Goal: Contribute content: Add original content to the website for others to see

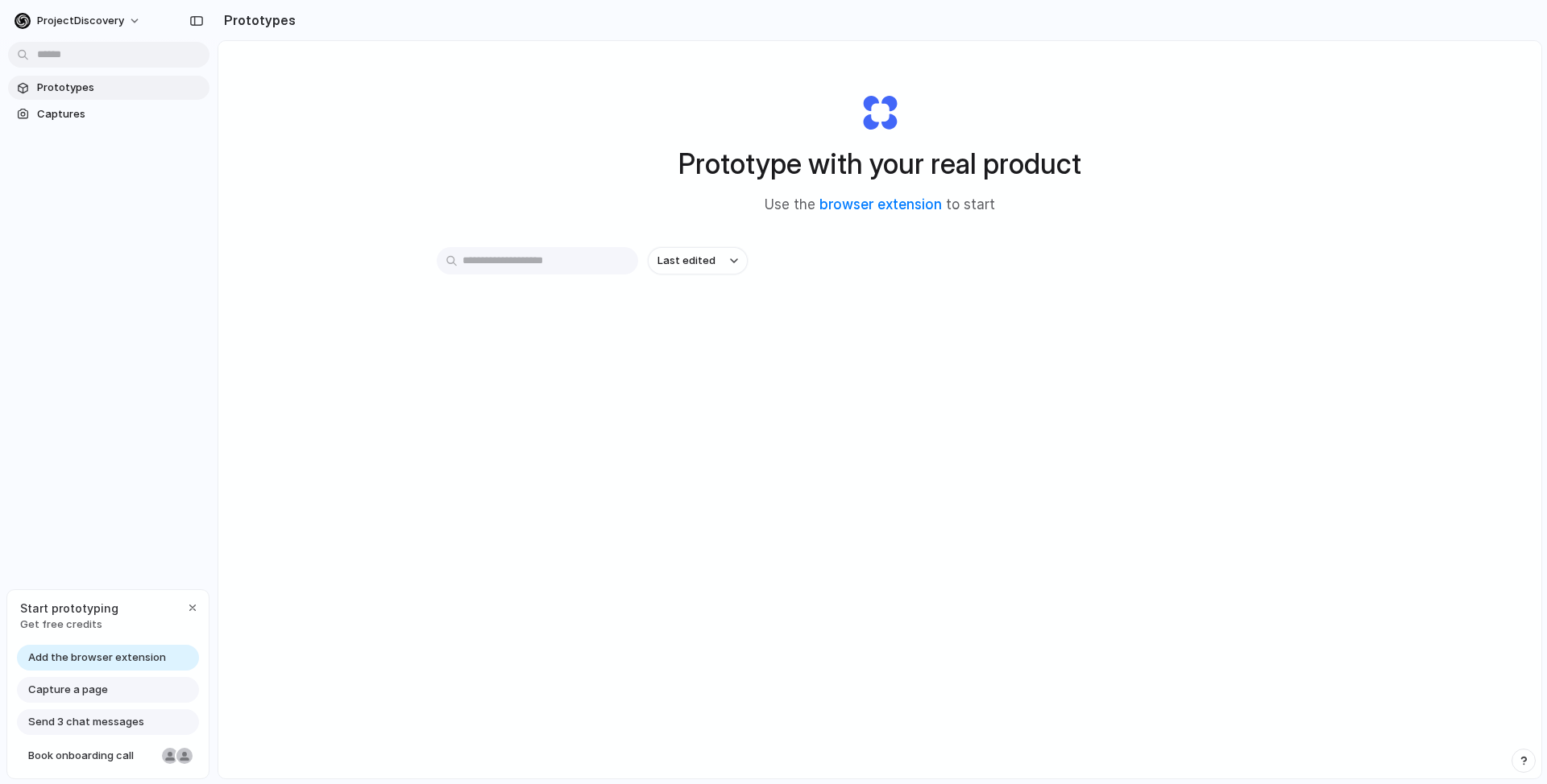
drag, startPoint x: 673, startPoint y: 158, endPoint x: 1021, endPoint y: 169, distance: 348.2
click at [982, 170] on div "Prototype with your real product Use the browser extension to start" at bounding box center [879, 147] width 645 height 174
click at [1021, 169] on h1 "Prototype with your real product" at bounding box center [879, 163] width 403 height 42
drag, startPoint x: 993, startPoint y: 205, endPoint x: 683, endPoint y: 198, distance: 310.1
click at [688, 198] on div "Prototype with your real product Use the browser extension to start" at bounding box center [879, 147] width 645 height 174
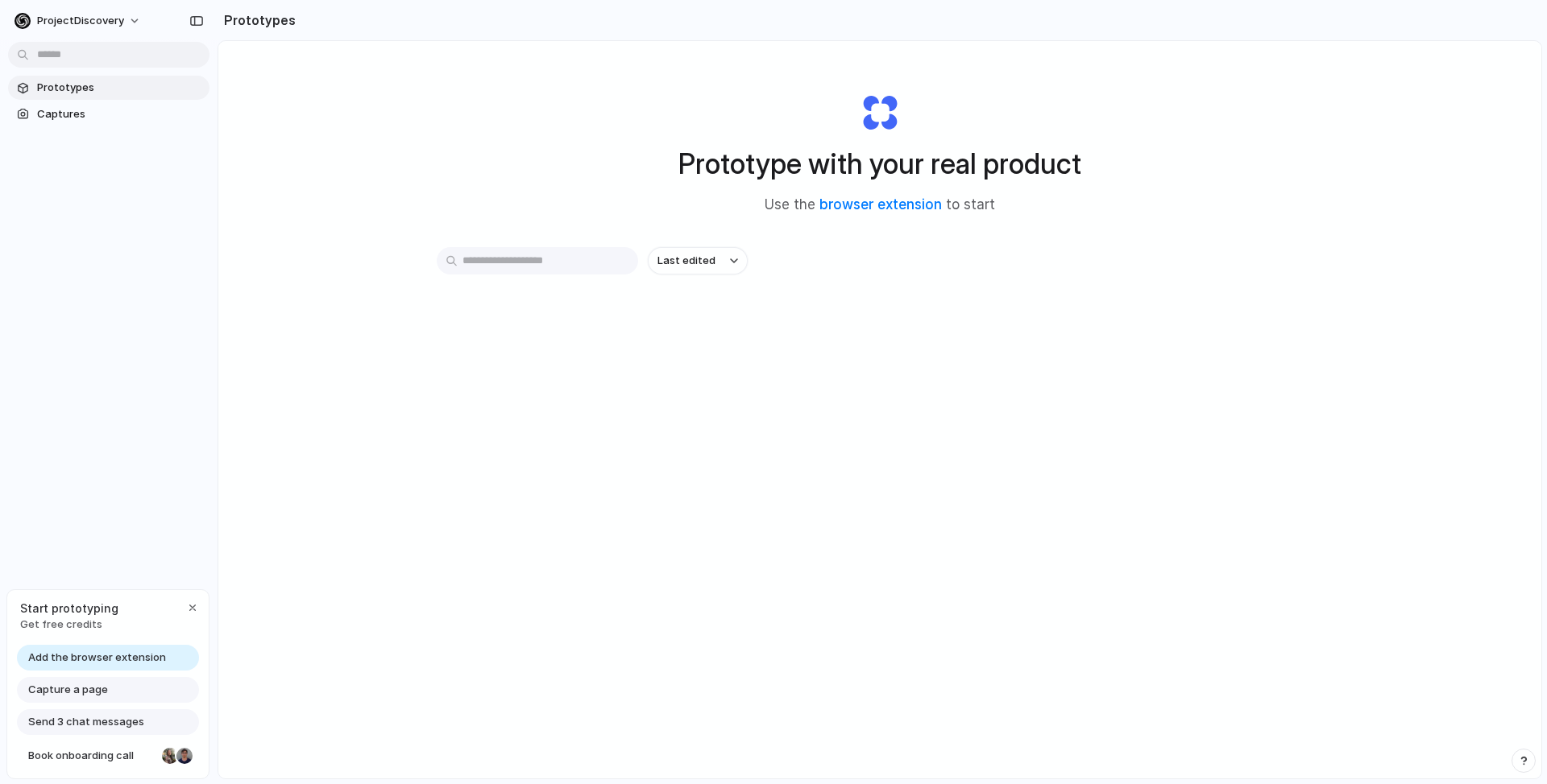
click at [683, 198] on div "Prototype with your real product Use the browser extension to start" at bounding box center [879, 147] width 645 height 174
click at [856, 203] on link "browser extension" at bounding box center [881, 205] width 123 height 16
drag, startPoint x: 885, startPoint y: 165, endPoint x: 984, endPoint y: 161, distance: 99.1
click at [986, 159] on h1 "Prototype with your real product" at bounding box center [879, 163] width 403 height 42
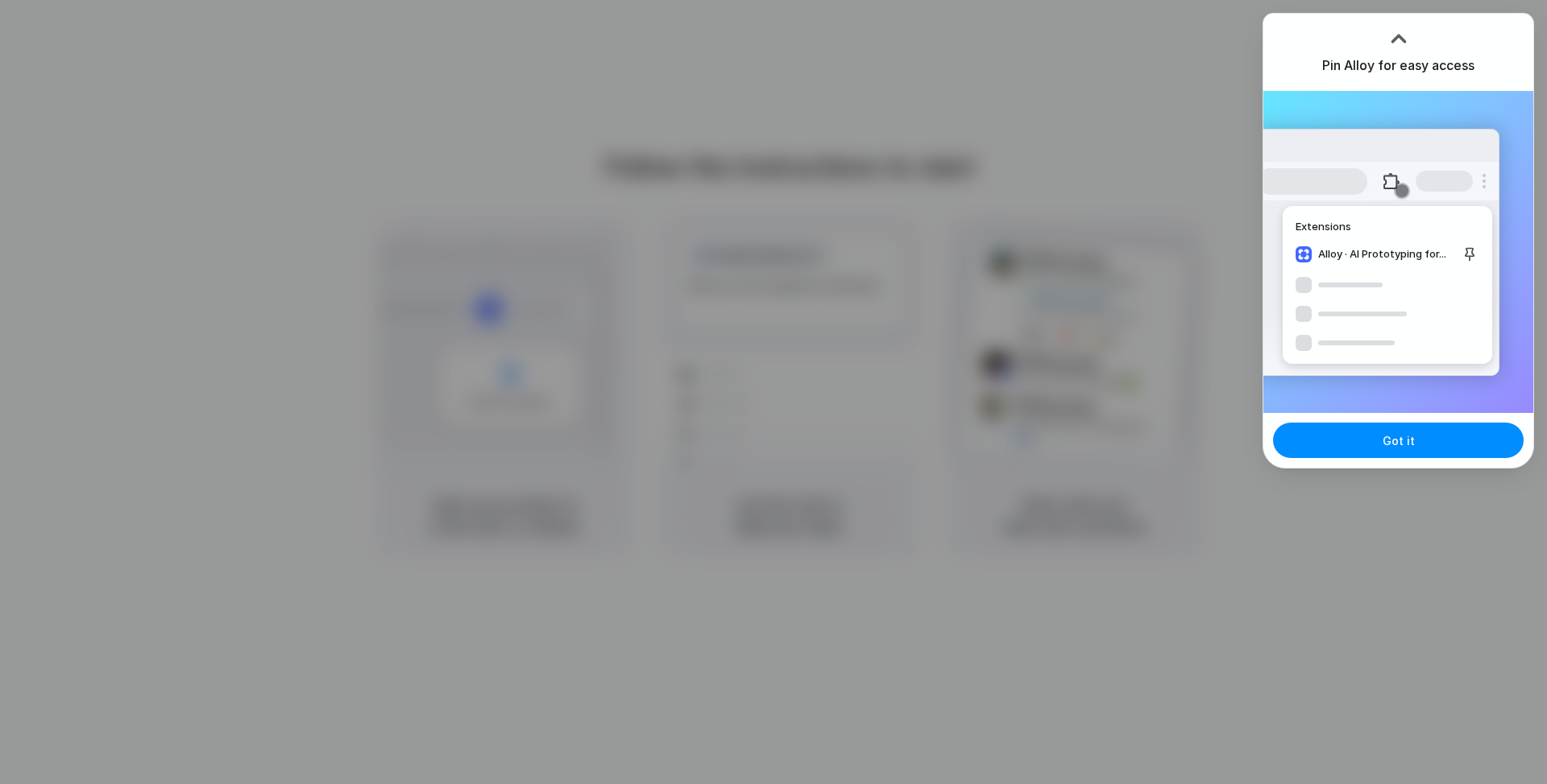
click at [999, 282] on div at bounding box center [774, 392] width 1547 height 784
click at [1383, 449] on span "Got it" at bounding box center [1399, 441] width 32 height 17
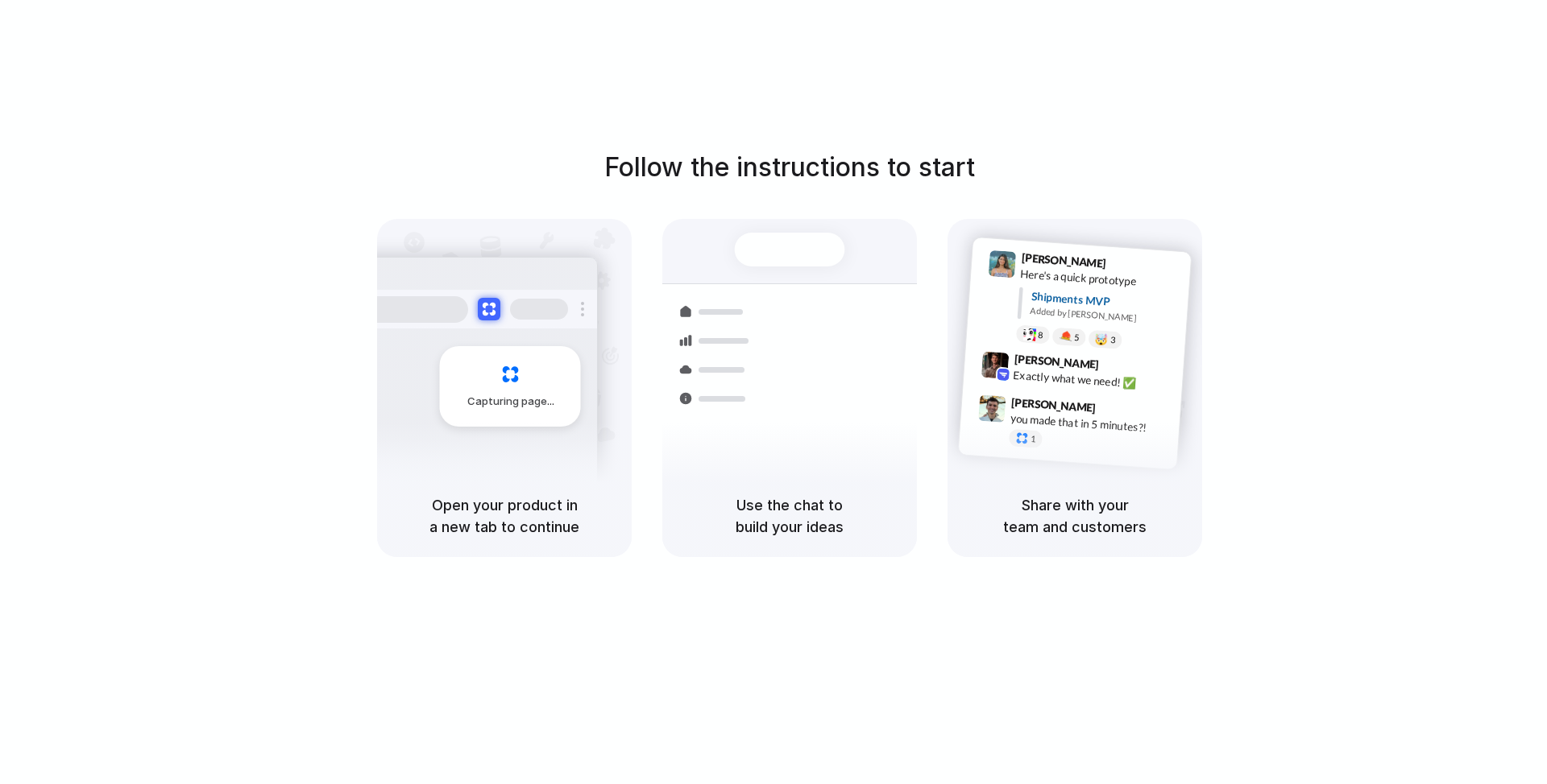
click at [1105, 101] on div "Follow the instructions to start Capturing page Open your product in a new tab …" at bounding box center [790, 408] width 1579 height 816
drag, startPoint x: 705, startPoint y: 162, endPoint x: 866, endPoint y: 178, distance: 161.8
click at [830, 180] on h1 "Follow the instructions to start" at bounding box center [789, 167] width 371 height 39
click at [866, 178] on h1 "Follow the instructions to start" at bounding box center [789, 167] width 371 height 39
click at [1290, 360] on div "Follow the instructions to start Capturing page Open your product in a new tab …" at bounding box center [790, 352] width 1547 height 409
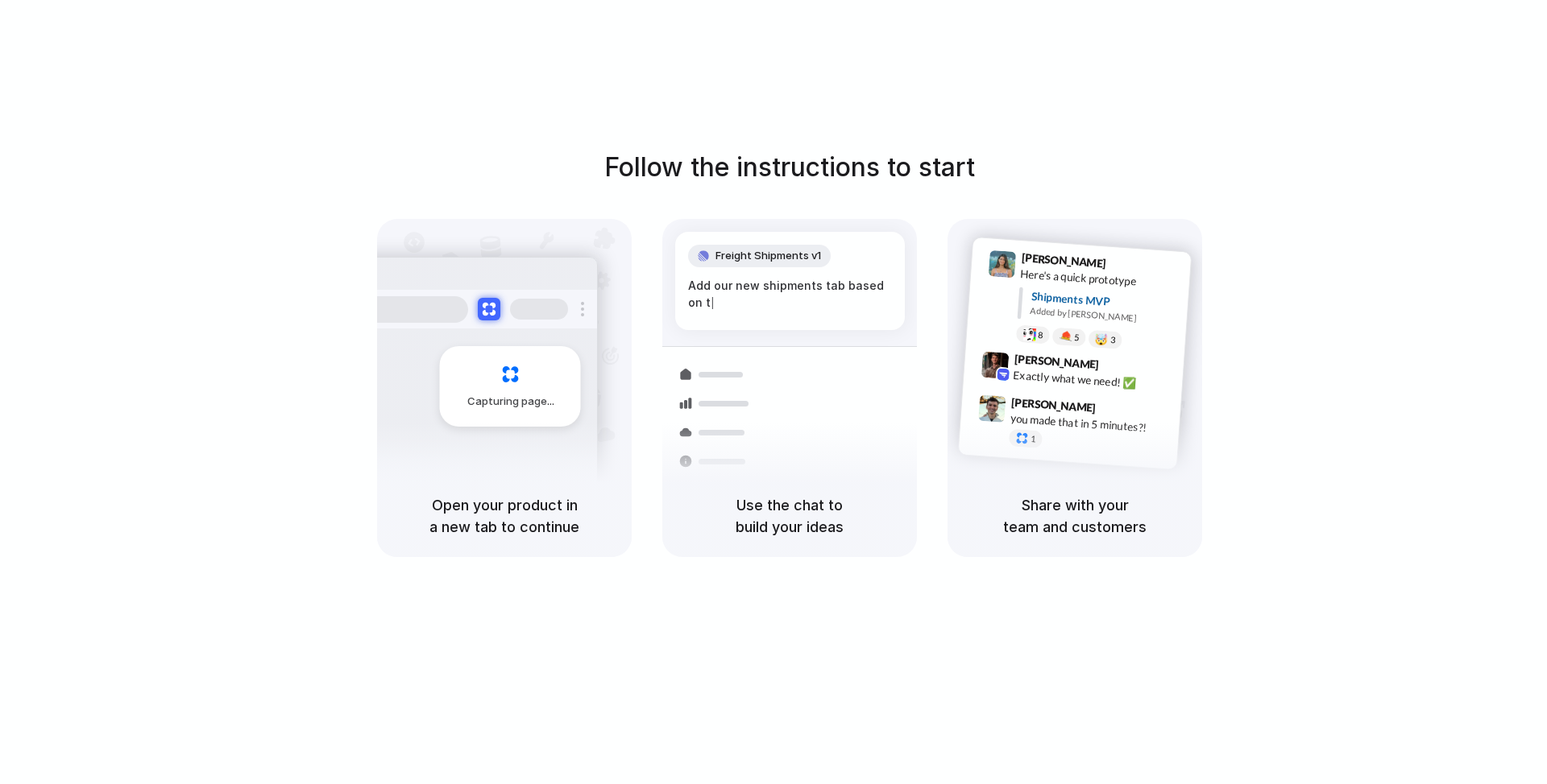
drag, startPoint x: 724, startPoint y: 178, endPoint x: 889, endPoint y: 192, distance: 165.6
click at [882, 192] on div "Follow the instructions to start Capturing page Open your product in a new tab …" at bounding box center [790, 352] width 1547 height 409
click at [955, 185] on h1 "Follow the instructions to start" at bounding box center [789, 167] width 371 height 39
drag, startPoint x: 971, startPoint y: 172, endPoint x: 733, endPoint y: 164, distance: 238.1
click at [777, 164] on h1 "Follow the instructions to start" at bounding box center [789, 167] width 371 height 39
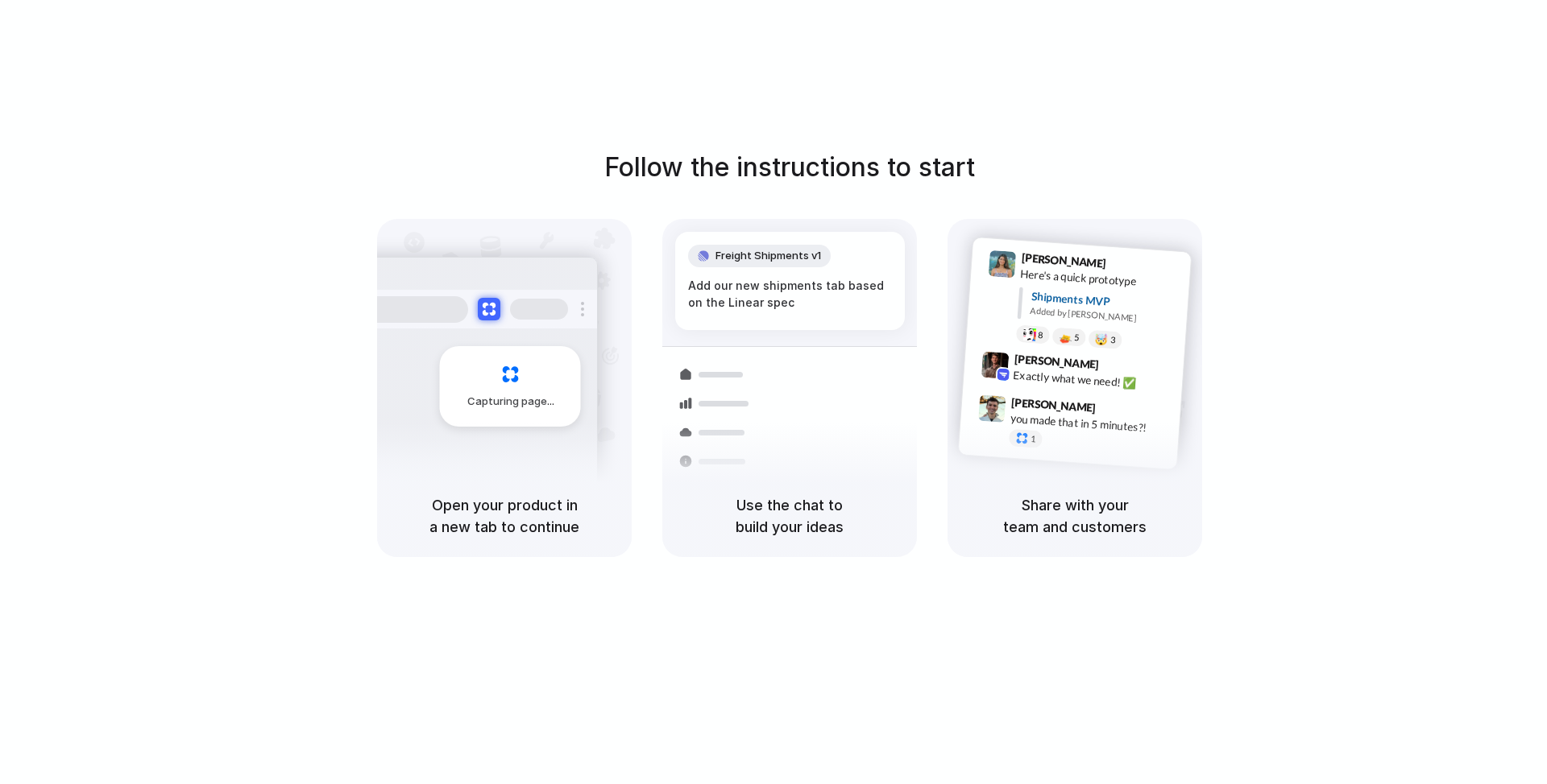
click at [707, 164] on h1 "Follow the instructions to start" at bounding box center [789, 167] width 371 height 39
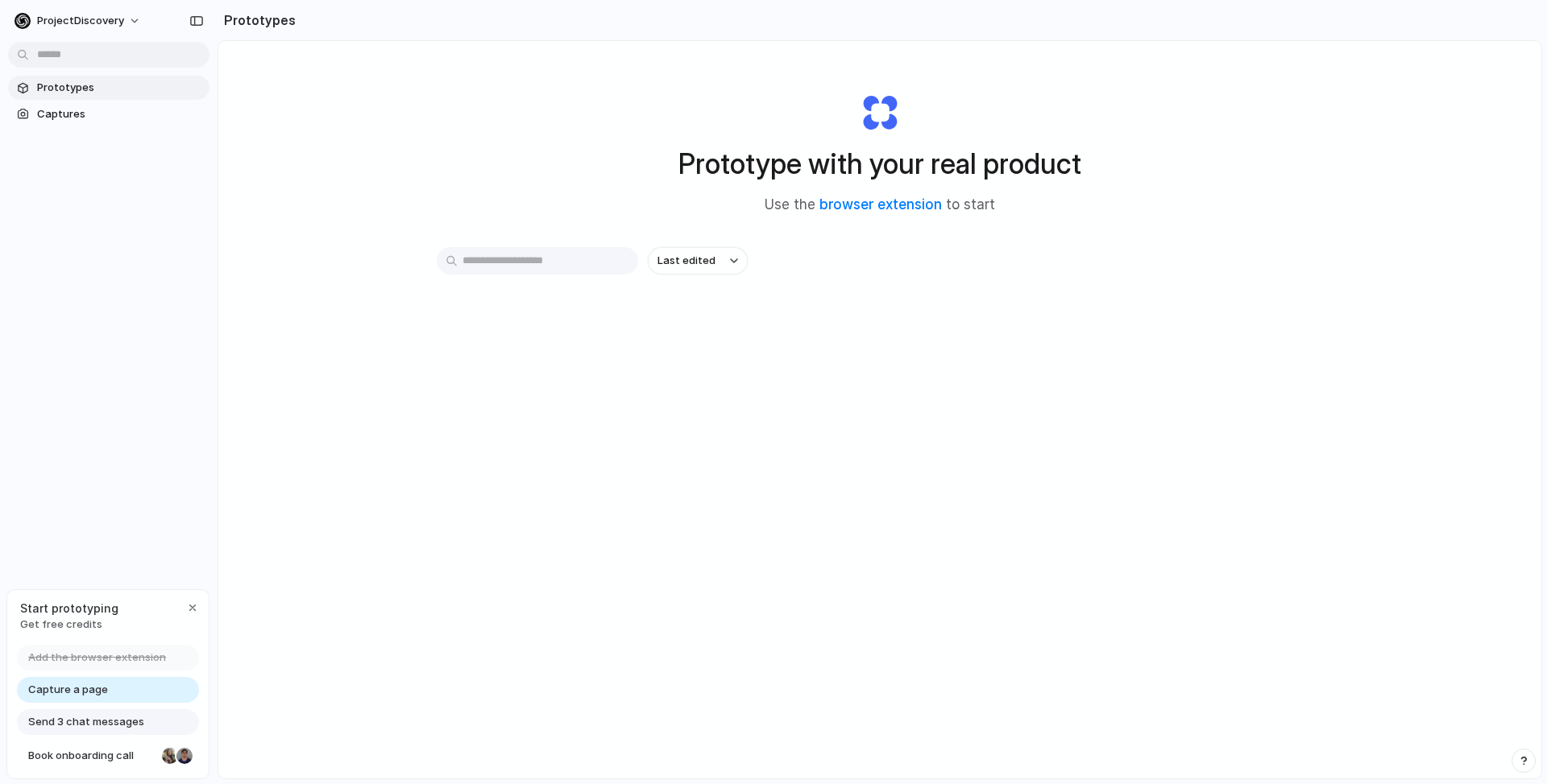
drag, startPoint x: 758, startPoint y: 202, endPoint x: 1101, endPoint y: 213, distance: 343.2
click at [1097, 213] on div "Prototype with your real product Use the browser extension to start" at bounding box center [879, 147] width 645 height 174
click at [1101, 213] on div "Prototype with your real product Use the browser extension to start" at bounding box center [879, 147] width 645 height 174
drag, startPoint x: 1060, startPoint y: 205, endPoint x: 771, endPoint y: 162, distance: 292.2
click at [827, 168] on div "Prototype with your real product Use the browser extension to start" at bounding box center [879, 147] width 645 height 174
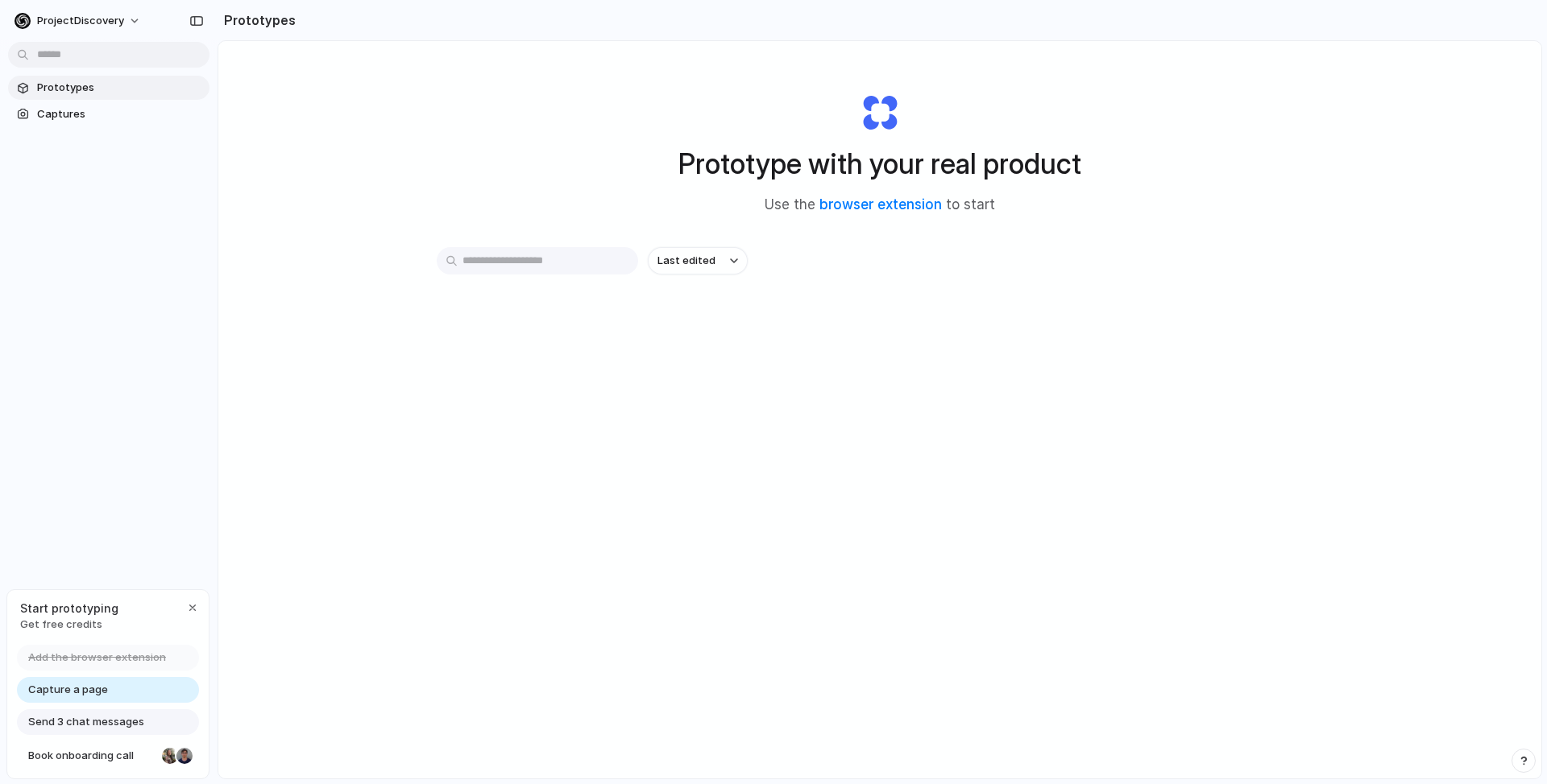
click at [737, 160] on h1 "Prototype with your real product" at bounding box center [879, 163] width 403 height 42
click at [572, 250] on input "text" at bounding box center [536, 260] width 201 height 27
click at [518, 216] on div "Prototype with your real product Use the browser extension to start Last edited" at bounding box center [879, 452] width 1323 height 823
click at [141, 114] on span "Captures" at bounding box center [120, 114] width 166 height 16
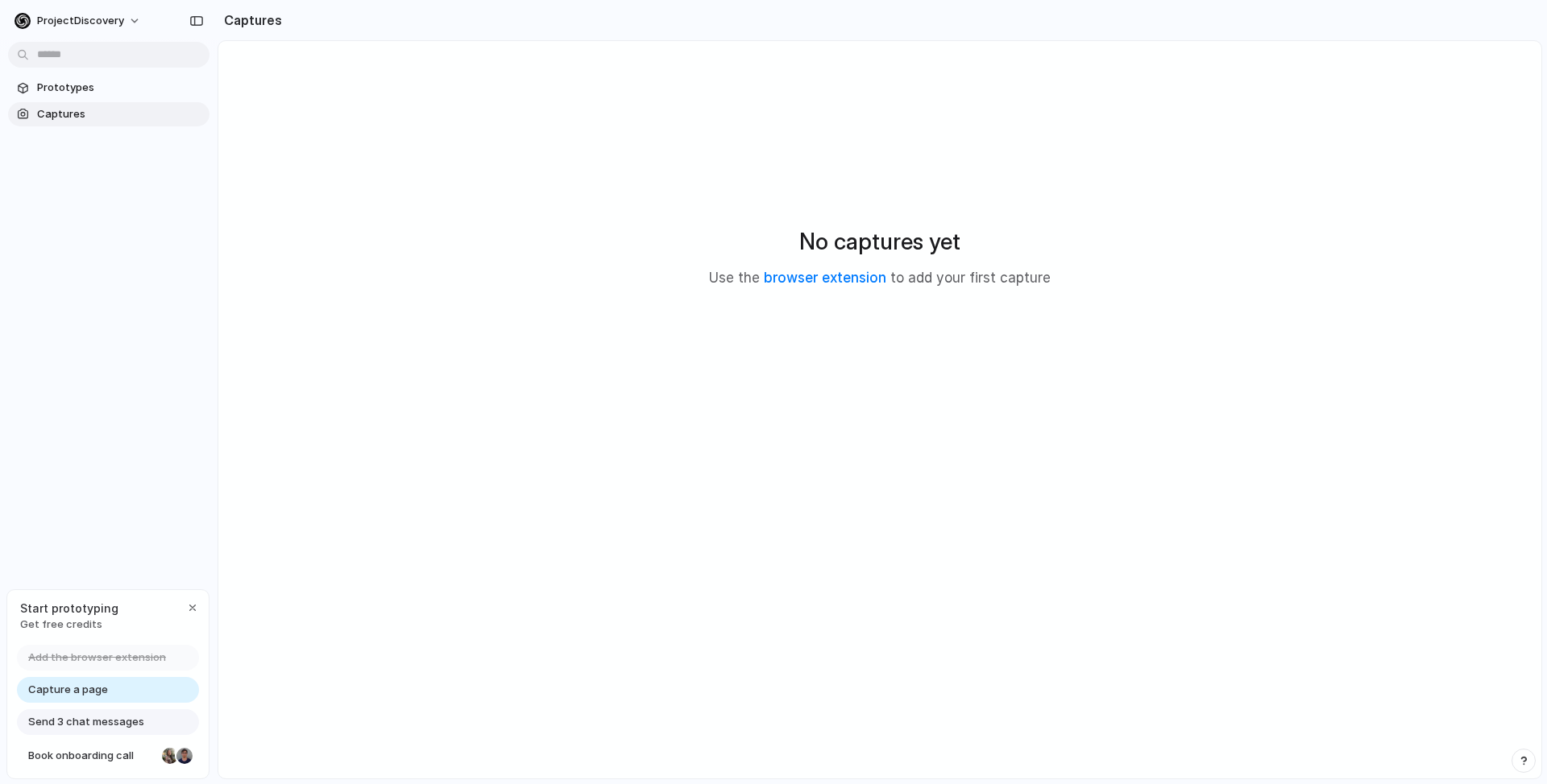
click at [103, 712] on div "Send 3 chat messages" at bounding box center [108, 722] width 182 height 26
click at [102, 697] on span "Capture a page" at bounding box center [68, 690] width 79 height 16
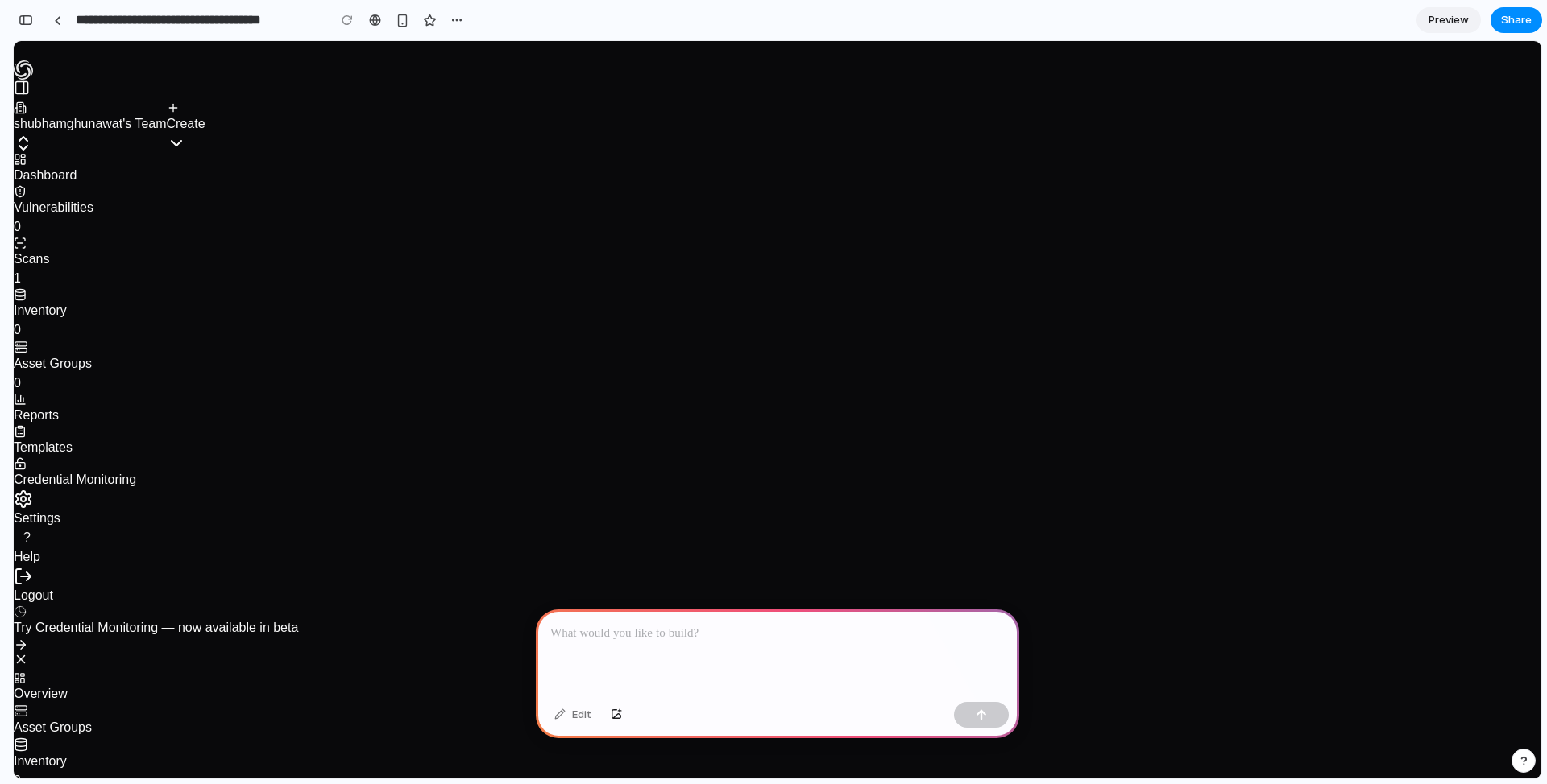
click at [615, 643] on div at bounding box center [777, 653] width 483 height 87
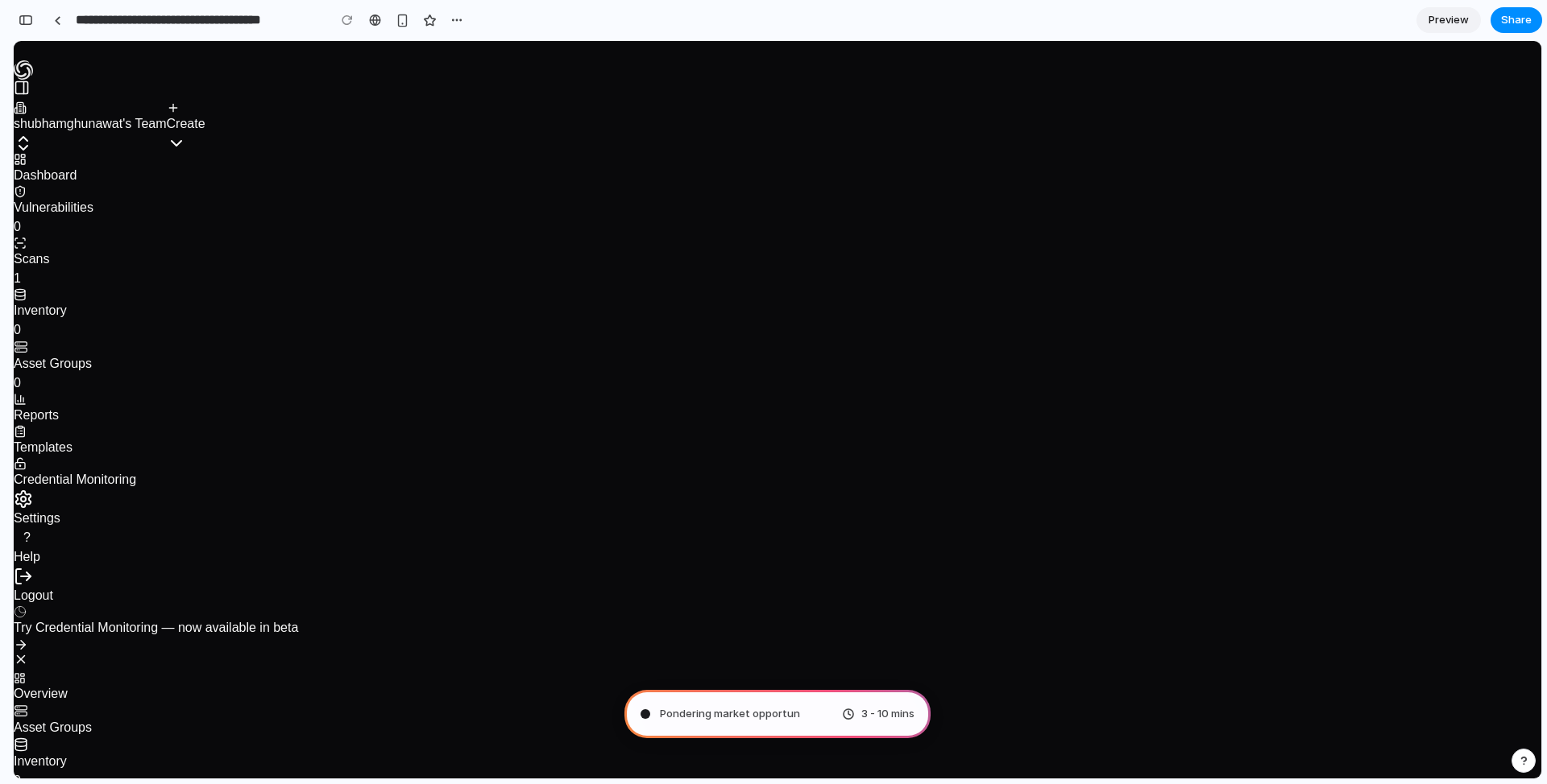
type input "**********"
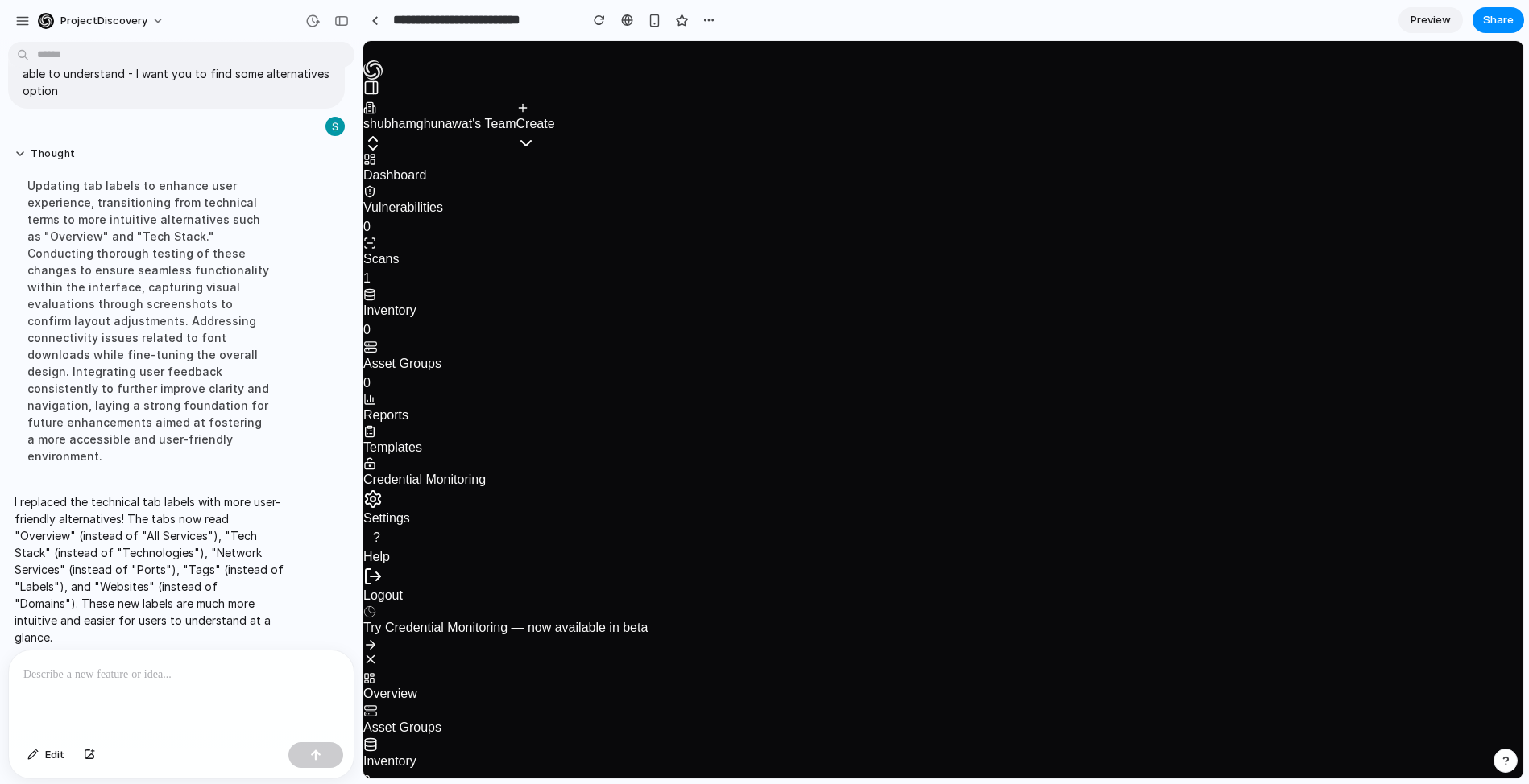
scroll to position [60, 0]
drag, startPoint x: 100, startPoint y: 502, endPoint x: 272, endPoint y: 503, distance: 172.0
click at [251, 502] on p "I replaced the technical tab labels with more user-friendly alternatives! The t…" at bounding box center [149, 567] width 269 height 152
click at [272, 503] on p "I replaced the technical tab labels with more user-friendly alternatives! The t…" at bounding box center [149, 567] width 269 height 152
drag, startPoint x: 201, startPoint y: 534, endPoint x: 78, endPoint y: 511, distance: 125.1
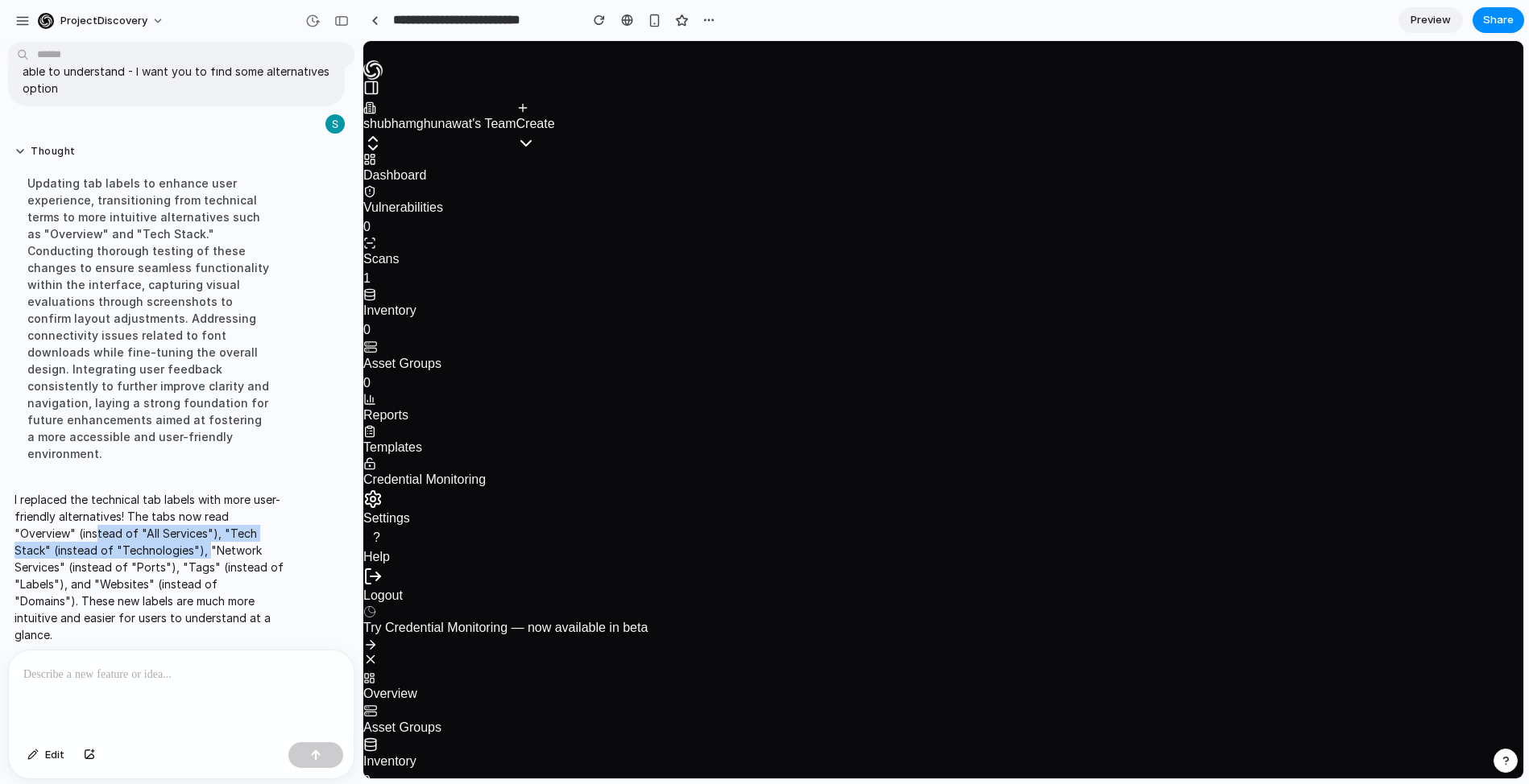
click at [81, 511] on p "I replaced the technical tab labels with more user-friendly alternatives! The t…" at bounding box center [149, 567] width 269 height 152
click at [77, 511] on p "I replaced the technical tab labels with more user-friendly alternatives! The t…" at bounding box center [149, 567] width 269 height 152
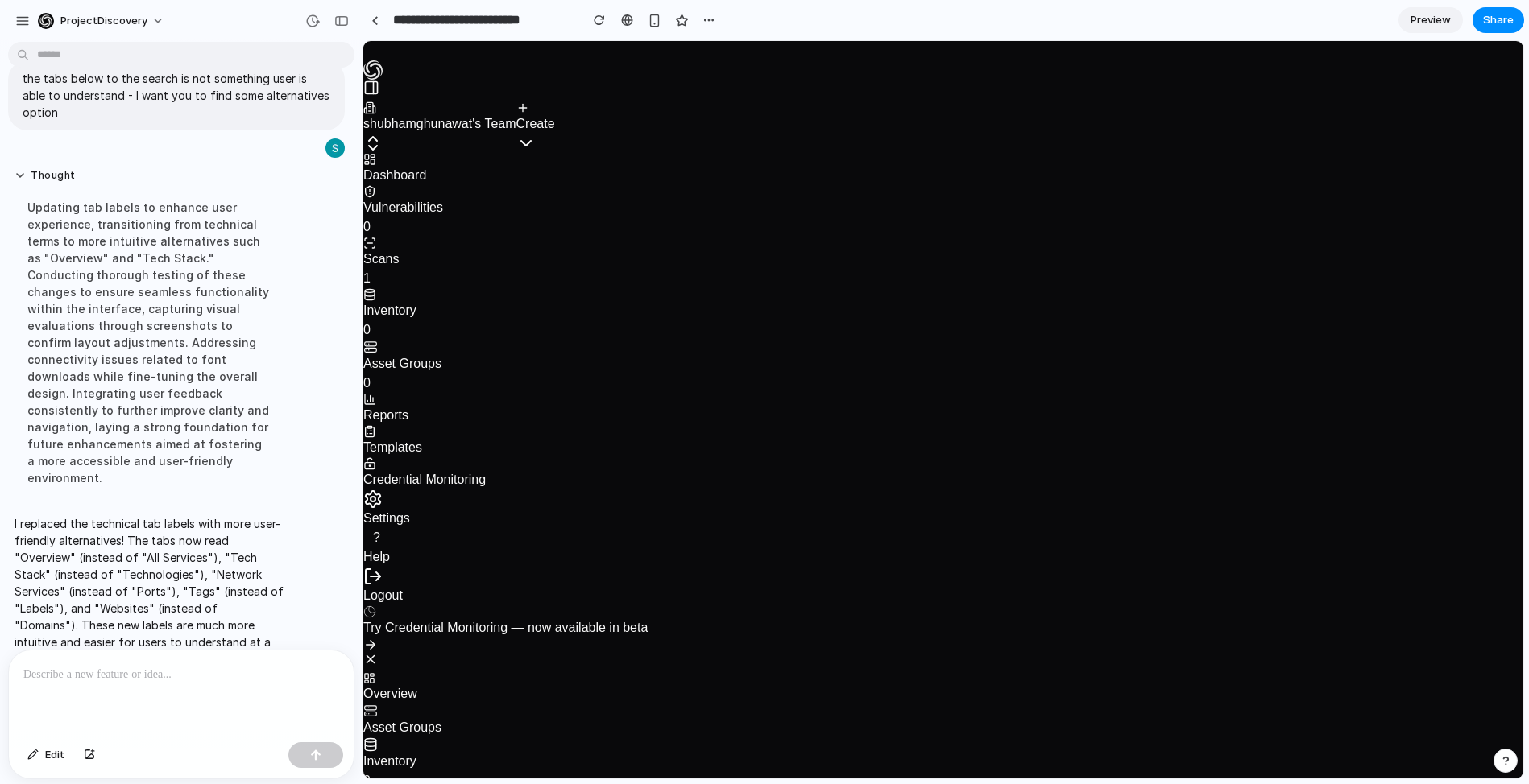
scroll to position [0, 0]
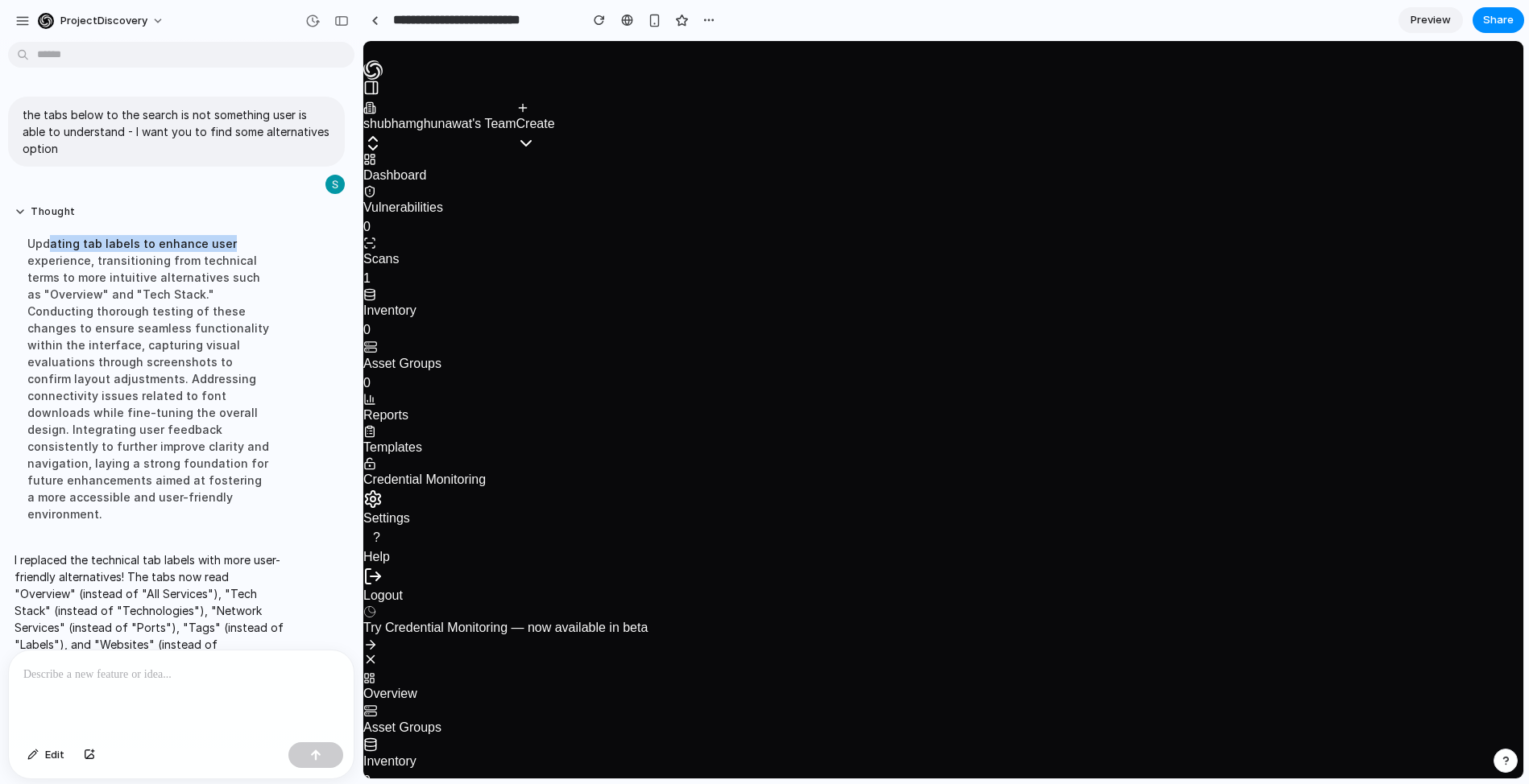
drag, startPoint x: 51, startPoint y: 246, endPoint x: 231, endPoint y: 245, distance: 180.0
click at [231, 245] on div "Updating tab labels to enhance user experience, transitioning from technical te…" at bounding box center [149, 378] width 269 height 306
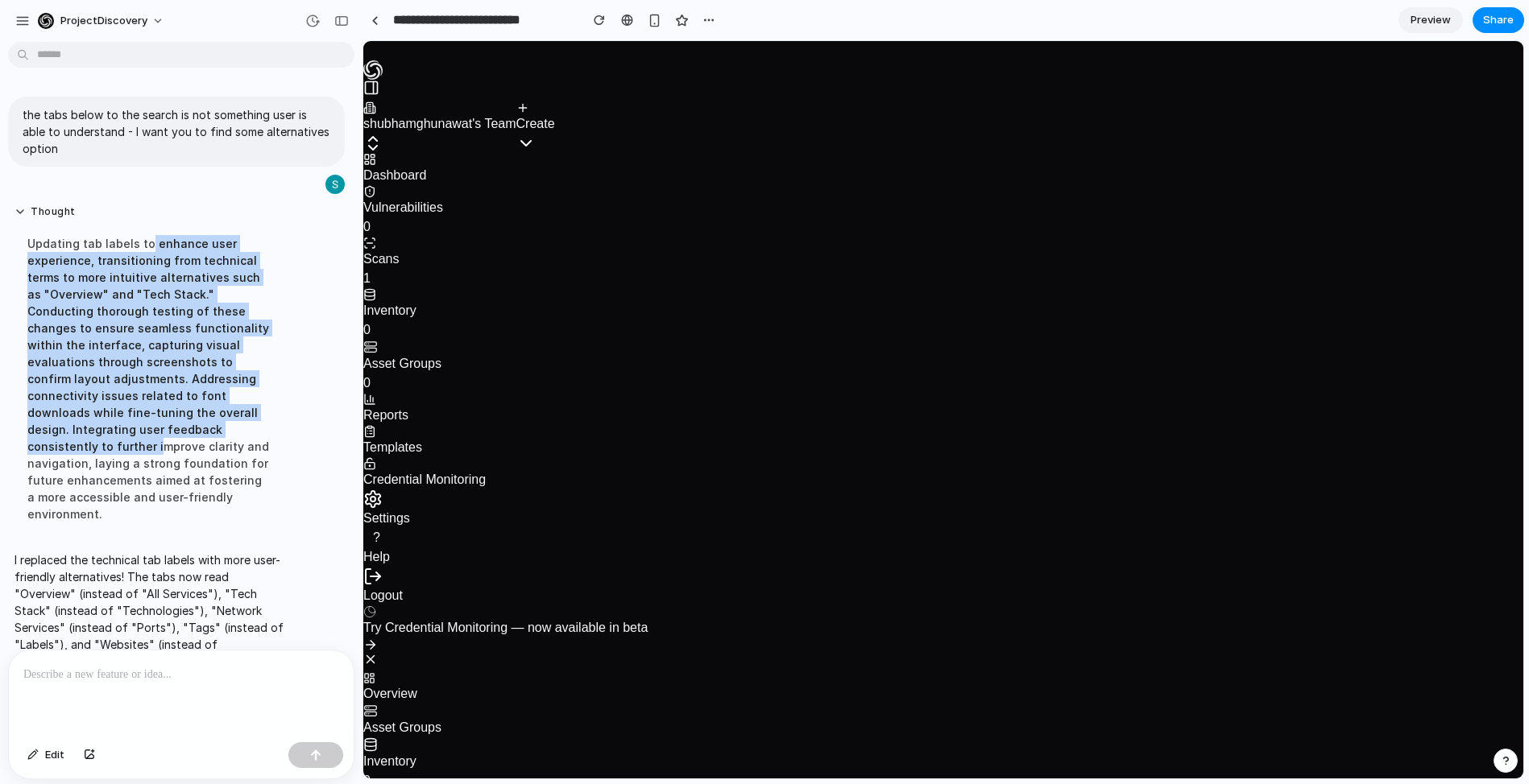
drag, startPoint x: 166, startPoint y: 360, endPoint x: 144, endPoint y: 237, distance: 125.0
click at [144, 242] on div "Updating tab labels to enhance user experience, transitioning from technical te…" at bounding box center [149, 378] width 269 height 306
click at [144, 237] on div "Updating tab labels to enhance user experience, transitioning from technical te…" at bounding box center [149, 378] width 269 height 306
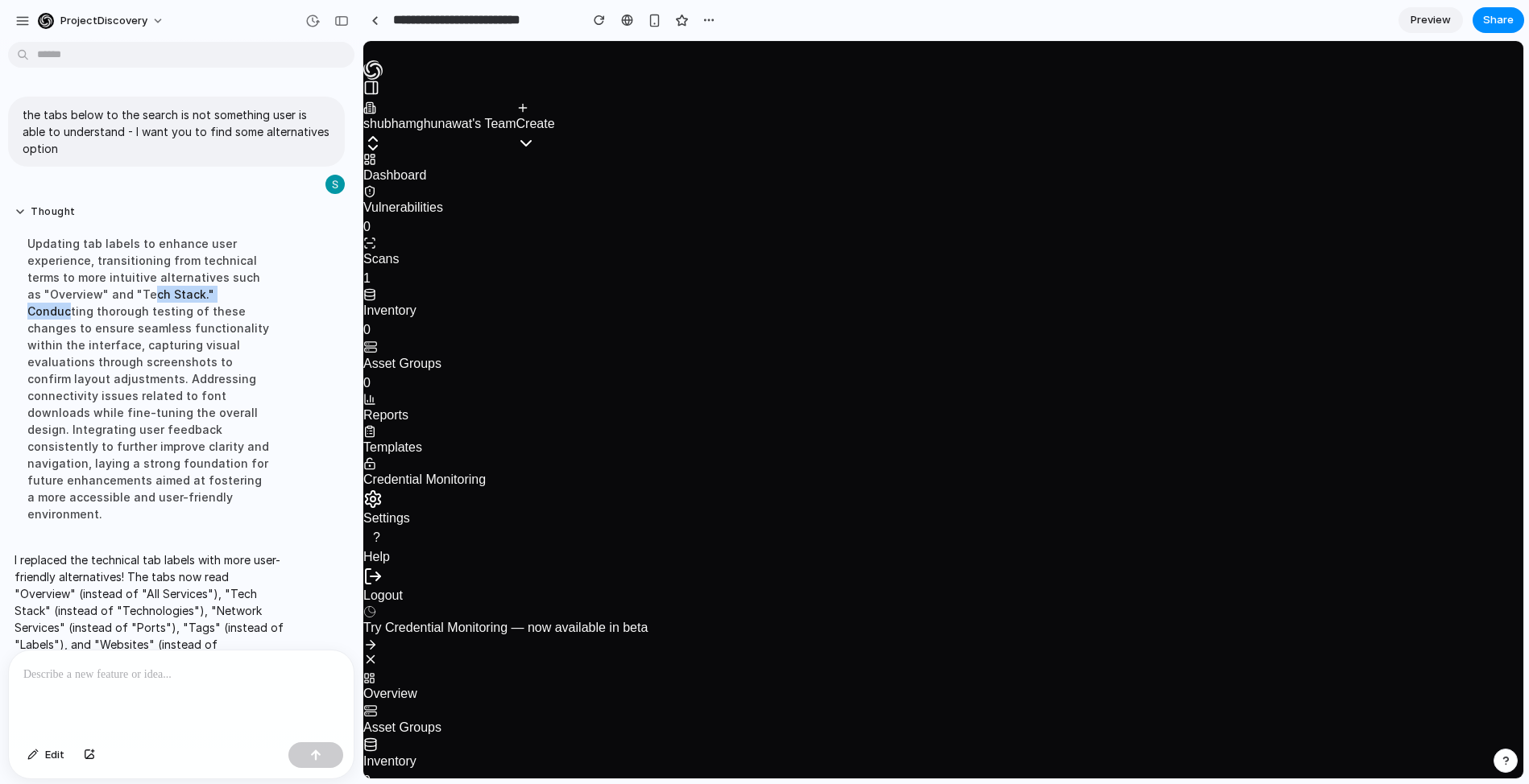
drag, startPoint x: 155, startPoint y: 293, endPoint x: 231, endPoint y: 315, distance: 79.1
click at [279, 295] on div "Thought Updating tab labels to enhance user experience, transitioning from tech…" at bounding box center [149, 369] width 282 height 346
click at [96, 330] on div "Updating tab labels to enhance user experience, transitioning from technical te…" at bounding box center [149, 378] width 269 height 306
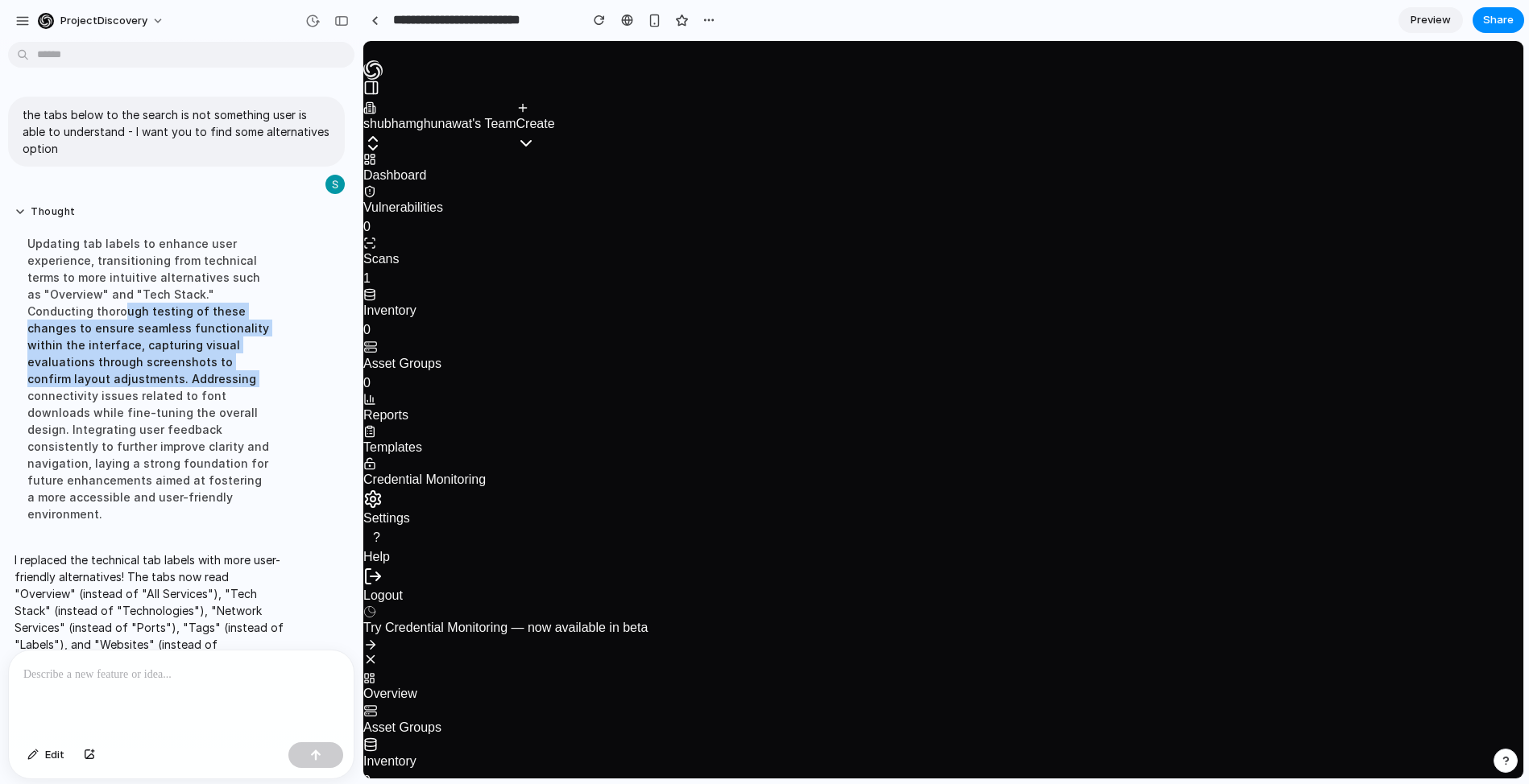
drag, startPoint x: 57, startPoint y: 305, endPoint x: 165, endPoint y: 385, distance: 134.4
click at [165, 383] on div "Updating tab labels to enhance user experience, transitioning from technical te…" at bounding box center [149, 378] width 269 height 306
click at [164, 385] on div "Updating tab labels to enhance user experience, transitioning from technical te…" at bounding box center [149, 378] width 269 height 306
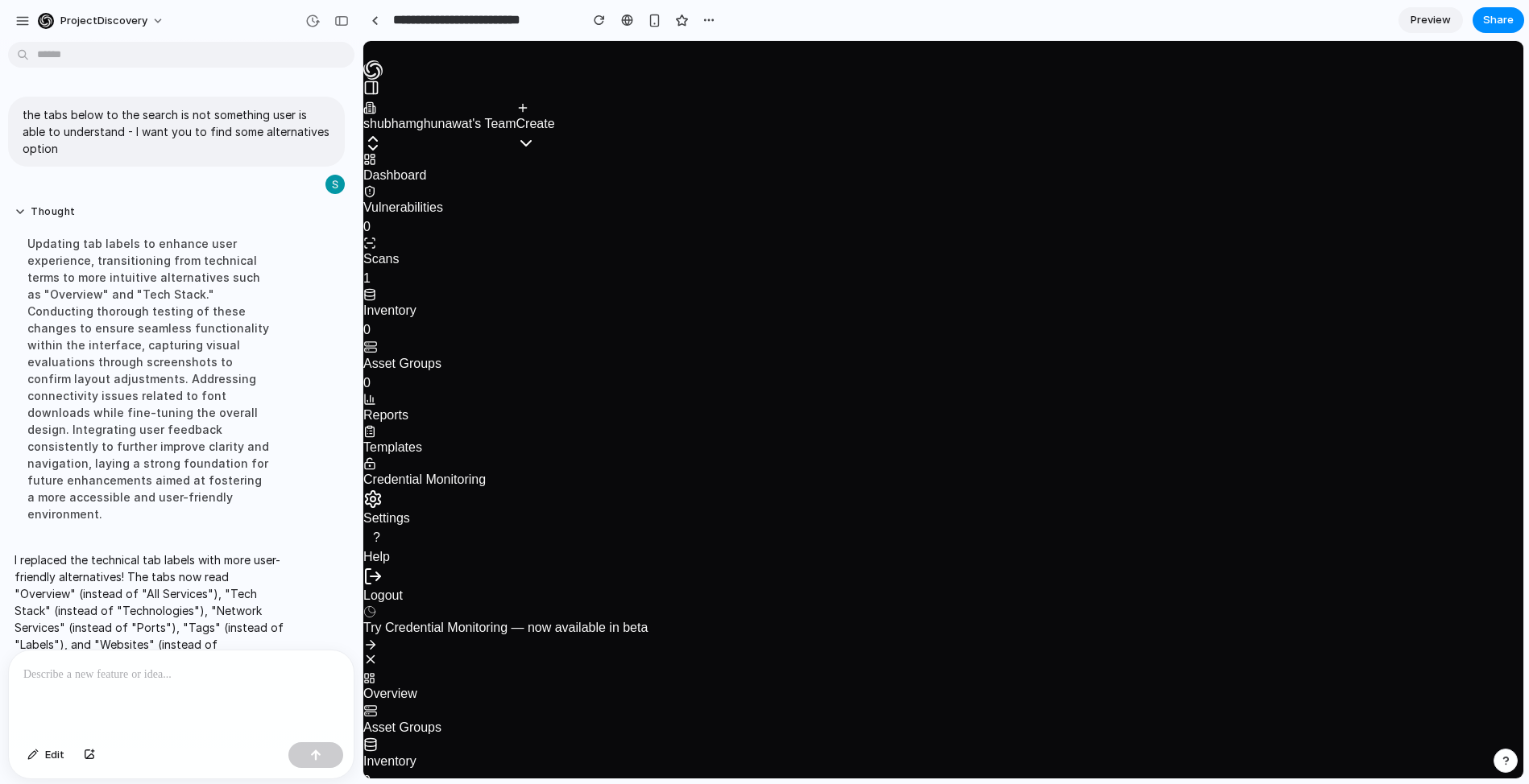
drag, startPoint x: 112, startPoint y: 386, endPoint x: 75, endPoint y: 305, distance: 89.1
click at [75, 306] on div "Updating tab labels to enhance user experience, transitioning from technical te…" at bounding box center [149, 378] width 269 height 306
click at [75, 302] on div "Updating tab labels to enhance user experience, transitioning from technical te…" at bounding box center [149, 378] width 269 height 306
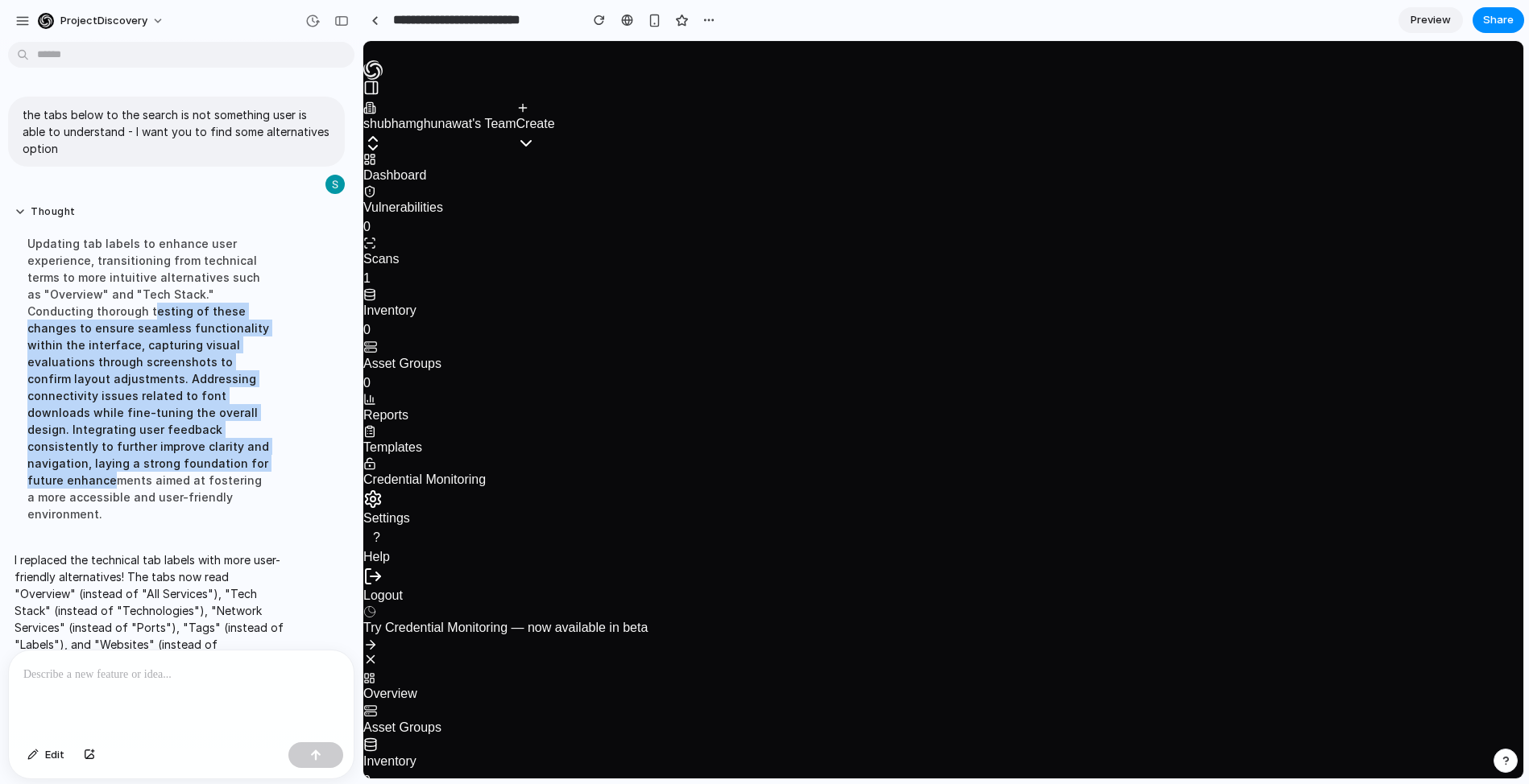
drag, startPoint x: 127, startPoint y: 365, endPoint x: 192, endPoint y: 469, distance: 122.6
click at [193, 468] on div "Updating tab labels to enhance user experience, transitioning from technical te…" at bounding box center [149, 378] width 269 height 306
click at [193, 469] on div "Updating tab labels to enhance user experience, transitioning from technical te…" at bounding box center [149, 378] width 269 height 306
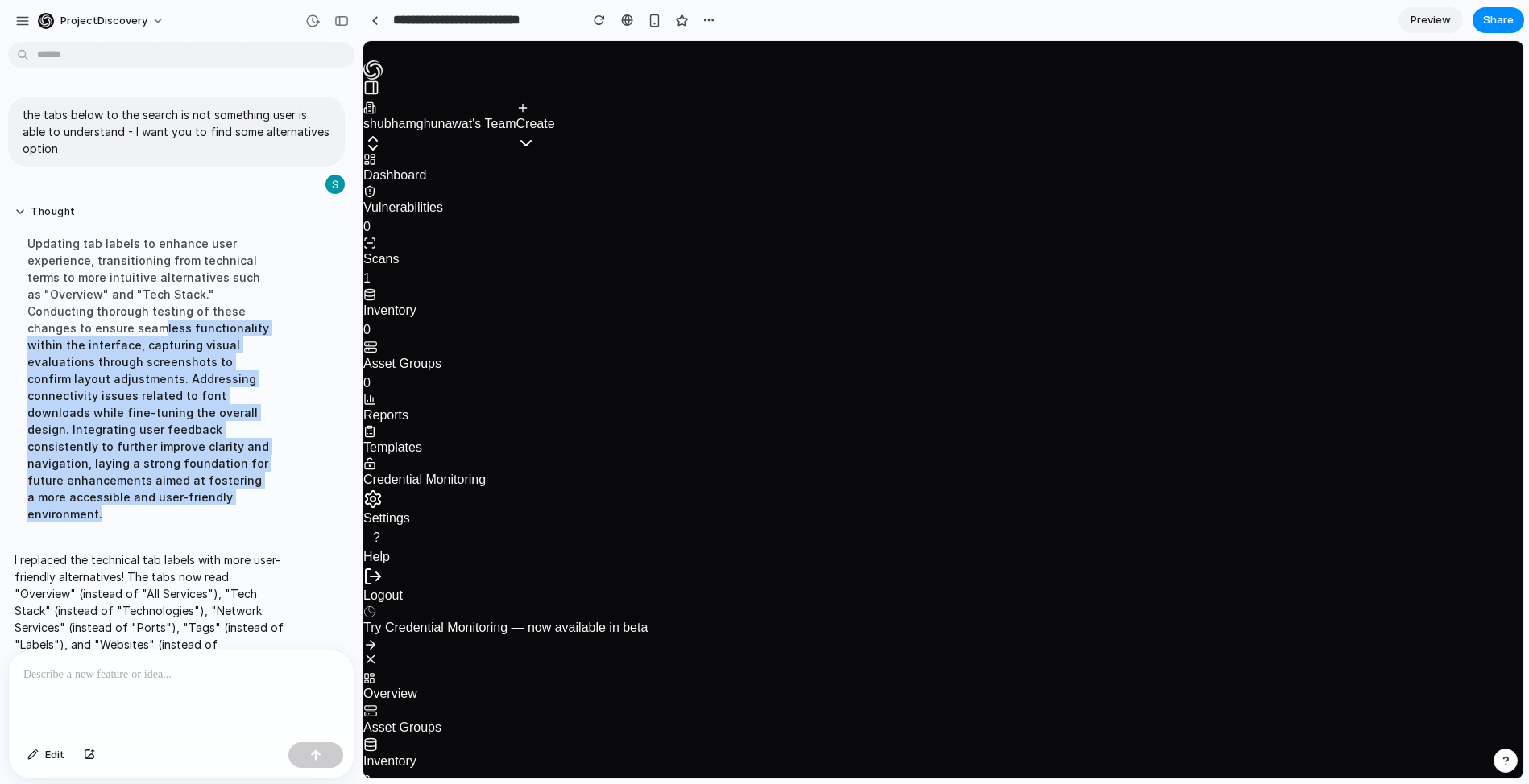
drag, startPoint x: 189, startPoint y: 489, endPoint x: 88, endPoint y: 313, distance: 202.9
click at [89, 315] on div "Updating tab labels to enhance user experience, transitioning from technical te…" at bounding box center [149, 378] width 269 height 306
click at [88, 313] on div "Updating tab labels to enhance user experience, transitioning from technical te…" at bounding box center [149, 378] width 269 height 306
drag, startPoint x: 147, startPoint y: 415, endPoint x: 154, endPoint y: 441, distance: 26.9
click at [154, 441] on div "Updating tab labels to enhance user experience, transitioning from technical te…" at bounding box center [149, 378] width 269 height 306
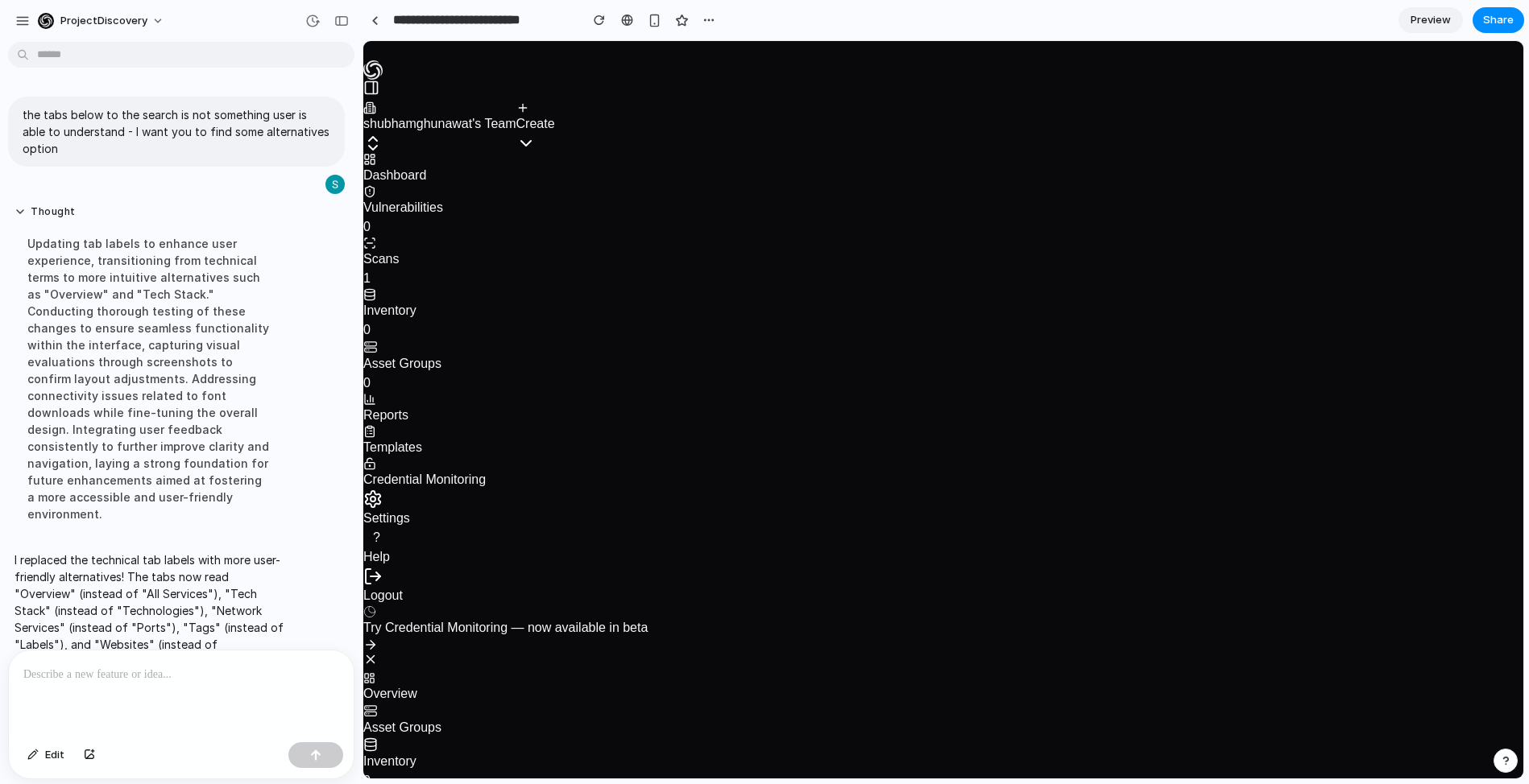
click at [156, 447] on div "Updating tab labels to enhance user experience, transitioning from technical te…" at bounding box center [149, 378] width 269 height 306
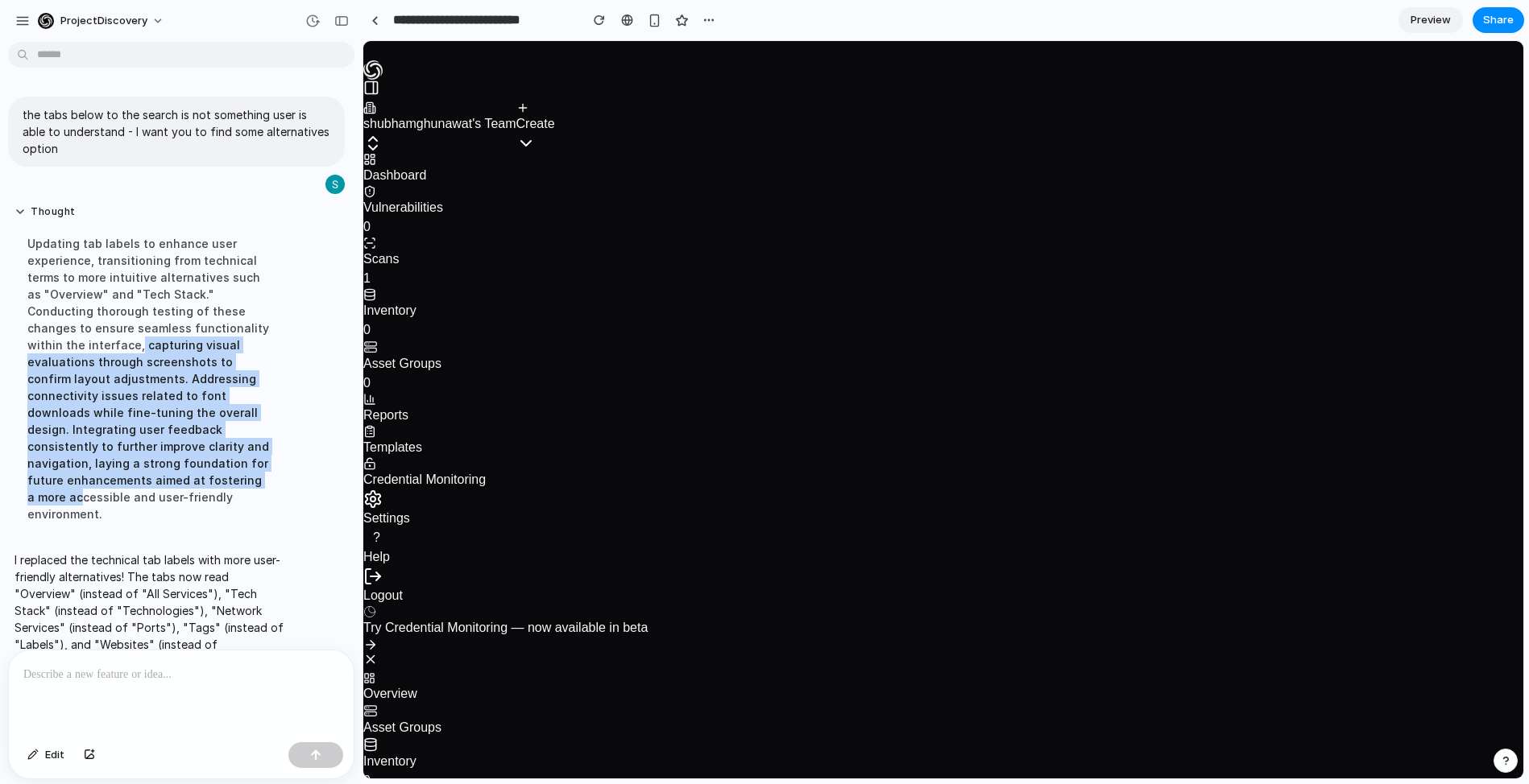
drag, startPoint x: 148, startPoint y: 488, endPoint x: 78, endPoint y: 338, distance: 165.5
click at [78, 340] on div "Updating tab labels to enhance user experience, transitioning from technical te…" at bounding box center [149, 378] width 269 height 306
click at [78, 338] on div "Updating tab labels to enhance user experience, transitioning from technical te…" at bounding box center [149, 378] width 269 height 306
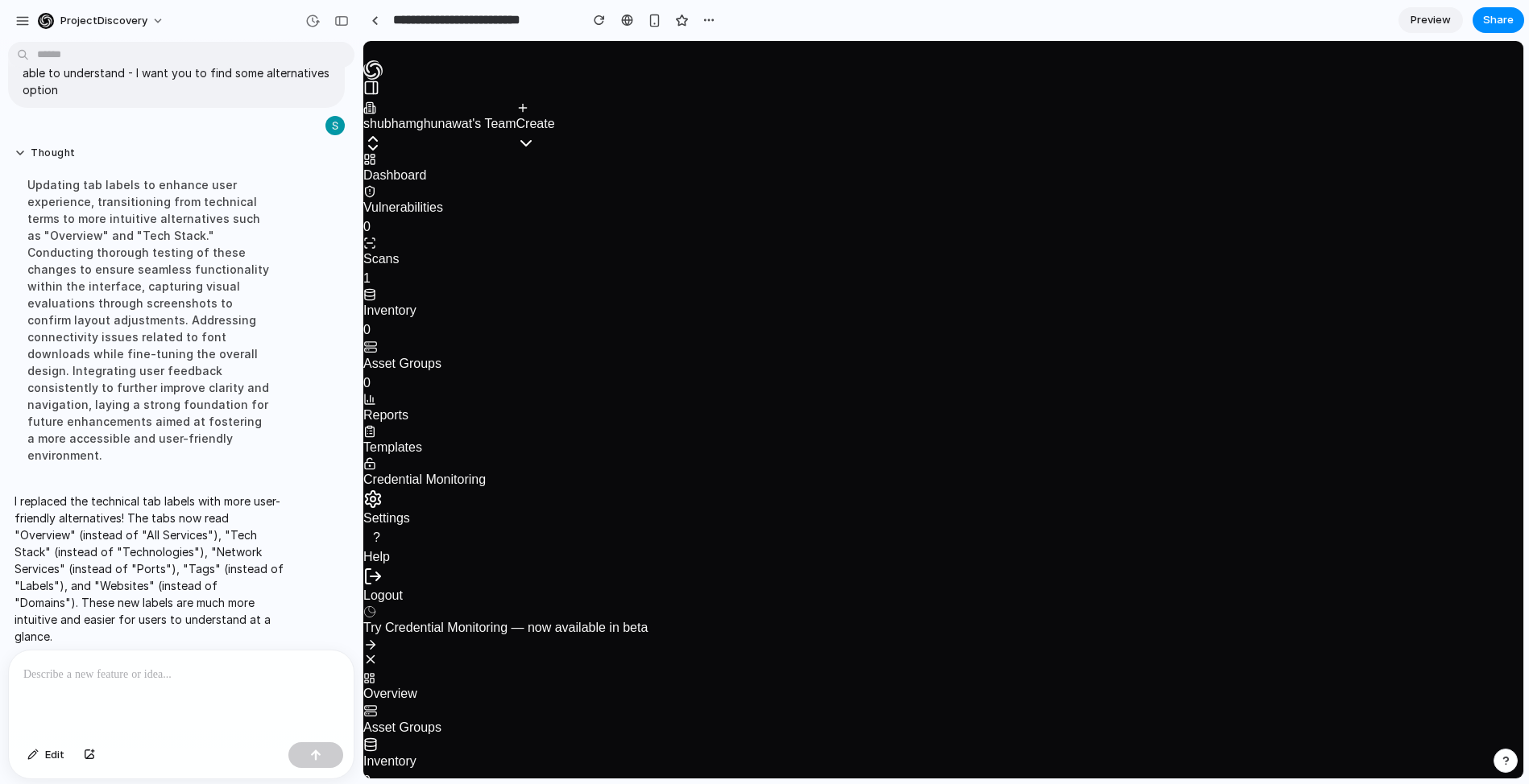
scroll to position [60, 0]
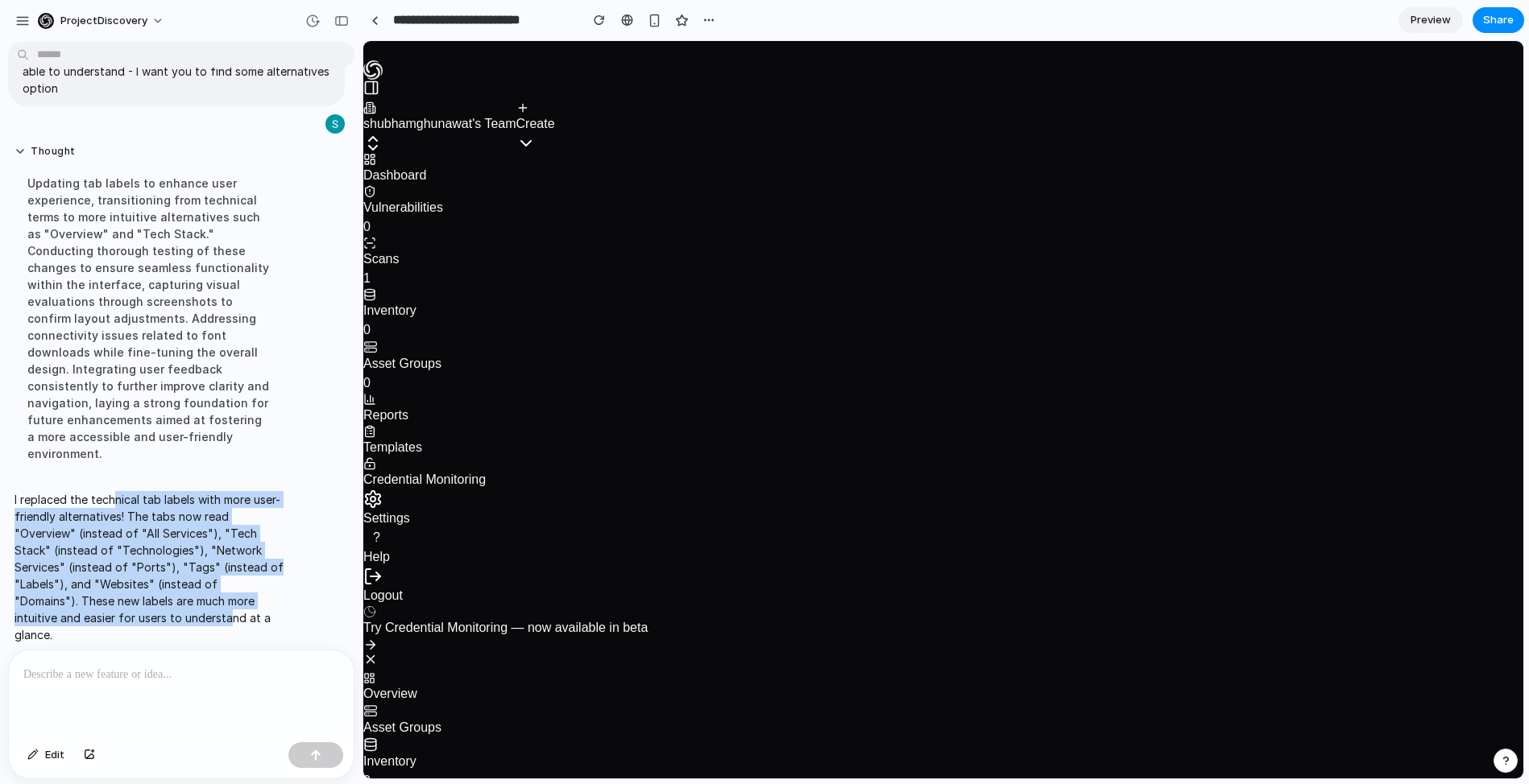
drag, startPoint x: 114, startPoint y: 481, endPoint x: 226, endPoint y: 604, distance: 166.4
click at [226, 602] on p "I replaced the technical tab labels with more user-friendly alternatives! The t…" at bounding box center [149, 567] width 269 height 152
drag, startPoint x: 224, startPoint y: 606, endPoint x: 213, endPoint y: 610, distance: 11.7
click at [224, 606] on p "I replaced the technical tab labels with more user-friendly alternatives! The t…" at bounding box center [149, 567] width 269 height 152
drag, startPoint x: 208, startPoint y: 610, endPoint x: 68, endPoint y: 465, distance: 201.6
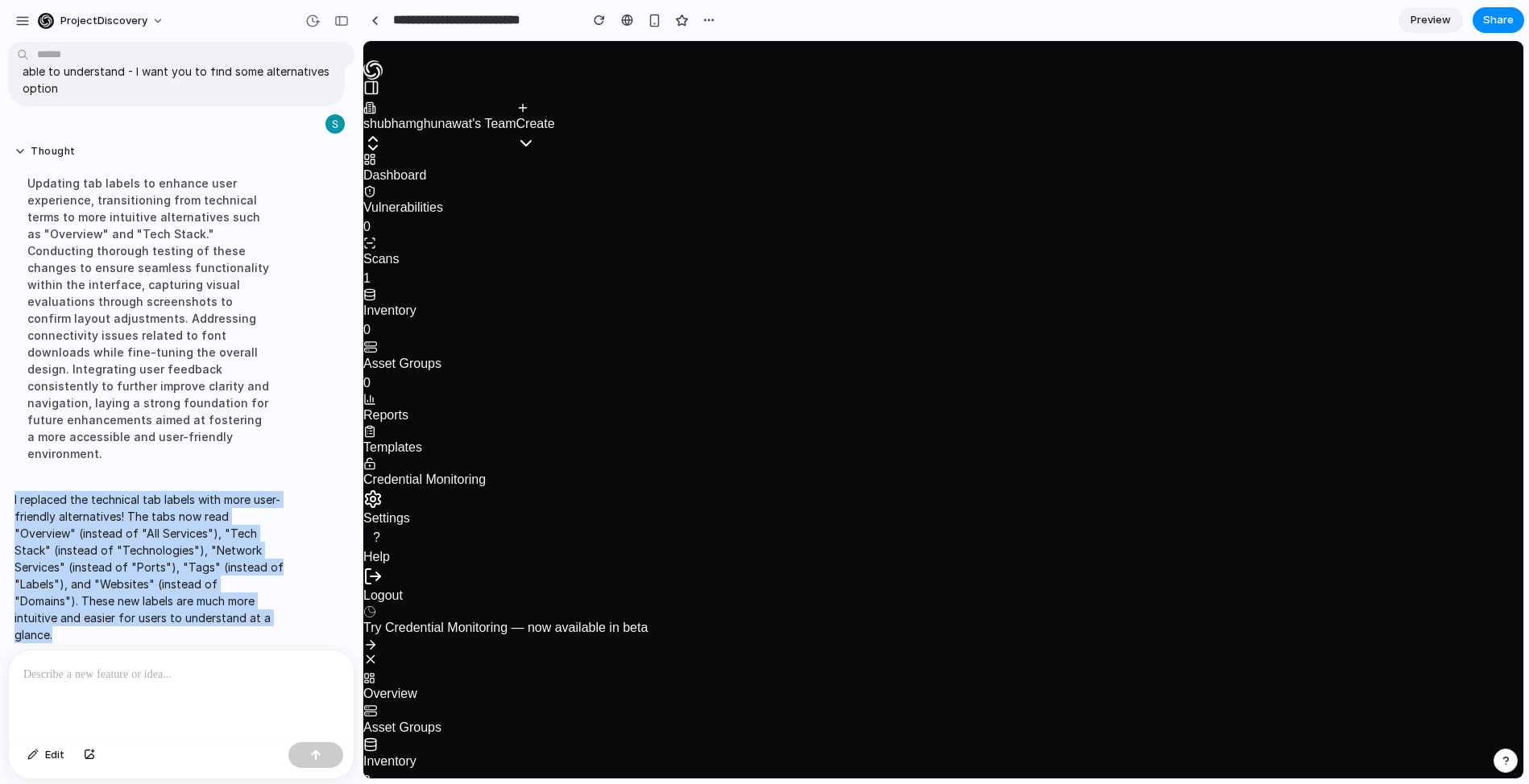
click at [69, 481] on div "I replaced the technical tab labels with more user-friendly alternatives! The t…" at bounding box center [149, 567] width 282 height 171
click at [68, 481] on div "I replaced the technical tab labels with more user-friendly alternatives! The t…" at bounding box center [149, 567] width 282 height 171
drag, startPoint x: 68, startPoint y: 465, endPoint x: 170, endPoint y: 578, distance: 152.2
click at [170, 578] on div "I replaced the technical tab labels with more user-friendly alternatives! The t…" at bounding box center [149, 567] width 282 height 171
click at [170, 578] on p "I replaced the technical tab labels with more user-friendly alternatives! The t…" at bounding box center [149, 567] width 269 height 152
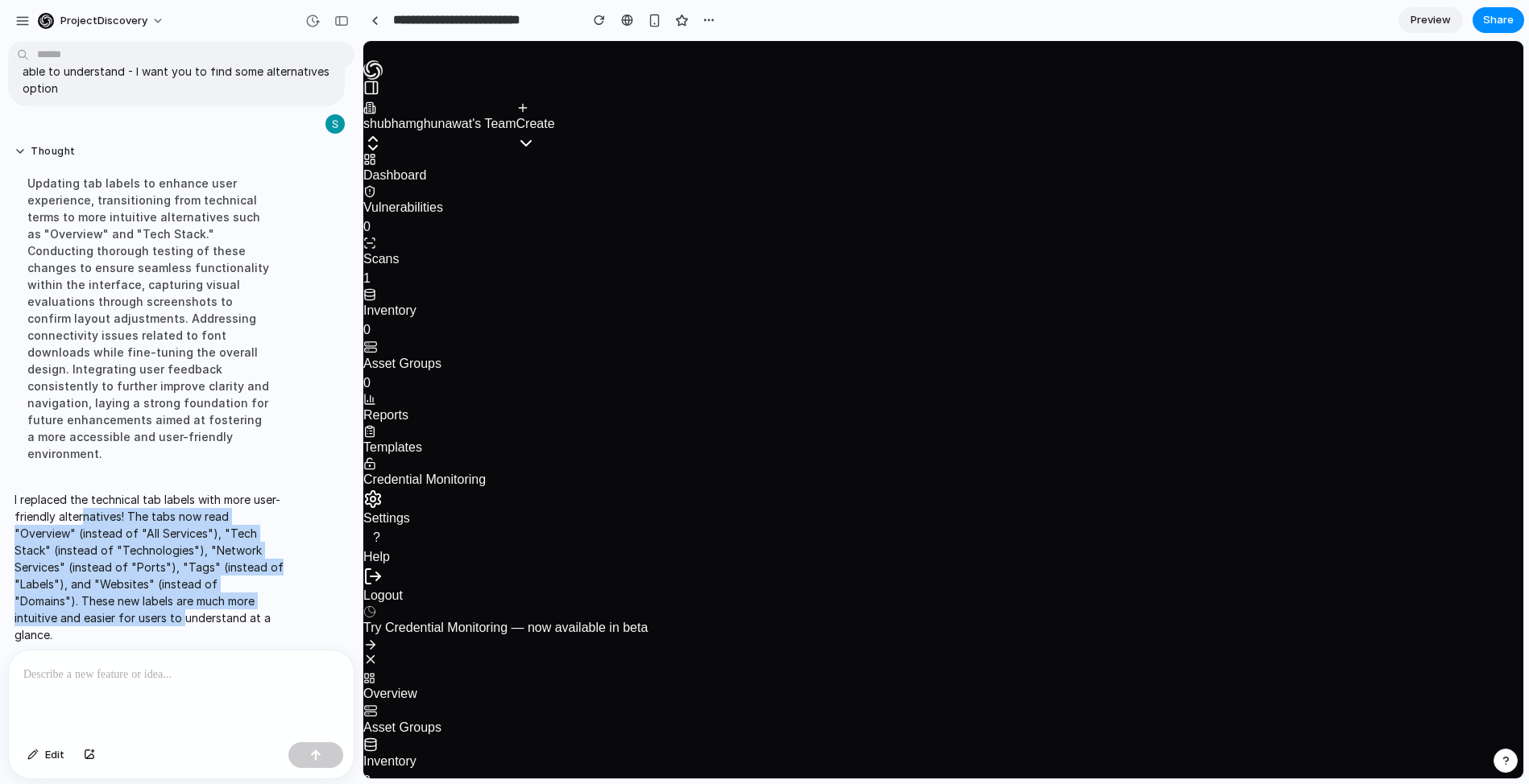
drag, startPoint x: 135, startPoint y: 553, endPoint x: 100, endPoint y: 481, distance: 80.1
click at [100, 491] on p "I replaced the technical tab labels with more user-friendly alternatives! The t…" at bounding box center [149, 567] width 269 height 152
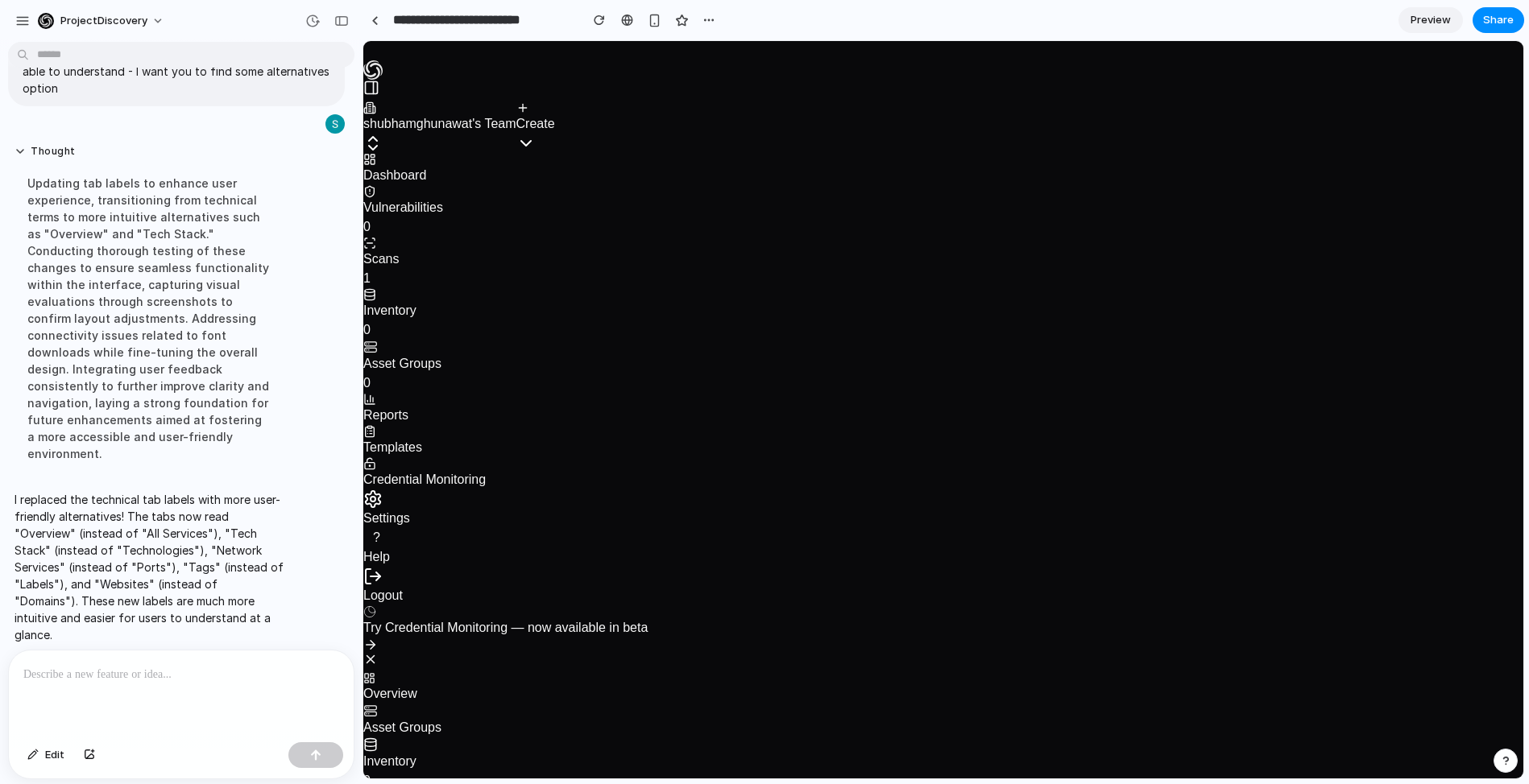
click at [100, 491] on p "I replaced the technical tab labels with more user-friendly alternatives! The t…" at bounding box center [149, 567] width 269 height 152
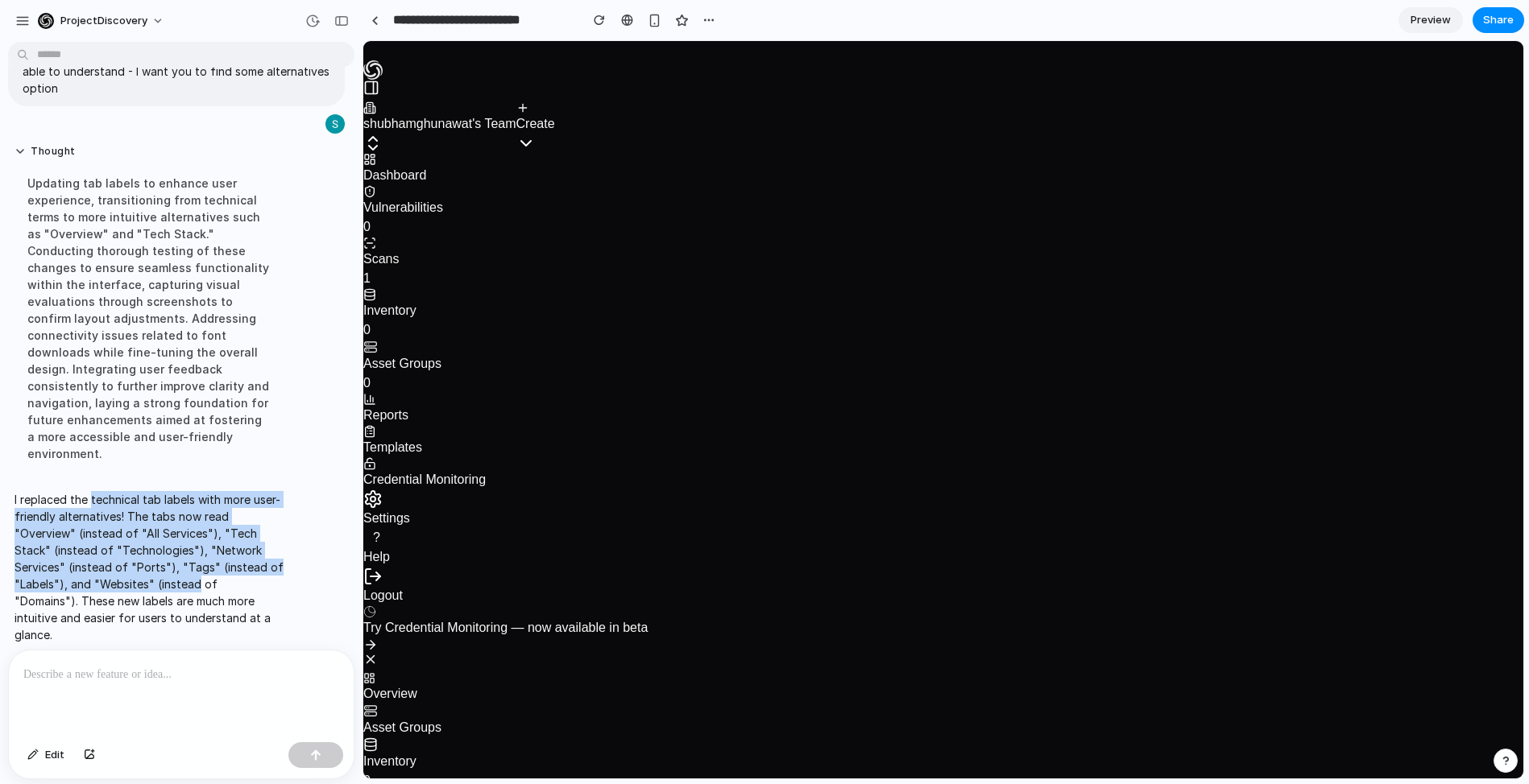
drag, startPoint x: 100, startPoint y: 481, endPoint x: 160, endPoint y: 572, distance: 109.0
click at [160, 572] on p "I replaced the technical tab labels with more user-friendly alternatives! The t…" at bounding box center [149, 567] width 269 height 152
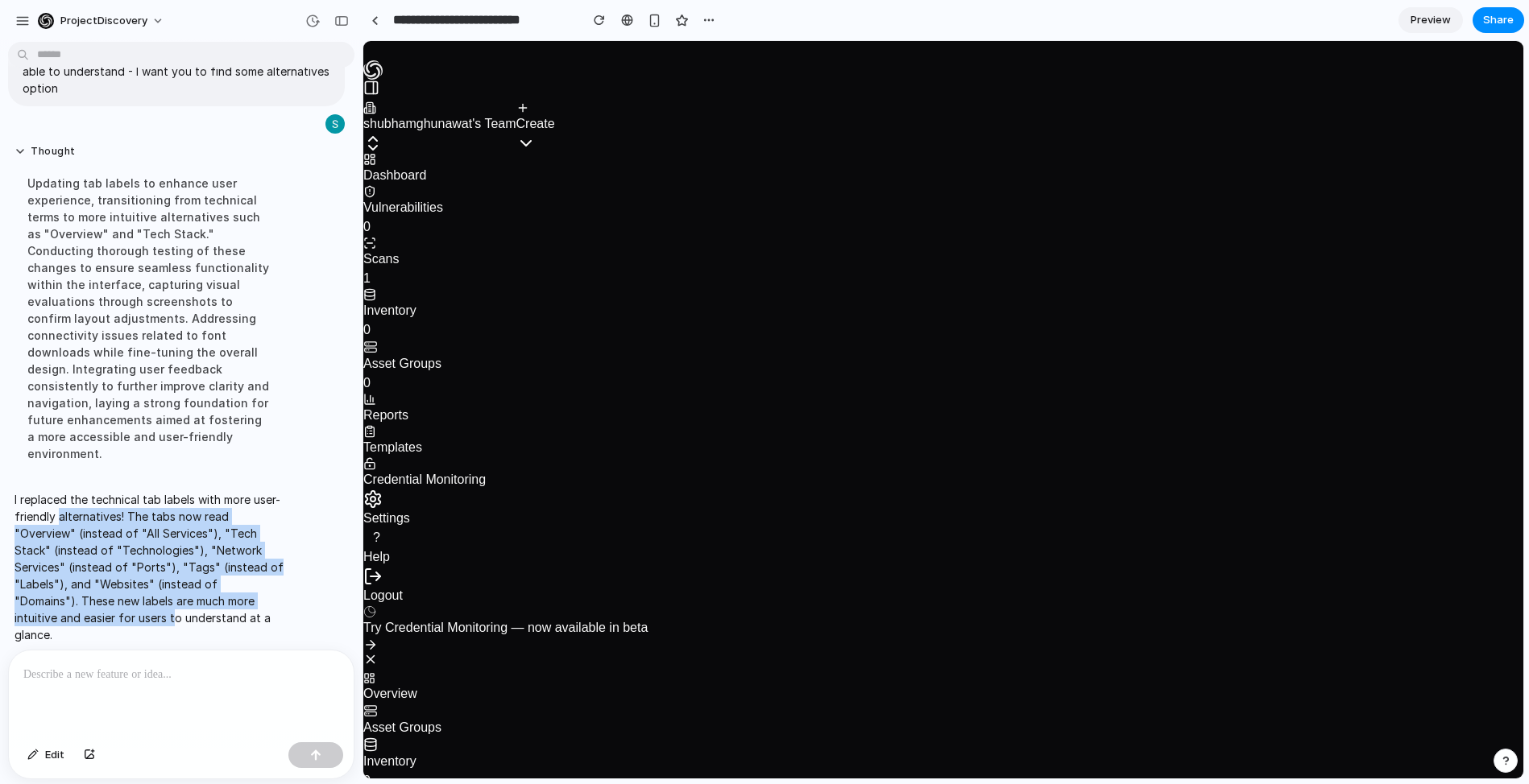
drag, startPoint x: 174, startPoint y: 606, endPoint x: 87, endPoint y: 497, distance: 139.5
click at [87, 497] on p "I replaced the technical tab labels with more user-friendly alternatives! The t…" at bounding box center [149, 567] width 269 height 152
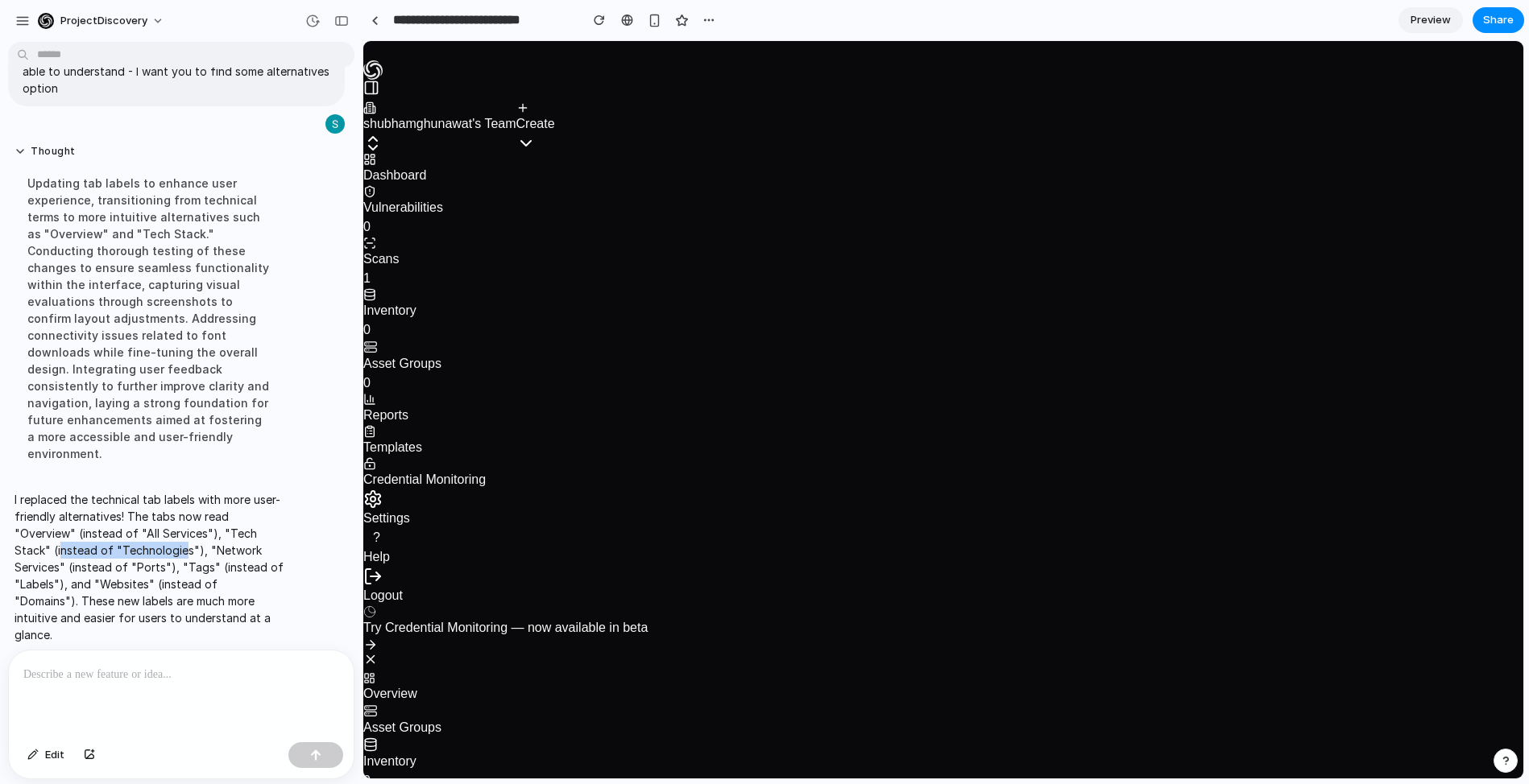
drag, startPoint x: 61, startPoint y: 534, endPoint x: 190, endPoint y: 540, distance: 129.1
click at [186, 540] on p "I replaced the technical tab labels with more user-friendly alternatives! The t…" at bounding box center [149, 567] width 269 height 152
click at [192, 540] on p "I replaced the technical tab labels with more user-friendly alternatives! The t…" at bounding box center [149, 567] width 269 height 152
drag, startPoint x: 210, startPoint y: 534, endPoint x: 246, endPoint y: 534, distance: 36.0
click at [246, 534] on p "I replaced the technical tab labels with more user-friendly alternatives! The t…" at bounding box center [149, 567] width 269 height 152
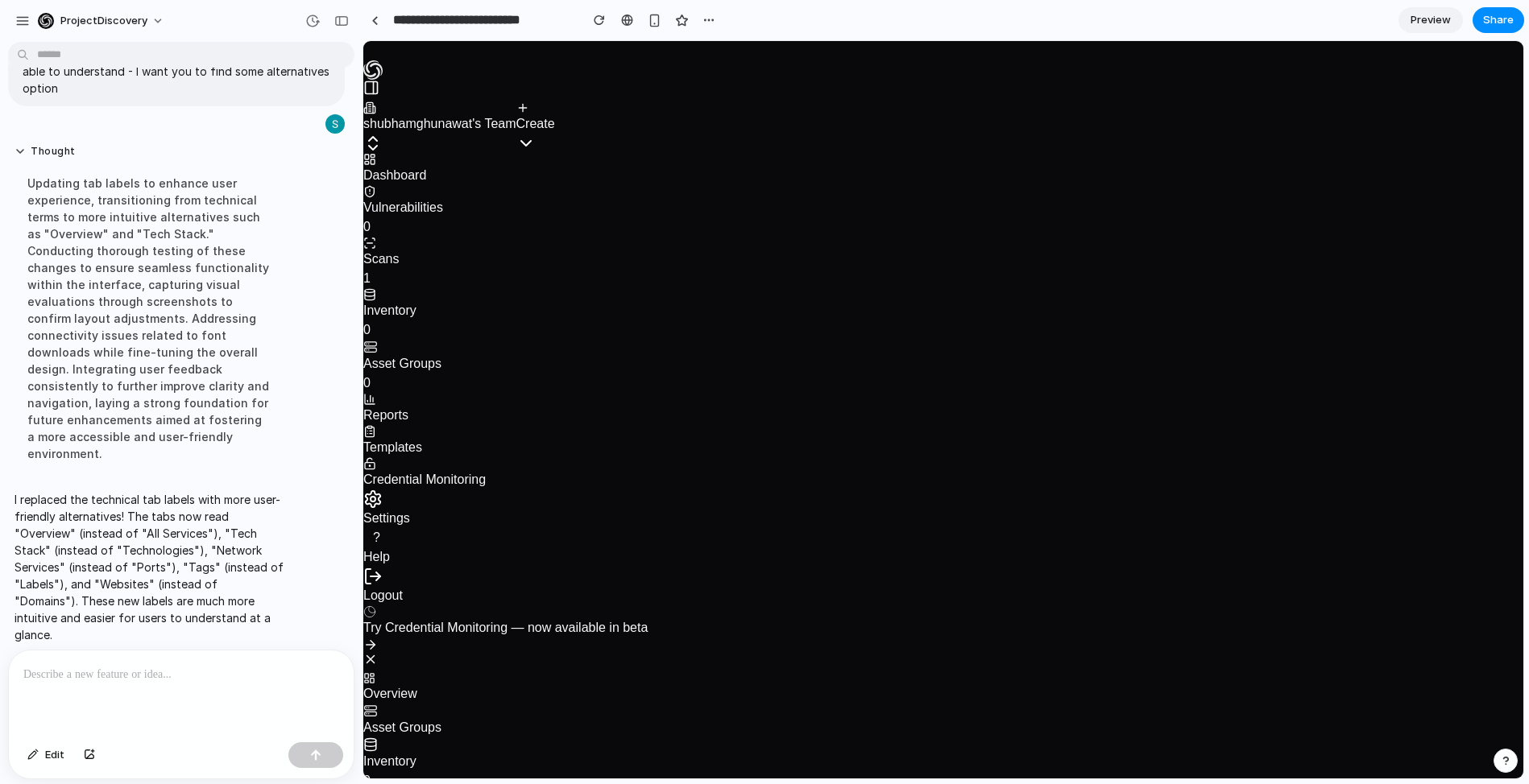
click at [156, 545] on p "I replaced the technical tab labels with more user-friendly alternatives! The t…" at bounding box center [149, 567] width 269 height 152
drag, startPoint x: 90, startPoint y: 551, endPoint x: 182, endPoint y: 551, distance: 92.0
click at [182, 551] on p "I replaced the technical tab labels with more user-friendly alternatives! The t…" at bounding box center [149, 567] width 269 height 152
drag, startPoint x: 58, startPoint y: 552, endPoint x: 212, endPoint y: 531, distance: 155.4
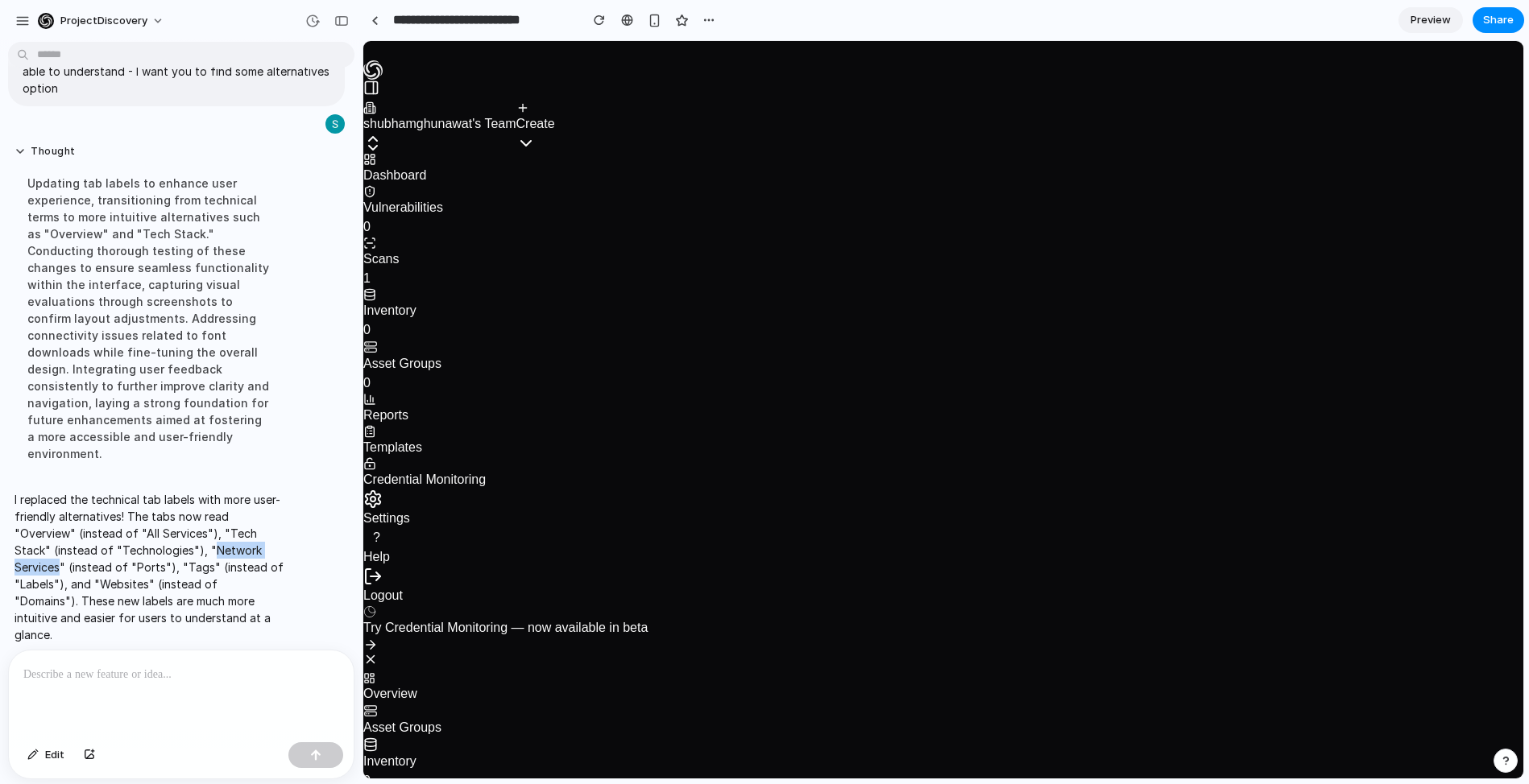
click at [212, 531] on p "I replaced the technical tab labels with more user-friendly alternatives! The t…" at bounding box center [149, 567] width 269 height 152
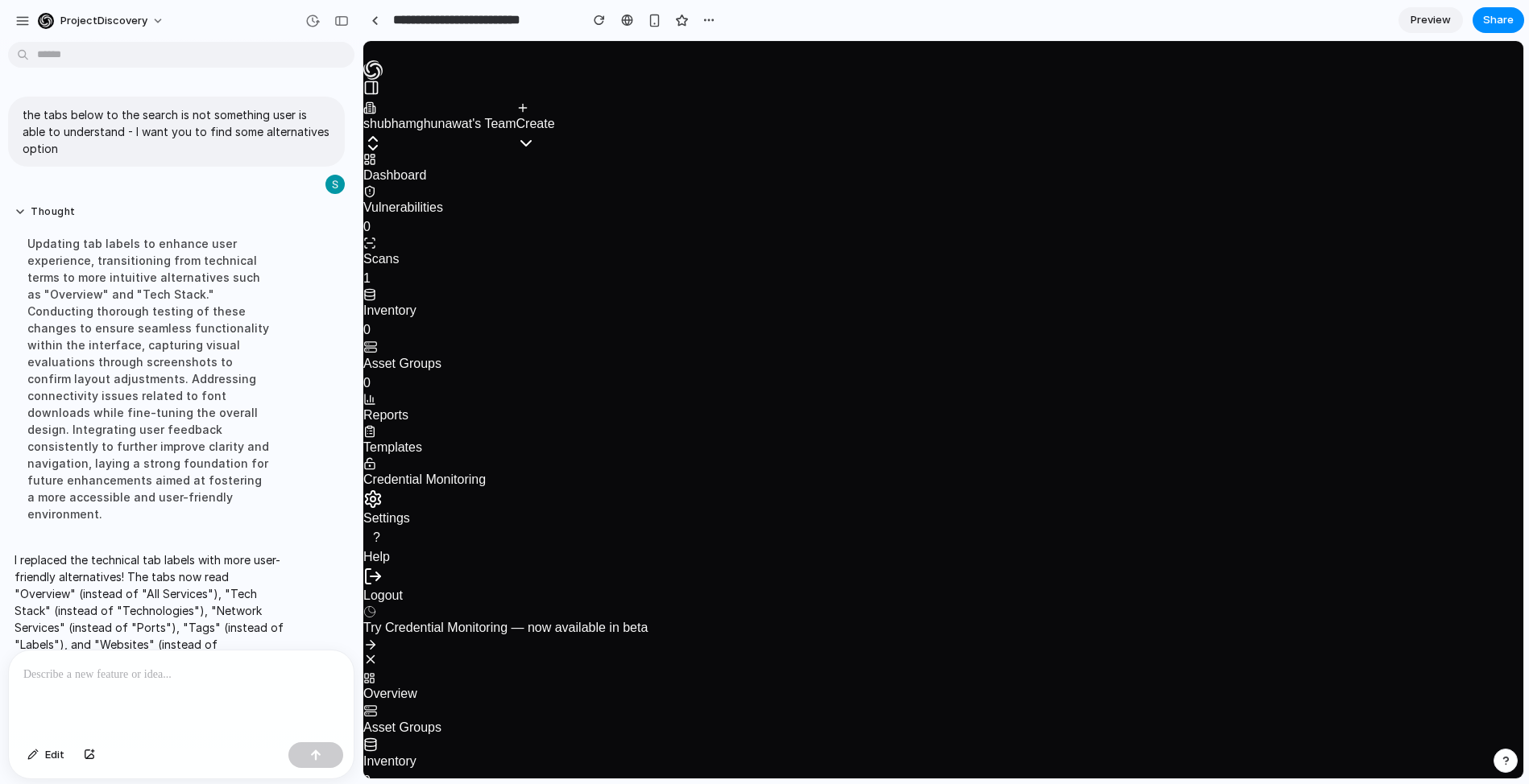
click at [148, 675] on p at bounding box center [181, 674] width 316 height 19
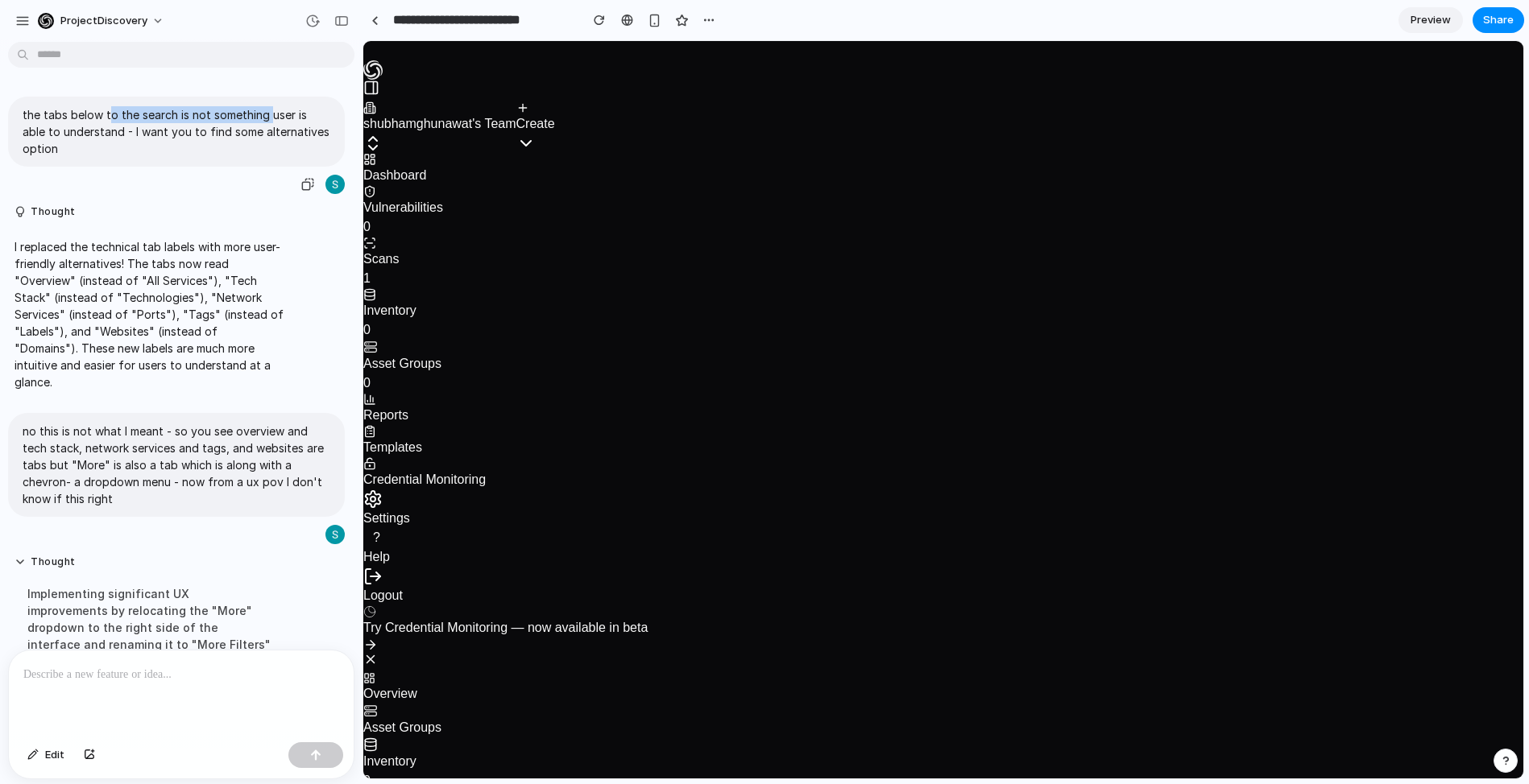
drag, startPoint x: 111, startPoint y: 114, endPoint x: 318, endPoint y: 111, distance: 207.0
click at [283, 112] on p "the tabs below to the search is not something user is able to understand - I wa…" at bounding box center [176, 132] width 307 height 50
click at [319, 111] on p "the tabs below to the search is not something user is able to understand - I wa…" at bounding box center [176, 132] width 307 height 50
drag, startPoint x: 208, startPoint y: 118, endPoint x: 109, endPoint y: 108, distance: 99.5
click at [109, 108] on p "the tabs below to the search is not something user is able to understand - I wa…" at bounding box center [176, 132] width 307 height 50
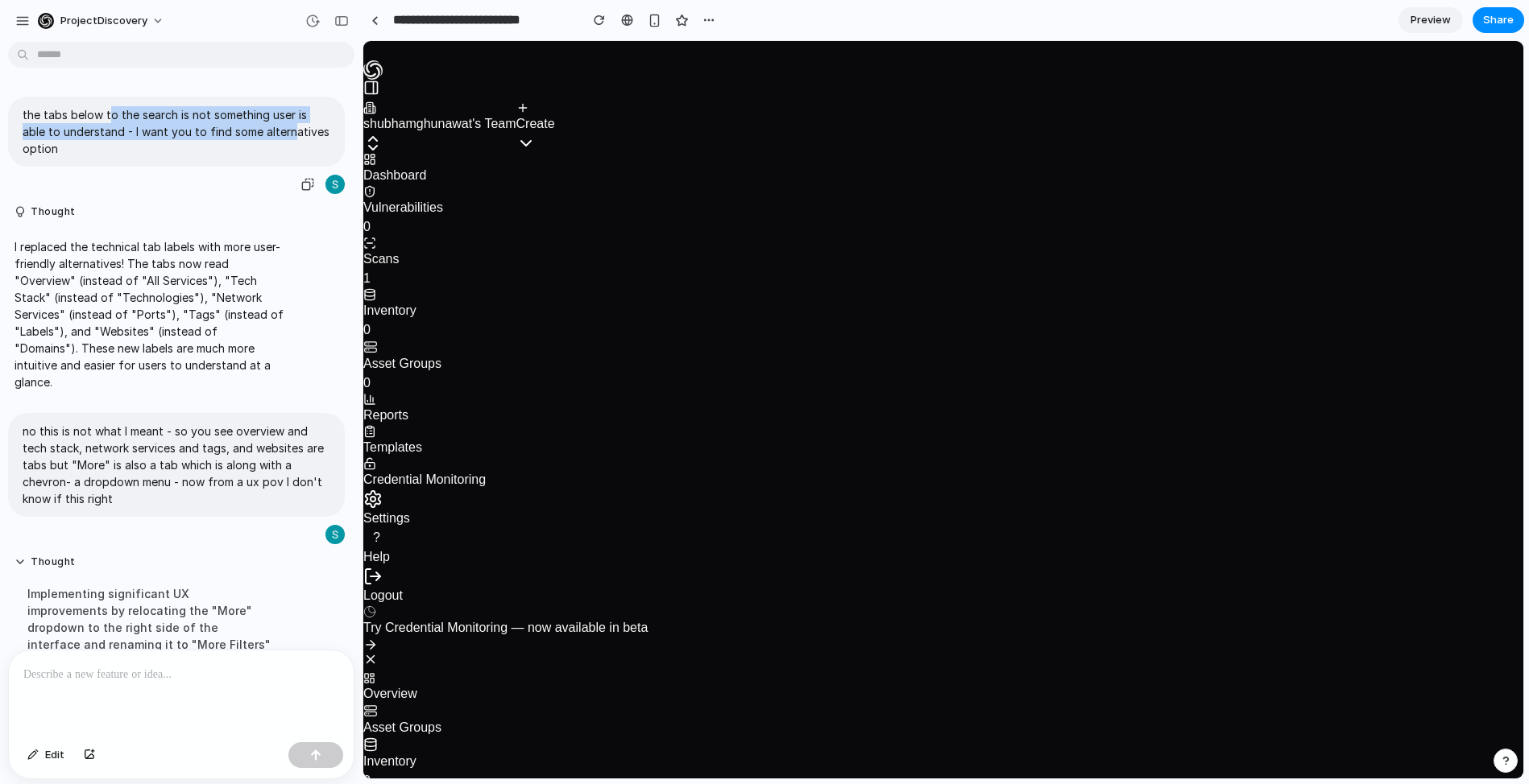
click at [109, 108] on p "the tabs below to the search is not something user is able to understand - I wa…" at bounding box center [176, 132] width 307 height 50
click at [87, 121] on p "the tabs below to the search is not something user is able to understand - I wa…" at bounding box center [176, 132] width 307 height 50
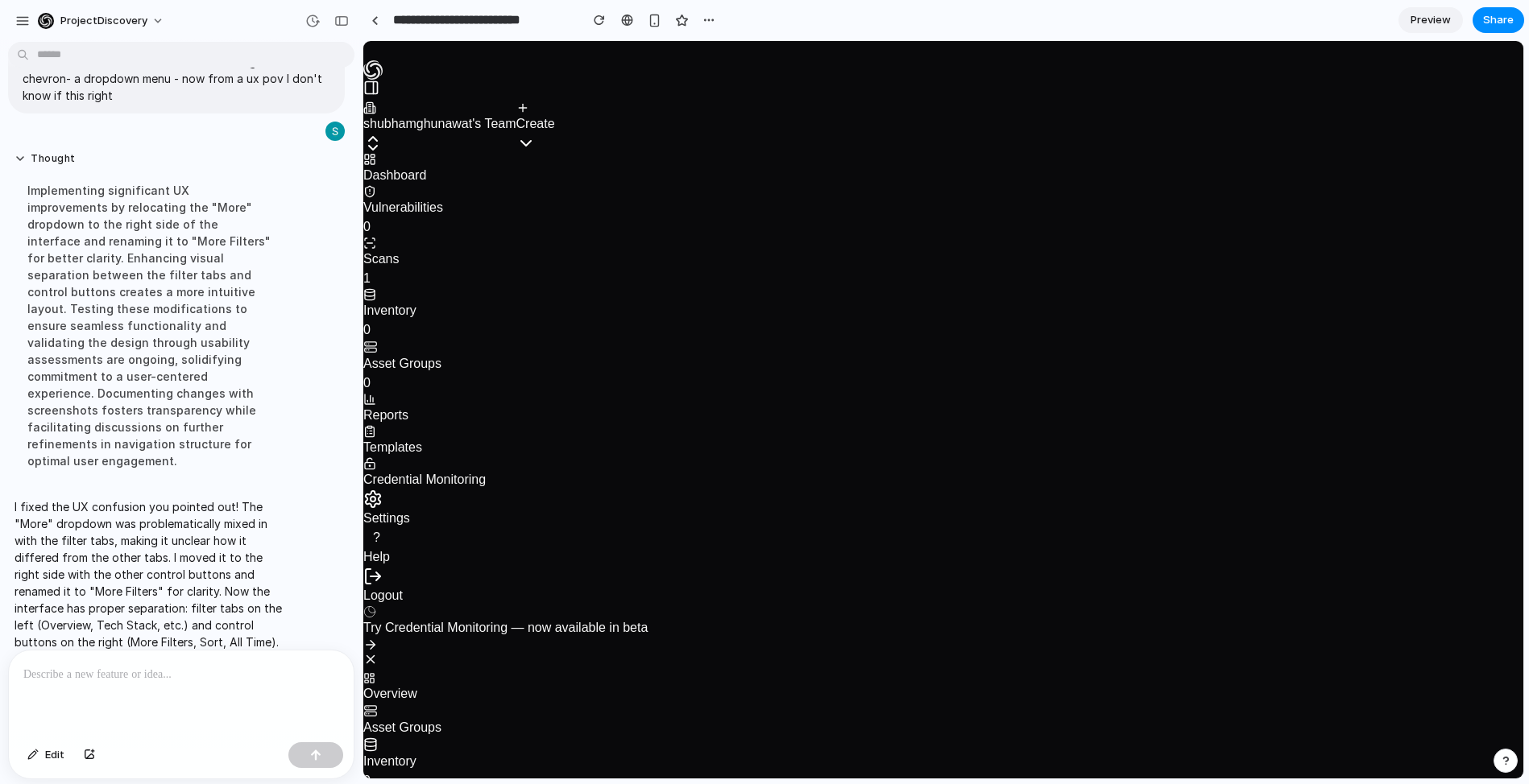
scroll to position [407, 0]
drag, startPoint x: 71, startPoint y: 184, endPoint x: 214, endPoint y: 178, distance: 143.1
click at [214, 178] on div "Implementing significant UX improvements by relocating the "More" dropdown to t…" at bounding box center [149, 322] width 269 height 306
click at [113, 195] on div "Implementing significant UX improvements by relocating the "More" dropdown to t…" at bounding box center [149, 322] width 269 height 306
drag, startPoint x: 88, startPoint y: 201, endPoint x: 250, endPoint y: 199, distance: 162.0
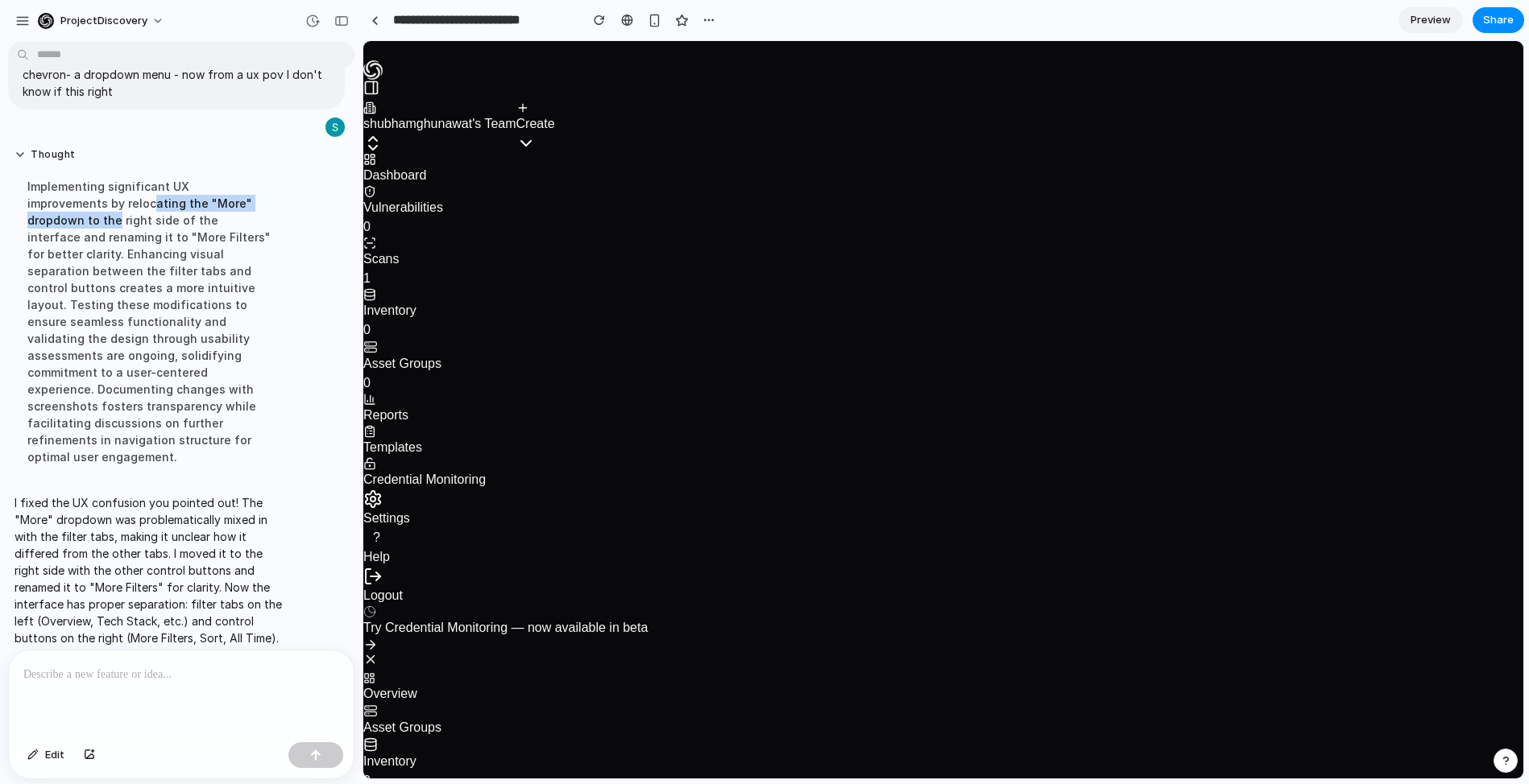
click at [250, 199] on div "Implementing significant UX improvements by relocating the "More" dropdown to t…" at bounding box center [149, 322] width 269 height 306
drag, startPoint x: 250, startPoint y: 199, endPoint x: 87, endPoint y: 199, distance: 163.0
click at [87, 199] on div "Implementing significant UX improvements by relocating the "More" dropdown to t…" at bounding box center [149, 322] width 269 height 306
click at [90, 230] on div "Implementing significant UX improvements by relocating the "More" dropdown to t…" at bounding box center [149, 322] width 269 height 306
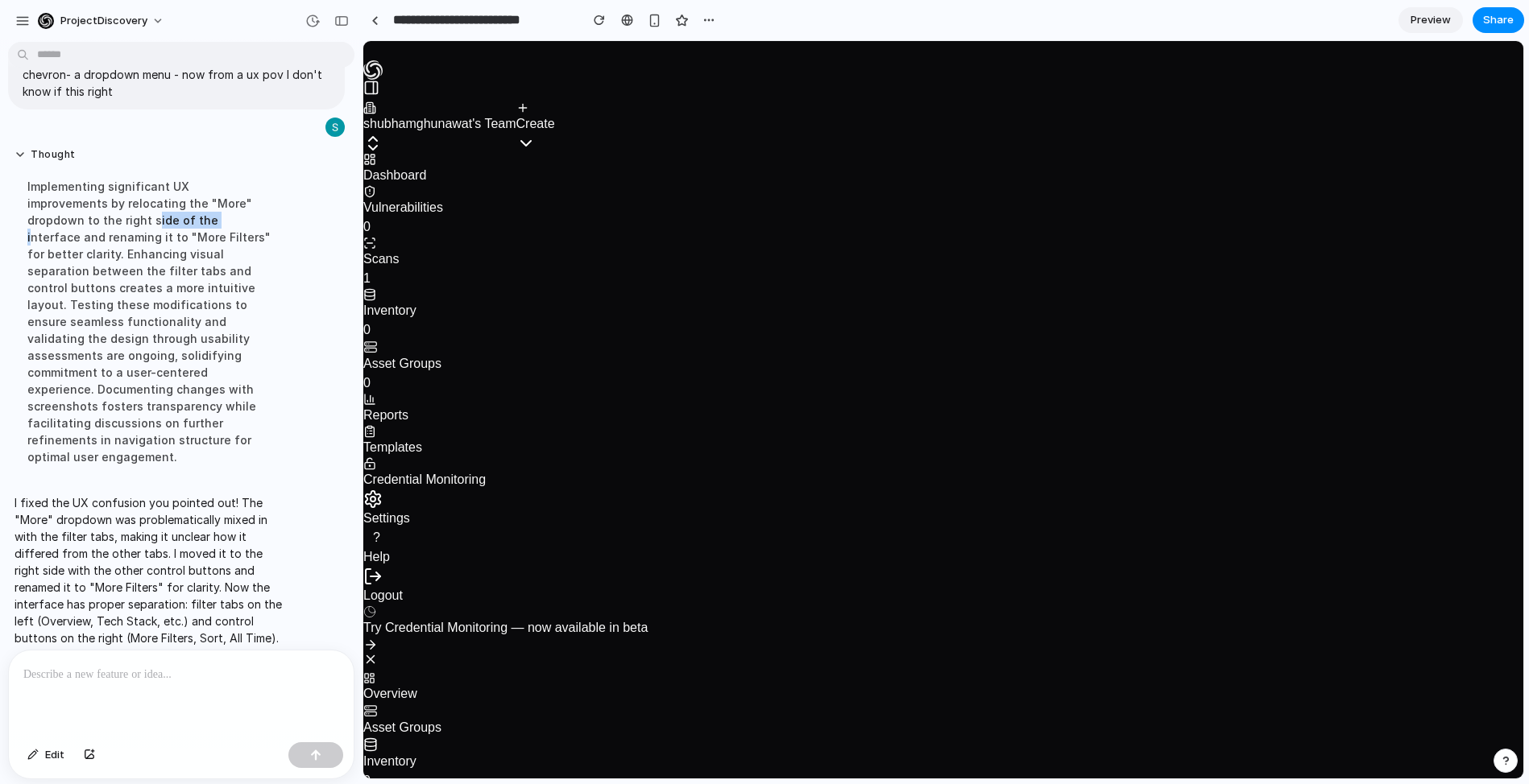
drag, startPoint x: 61, startPoint y: 218, endPoint x: 117, endPoint y: 216, distance: 56.0
click at [117, 216] on div "Implementing significant UX improvements by relocating the "More" dropdown to t…" at bounding box center [149, 322] width 269 height 306
drag, startPoint x: 92, startPoint y: 197, endPoint x: 288, endPoint y: 197, distance: 196.0
click at [287, 197] on div "Thought Implementing significant UX improvements by relocating the "More" dropd…" at bounding box center [177, 312] width 337 height 346
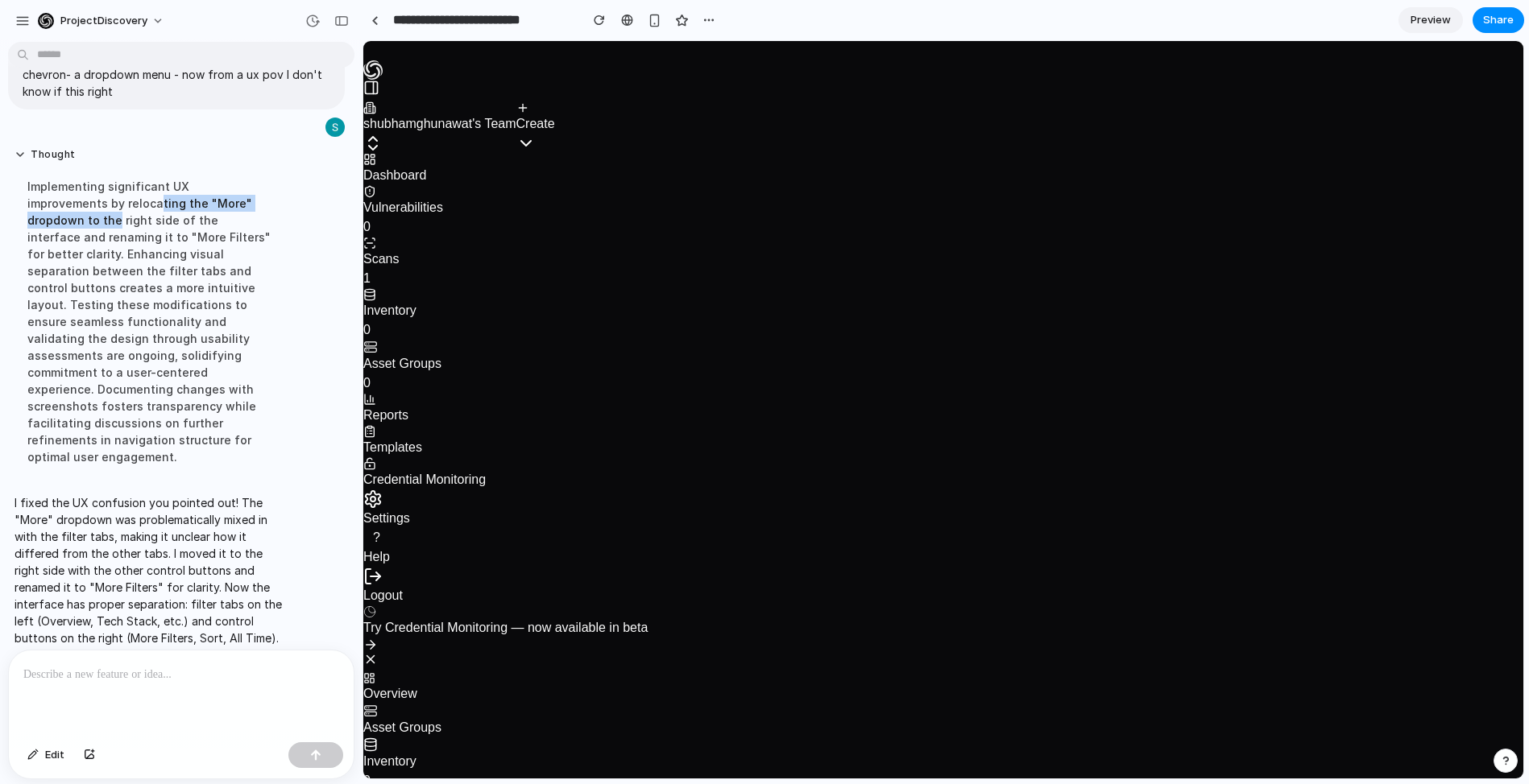
click at [288, 197] on div "Thought Implementing significant UX improvements by relocating the "More" dropd…" at bounding box center [177, 312] width 337 height 346
drag, startPoint x: 57, startPoint y: 217, endPoint x: 224, endPoint y: 213, distance: 167.0
click at [223, 213] on div "Implementing significant UX improvements by relocating the "More" dropdown to t…" at bounding box center [149, 322] width 269 height 306
click at [120, 237] on div "Implementing significant UX improvements by relocating the "More" dropdown to t…" at bounding box center [149, 322] width 269 height 306
drag, startPoint x: 58, startPoint y: 237, endPoint x: 235, endPoint y: 233, distance: 177.0
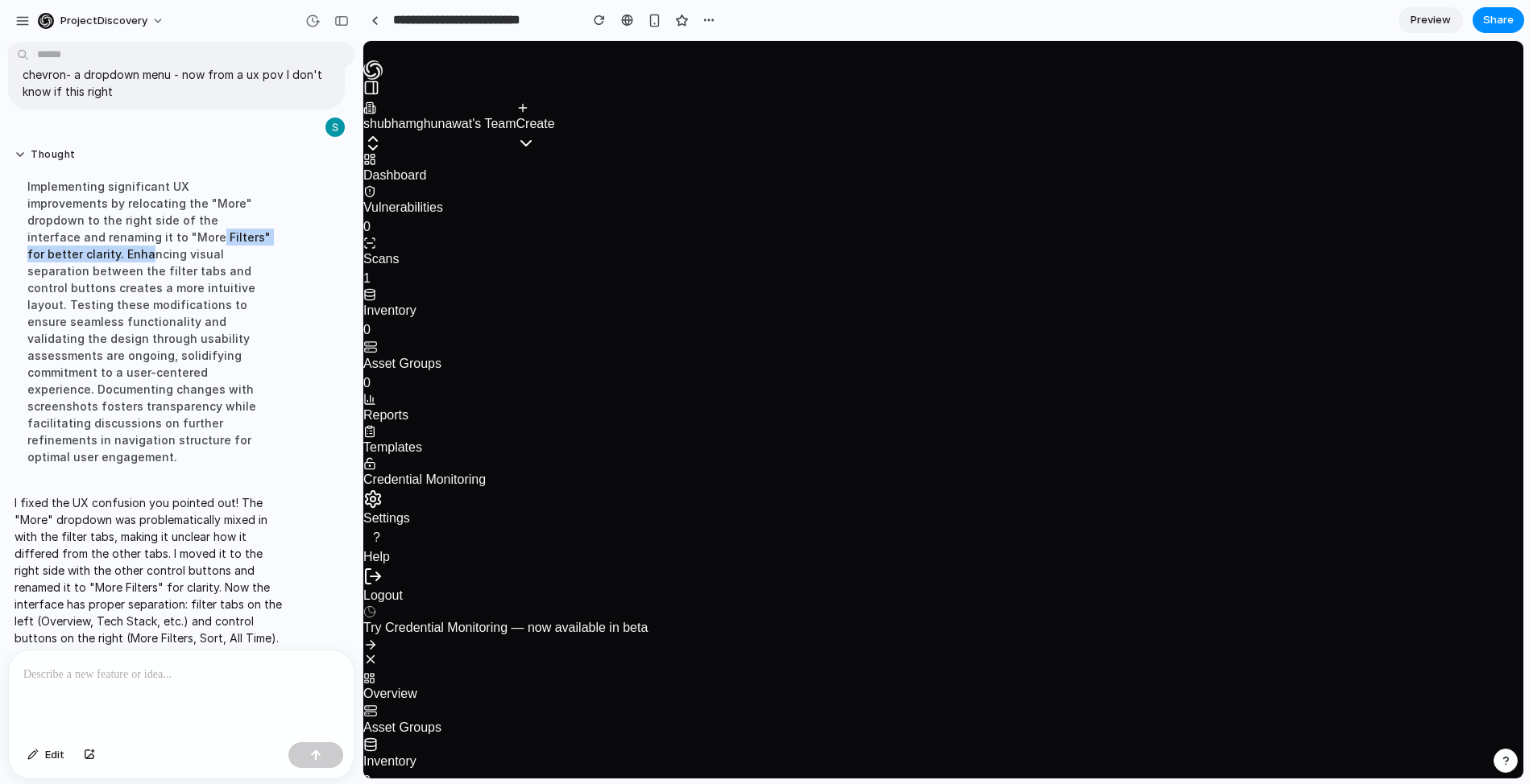
click at [235, 233] on div "Implementing significant UX improvements by relocating the "More" dropdown to t…" at bounding box center [149, 322] width 269 height 306
click at [237, 233] on div "Implementing significant UX improvements by relocating the "More" dropdown to t…" at bounding box center [149, 322] width 269 height 306
drag, startPoint x: 246, startPoint y: 234, endPoint x: 151, endPoint y: 232, distance: 95.0
click at [156, 232] on div "Implementing significant UX improvements by relocating the "More" dropdown to t…" at bounding box center [149, 322] width 269 height 306
click at [141, 232] on div "Implementing significant UX improvements by relocating the "More" dropdown to t…" at bounding box center [149, 322] width 269 height 306
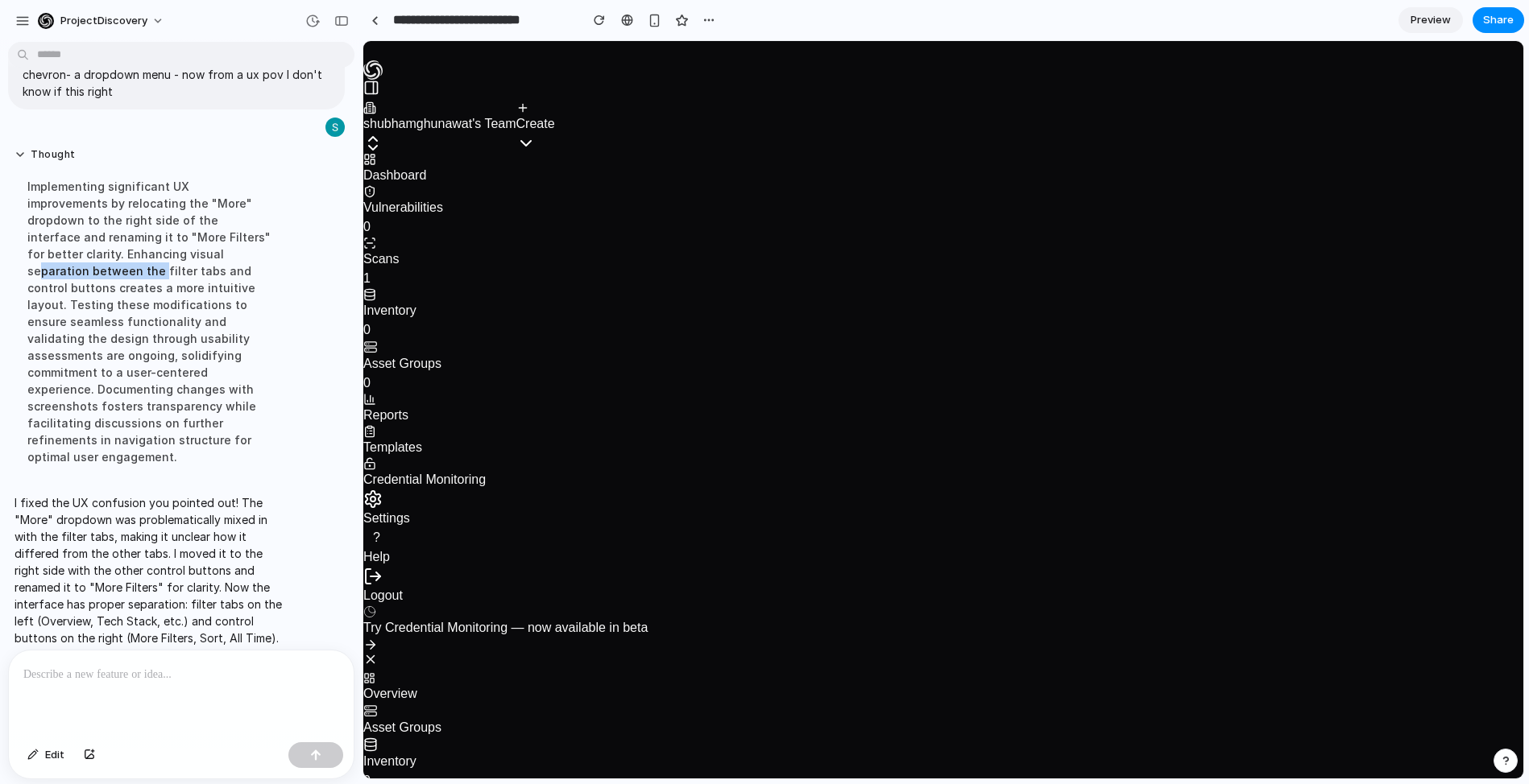
drag, startPoint x: 78, startPoint y: 252, endPoint x: 210, endPoint y: 251, distance: 132.0
click at [206, 251] on div "Implementing significant UX improvements by relocating the "More" dropdown to t…" at bounding box center [149, 322] width 269 height 306
click at [210, 251] on div "Implementing significant UX improvements by relocating the "More" dropdown to t…" at bounding box center [149, 322] width 269 height 306
drag, startPoint x: 233, startPoint y: 254, endPoint x: 107, endPoint y: 247, distance: 126.2
click at [114, 247] on div "Implementing significant UX improvements by relocating the "More" dropdown to t…" at bounding box center [149, 322] width 269 height 306
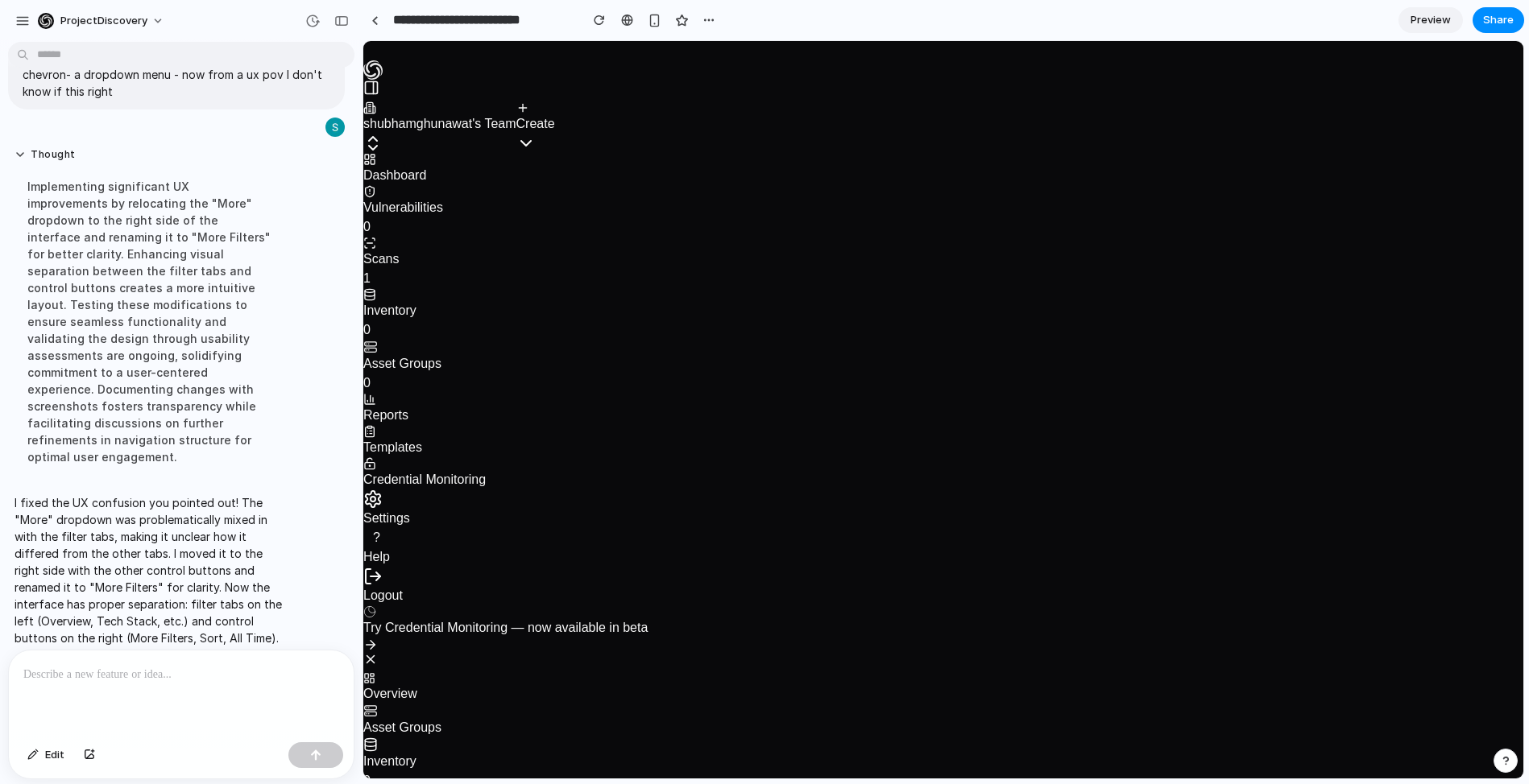
click at [107, 247] on div "Implementing significant UX improvements by relocating the "More" dropdown to t…" at bounding box center [149, 322] width 269 height 306
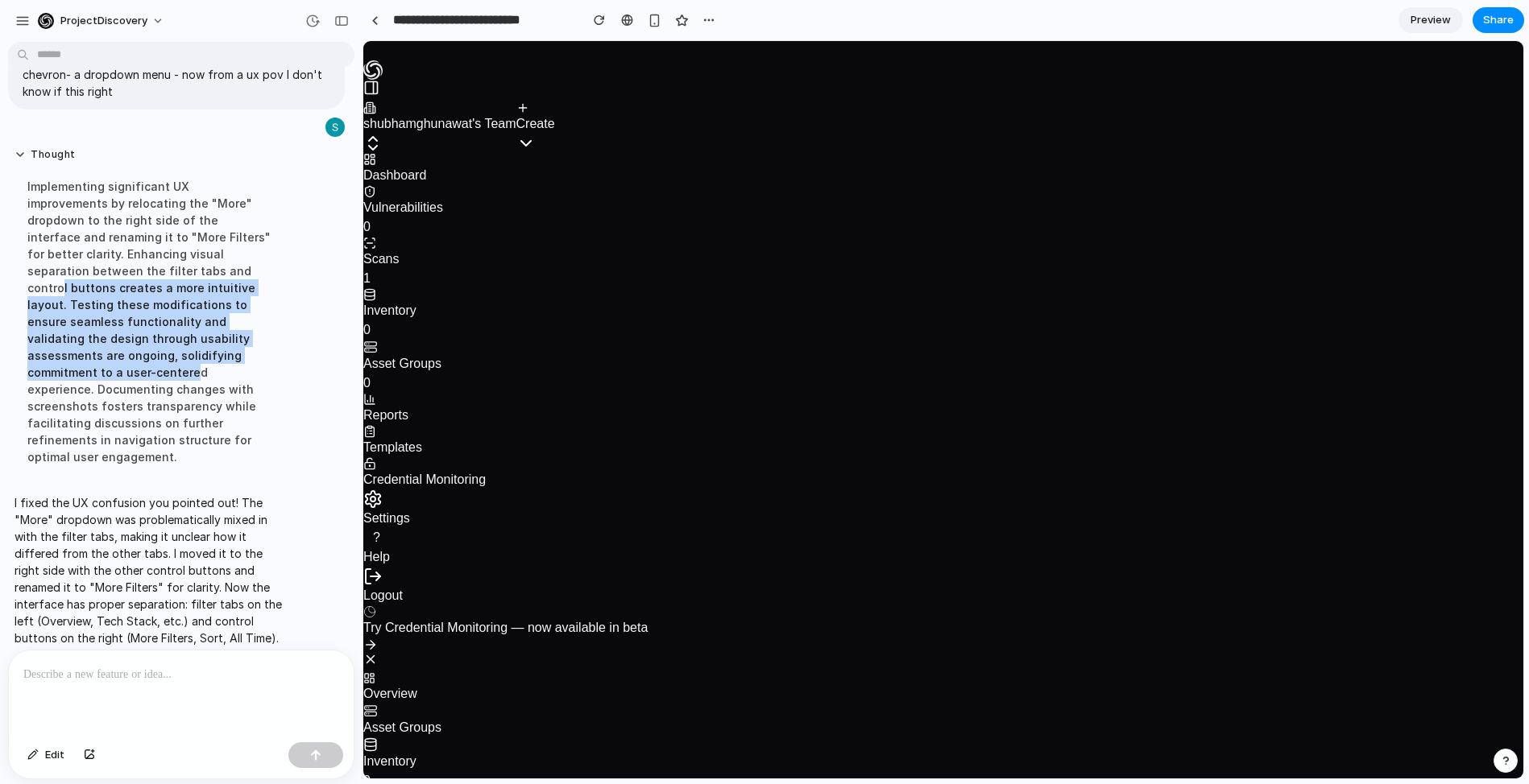
drag, startPoint x: 97, startPoint y: 270, endPoint x: 188, endPoint y: 352, distance: 122.5
click at [188, 352] on div "Implementing significant UX improvements by relocating the "More" dropdown to t…" at bounding box center [149, 322] width 269 height 306
click at [187, 354] on div "Implementing significant UX improvements by relocating the "More" dropdown to t…" at bounding box center [149, 322] width 269 height 306
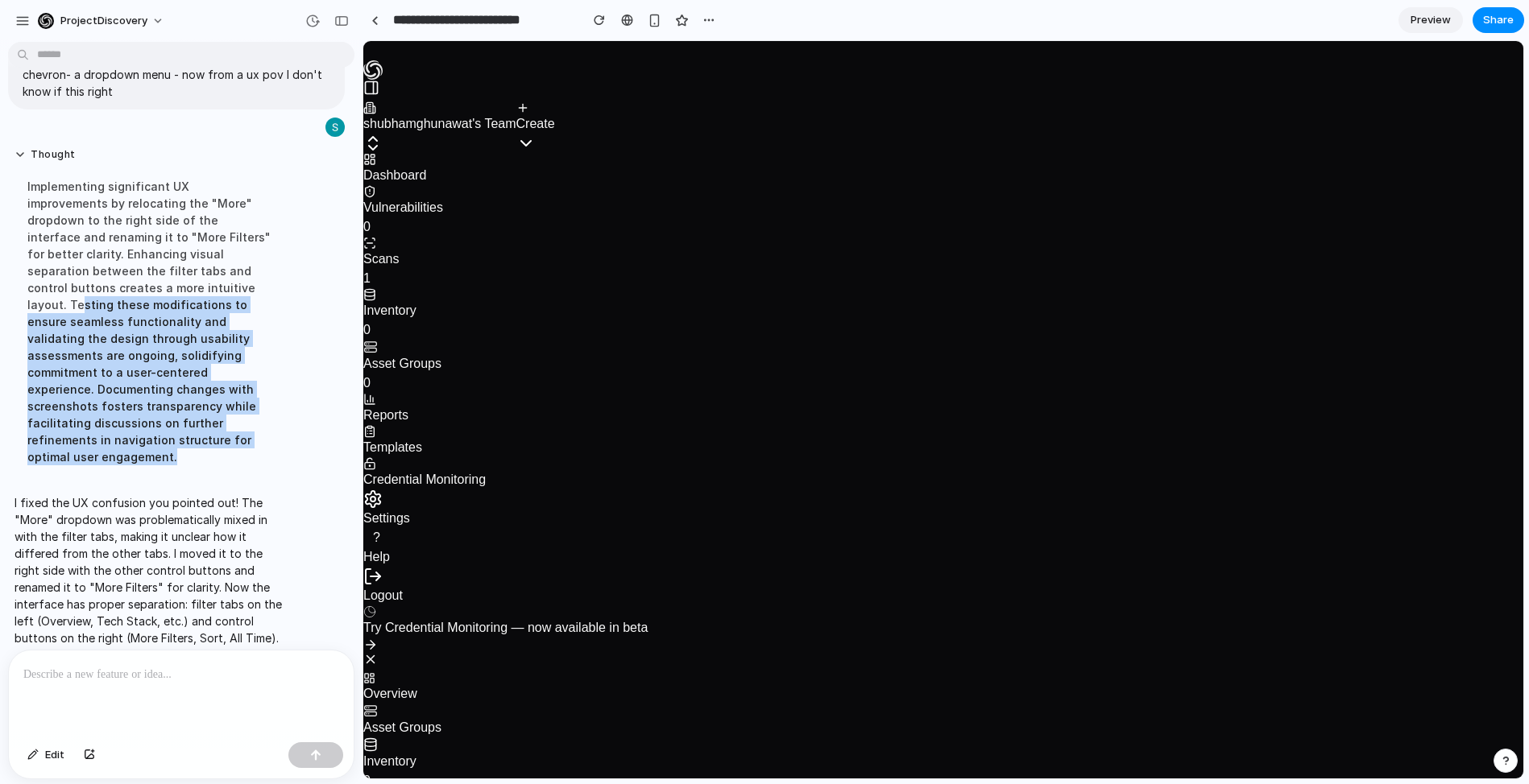
drag, startPoint x: 132, startPoint y: 406, endPoint x: 81, endPoint y: 293, distance: 124.0
click at [81, 293] on div "Implementing significant UX improvements by relocating the "More" dropdown to t…" at bounding box center [149, 322] width 269 height 306
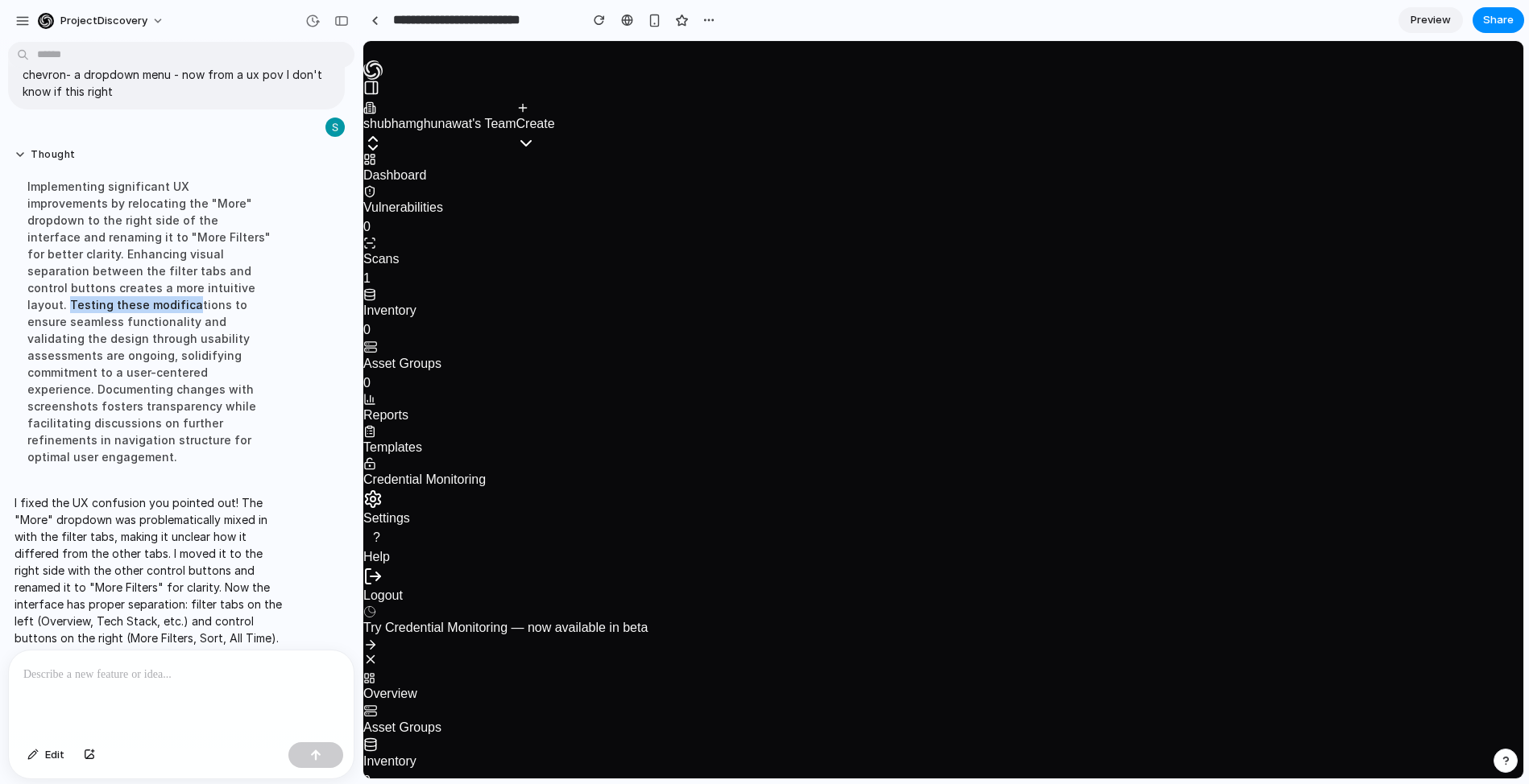
drag, startPoint x: 68, startPoint y: 285, endPoint x: 201, endPoint y: 284, distance: 133.0
click at [201, 284] on div "Implementing significant UX improvements by relocating the "More" dropdown to t…" at bounding box center [149, 322] width 269 height 306
click at [69, 315] on div "Implementing significant UX improvements by relocating the "More" dropdown to t…" at bounding box center [149, 322] width 269 height 306
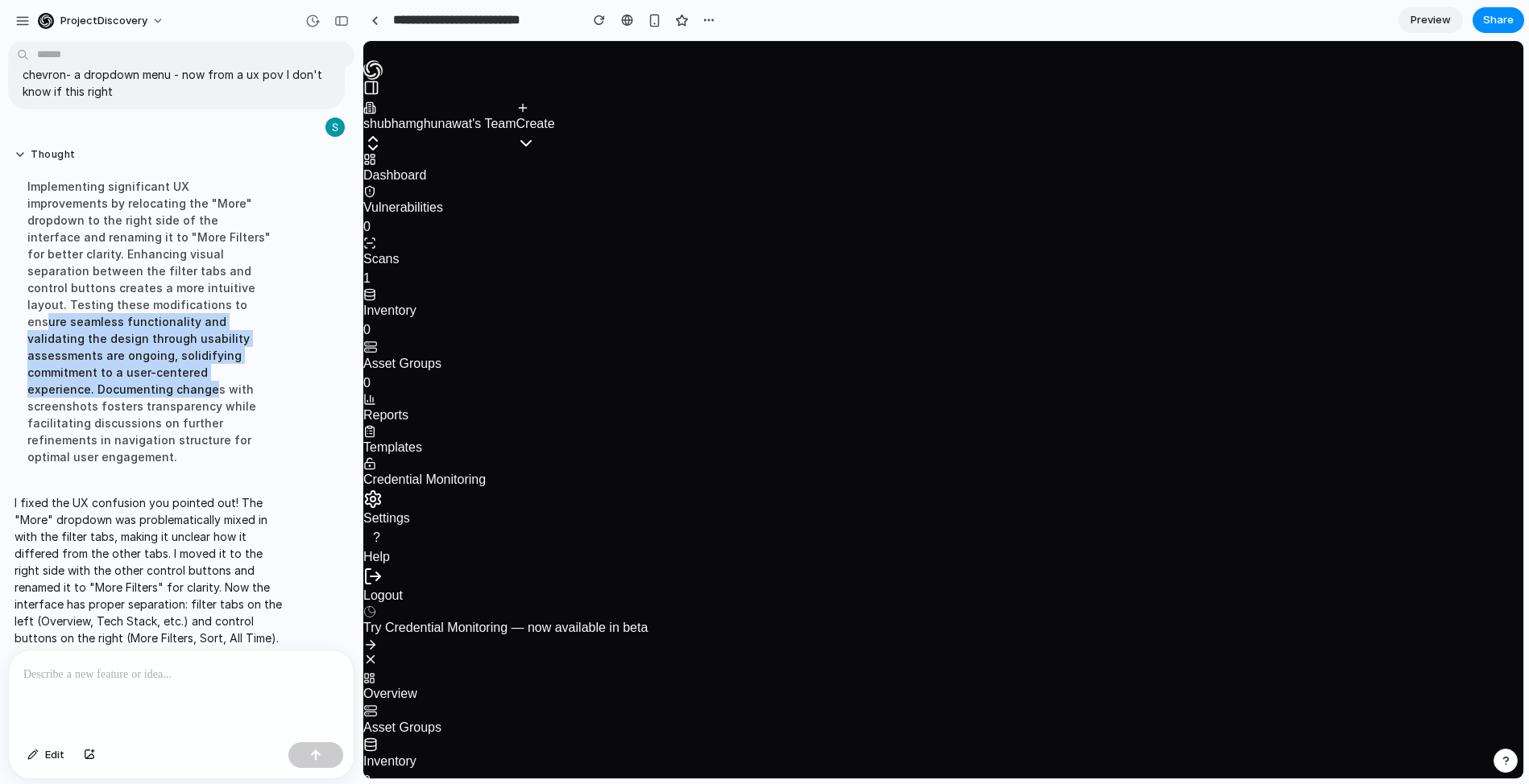
drag, startPoint x: 113, startPoint y: 339, endPoint x: 149, endPoint y: 413, distance: 82.3
click at [151, 409] on div "Implementing significant UX improvements by relocating the "More" dropdown to t…" at bounding box center [149, 322] width 269 height 306
click at [149, 413] on div "Implementing significant UX improvements by relocating the "More" dropdown to t…" at bounding box center [149, 322] width 269 height 306
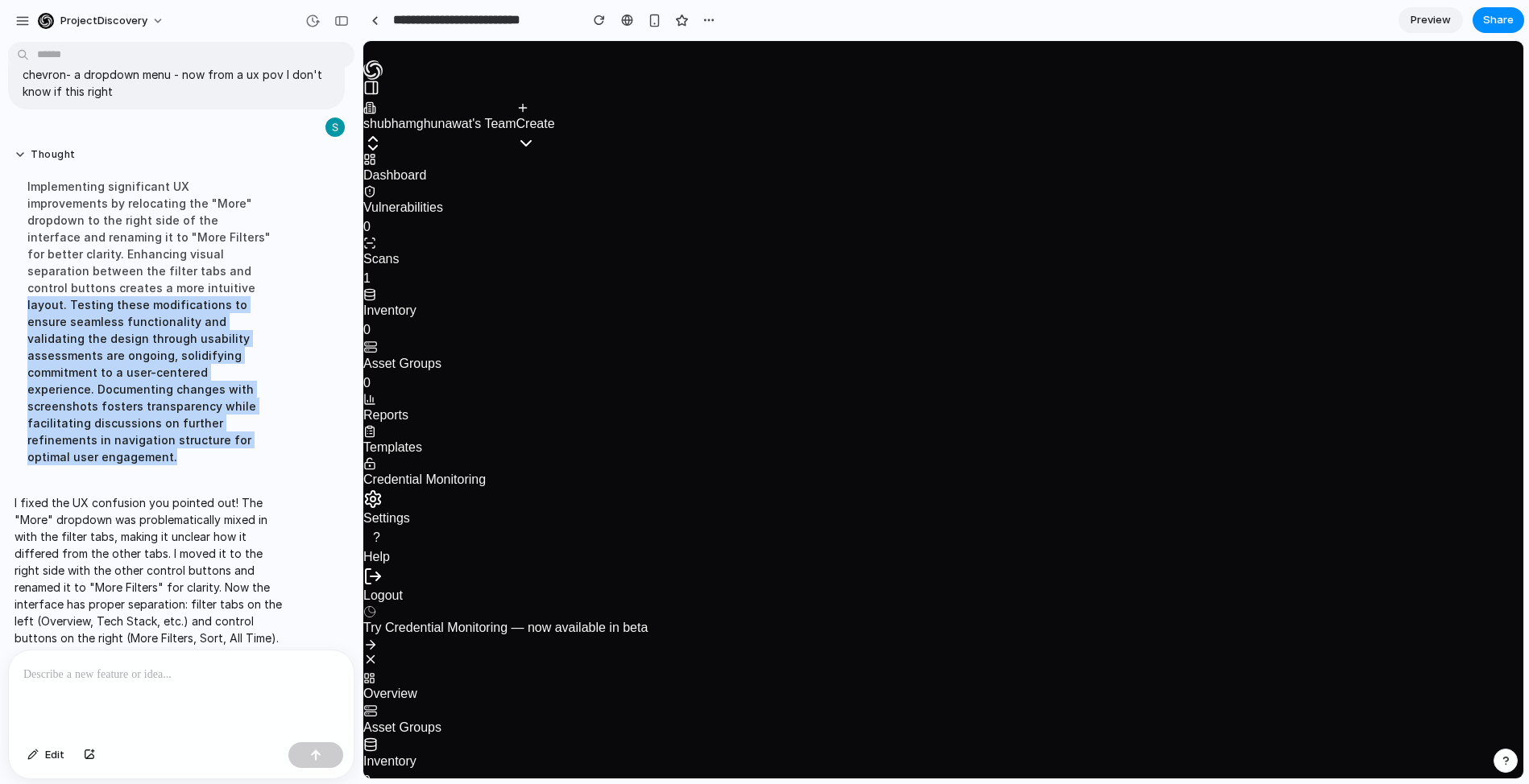
drag, startPoint x: 81, startPoint y: 443, endPoint x: 7, endPoint y: 279, distance: 179.9
click at [8, 279] on div "Thought Implementing significant UX improvements by relocating the "More" dropd…" at bounding box center [149, 312] width 282 height 346
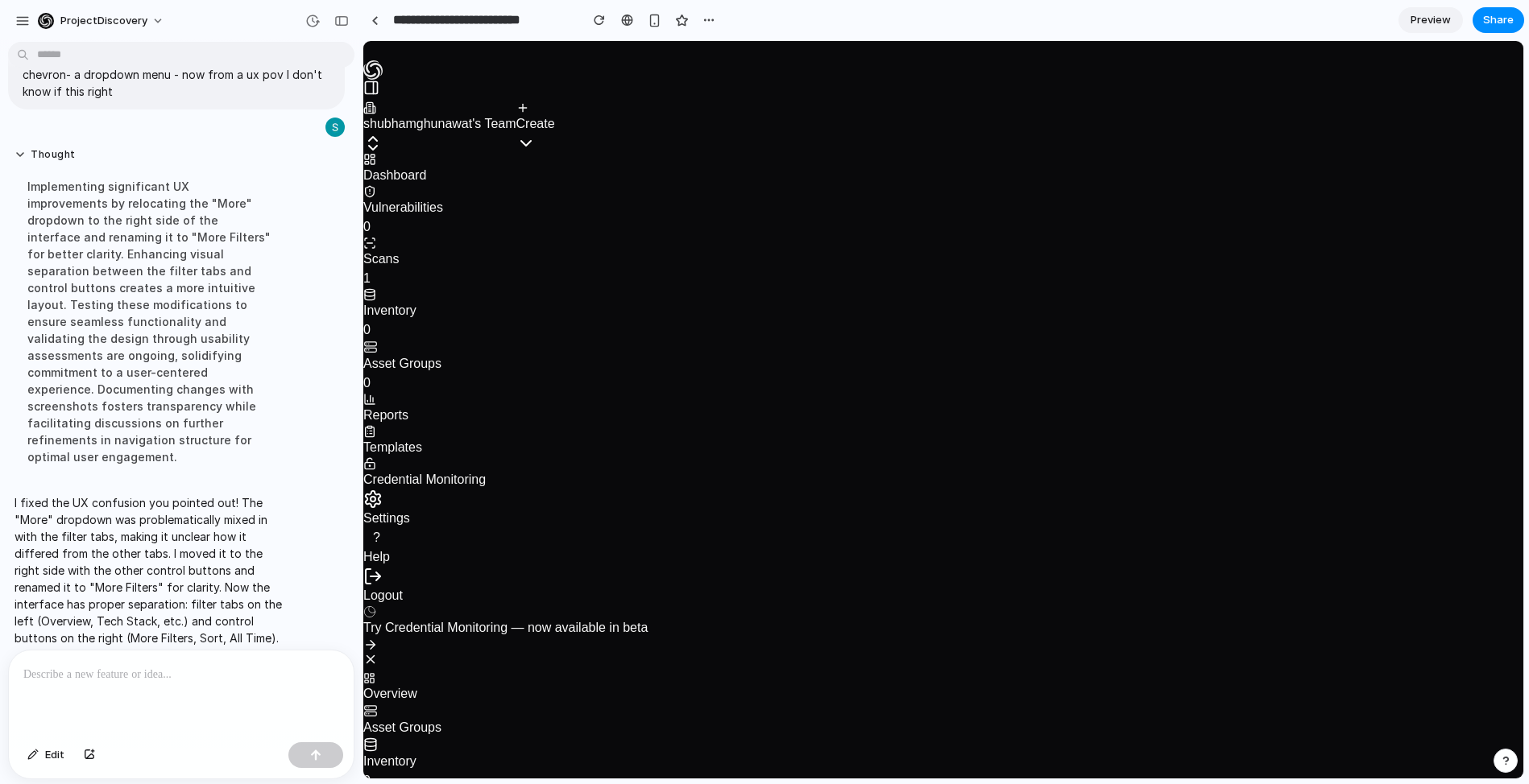
click at [114, 499] on p "I fixed the UX confusion you pointed out! The "More" dropdown was problematical…" at bounding box center [149, 588] width 269 height 186
drag, startPoint x: 80, startPoint y: 488, endPoint x: 210, endPoint y: 480, distance: 130.2
click at [210, 495] on p "I fixed the UX confusion you pointed out! The "More" dropdown was problematical…" at bounding box center [149, 588] width 269 height 186
click at [211, 495] on p "I fixed the UX confusion you pointed out! The "More" dropdown was problematical…" at bounding box center [149, 588] width 269 height 186
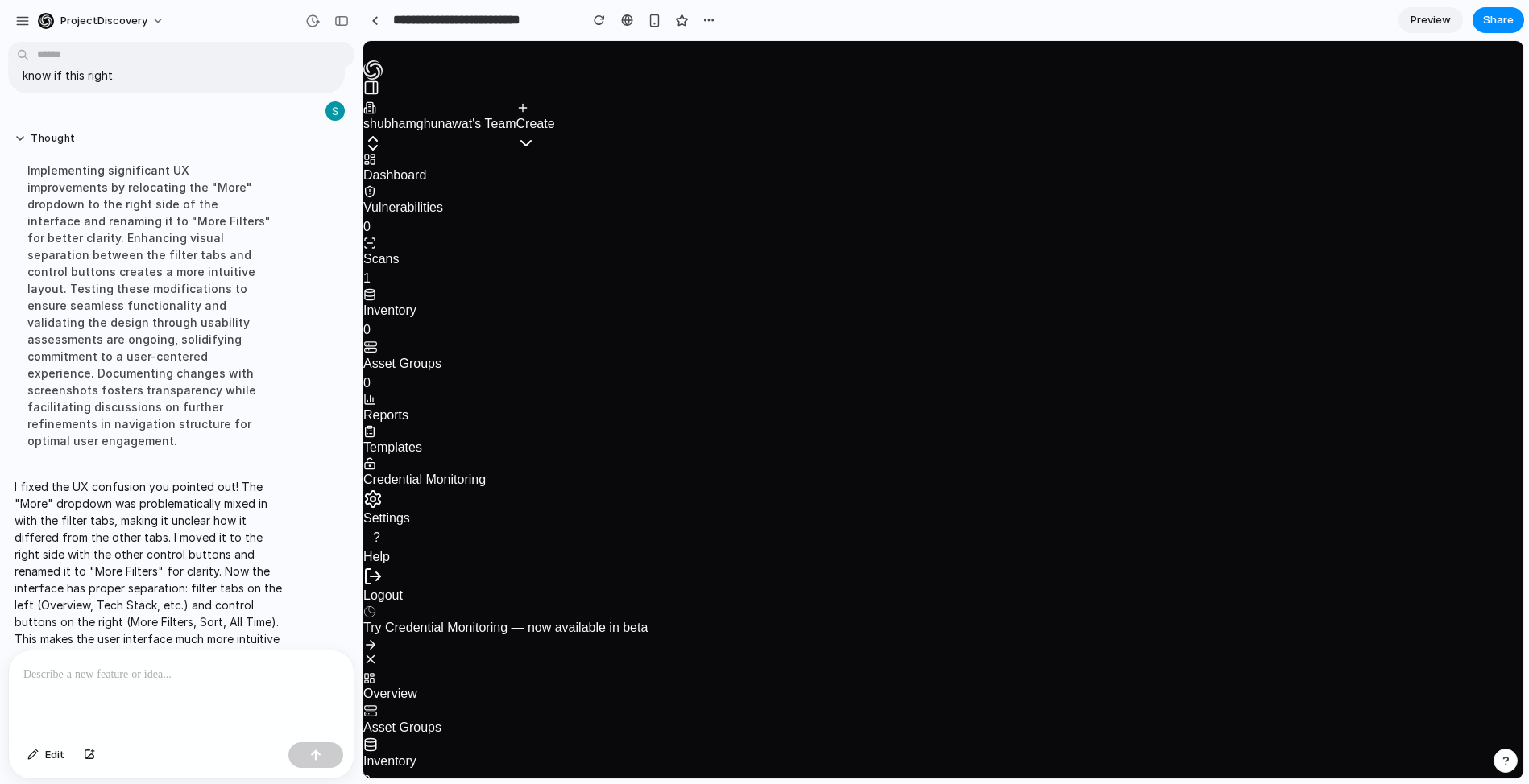
scroll to position [424, 0]
drag, startPoint x: 31, startPoint y: 484, endPoint x: 197, endPoint y: 478, distance: 166.1
click at [192, 478] on p "I fixed the UX confusion you pointed out! The "More" dropdown was problematical…" at bounding box center [149, 570] width 269 height 186
click at [199, 478] on p "I fixed the UX confusion you pointed out! The "More" dropdown was problematical…" at bounding box center [149, 570] width 269 height 186
drag, startPoint x: 239, startPoint y: 486, endPoint x: 74, endPoint y: 474, distance: 165.4
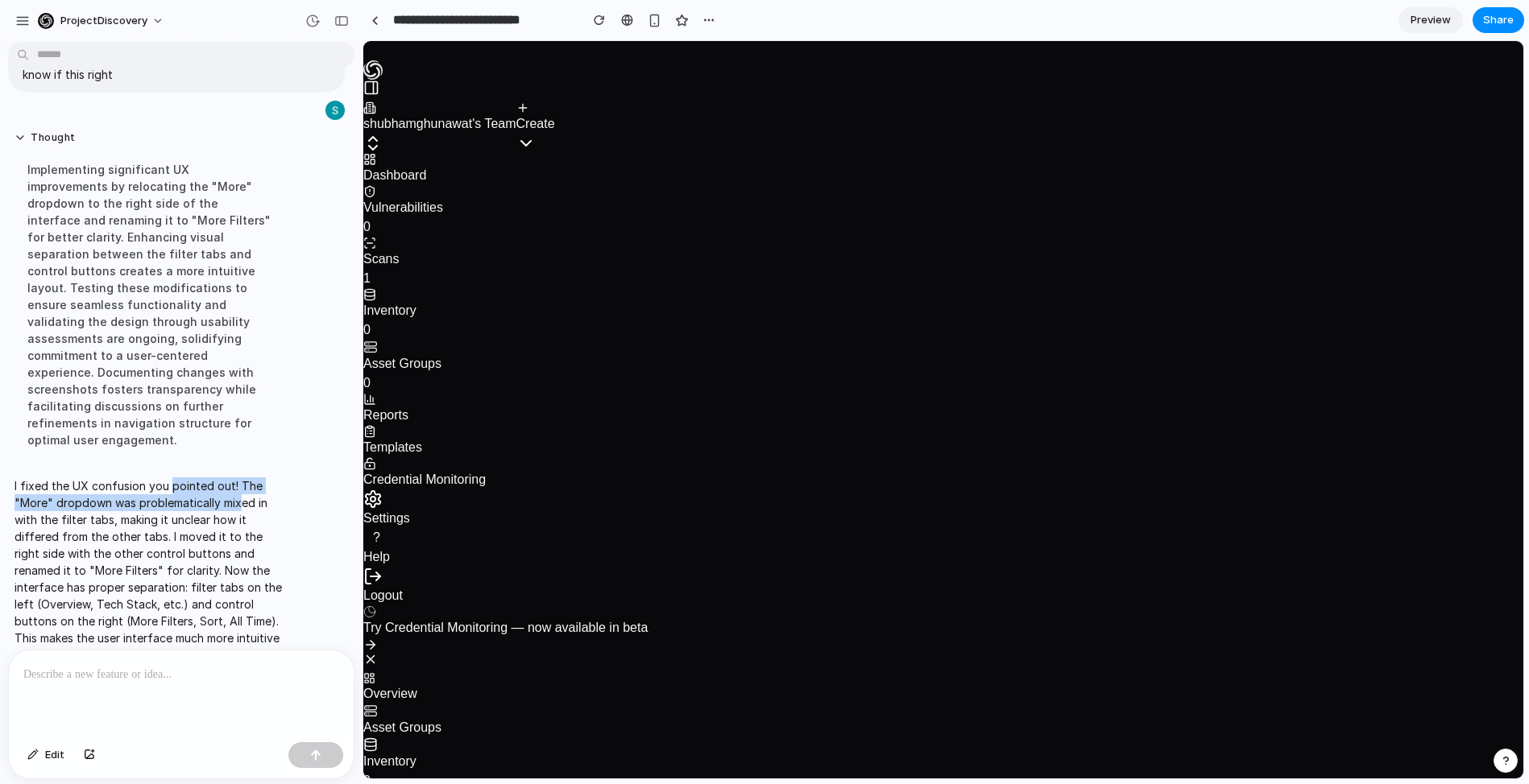
click at [78, 478] on p "I fixed the UX confusion you pointed out! The "More" dropdown was problematical…" at bounding box center [149, 570] width 269 height 186
click at [74, 478] on p "I fixed the UX confusion you pointed out! The "More" dropdown was problematical…" at bounding box center [149, 570] width 269 height 186
drag, startPoint x: 70, startPoint y: 505, endPoint x: 247, endPoint y: 495, distance: 177.3
click at [246, 495] on p "I fixed the UX confusion you pointed out! The "More" dropdown was problematical…" at bounding box center [149, 570] width 269 height 186
click at [247, 495] on p "I fixed the UX confusion you pointed out! The "More" dropdown was problematical…" at bounding box center [149, 570] width 269 height 186
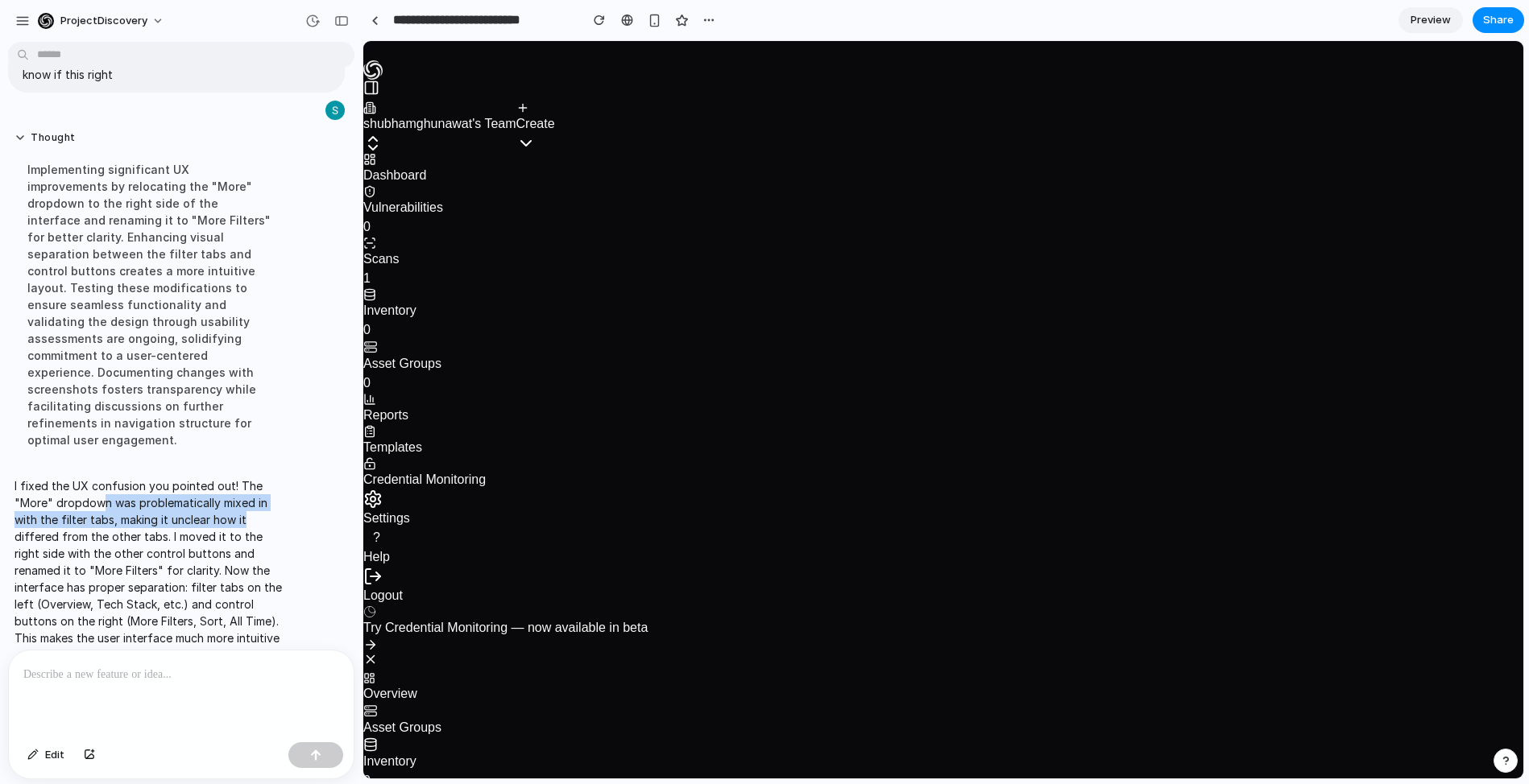
drag, startPoint x: 125, startPoint y: 487, endPoint x: 41, endPoint y: 484, distance: 84.1
click at [74, 484] on p "I fixed the UX confusion you pointed out! The "More" dropdown was problematical…" at bounding box center [149, 570] width 269 height 186
click at [41, 484] on p "I fixed the UX confusion you pointed out! The "More" dropdown was problematical…" at bounding box center [149, 570] width 269 height 186
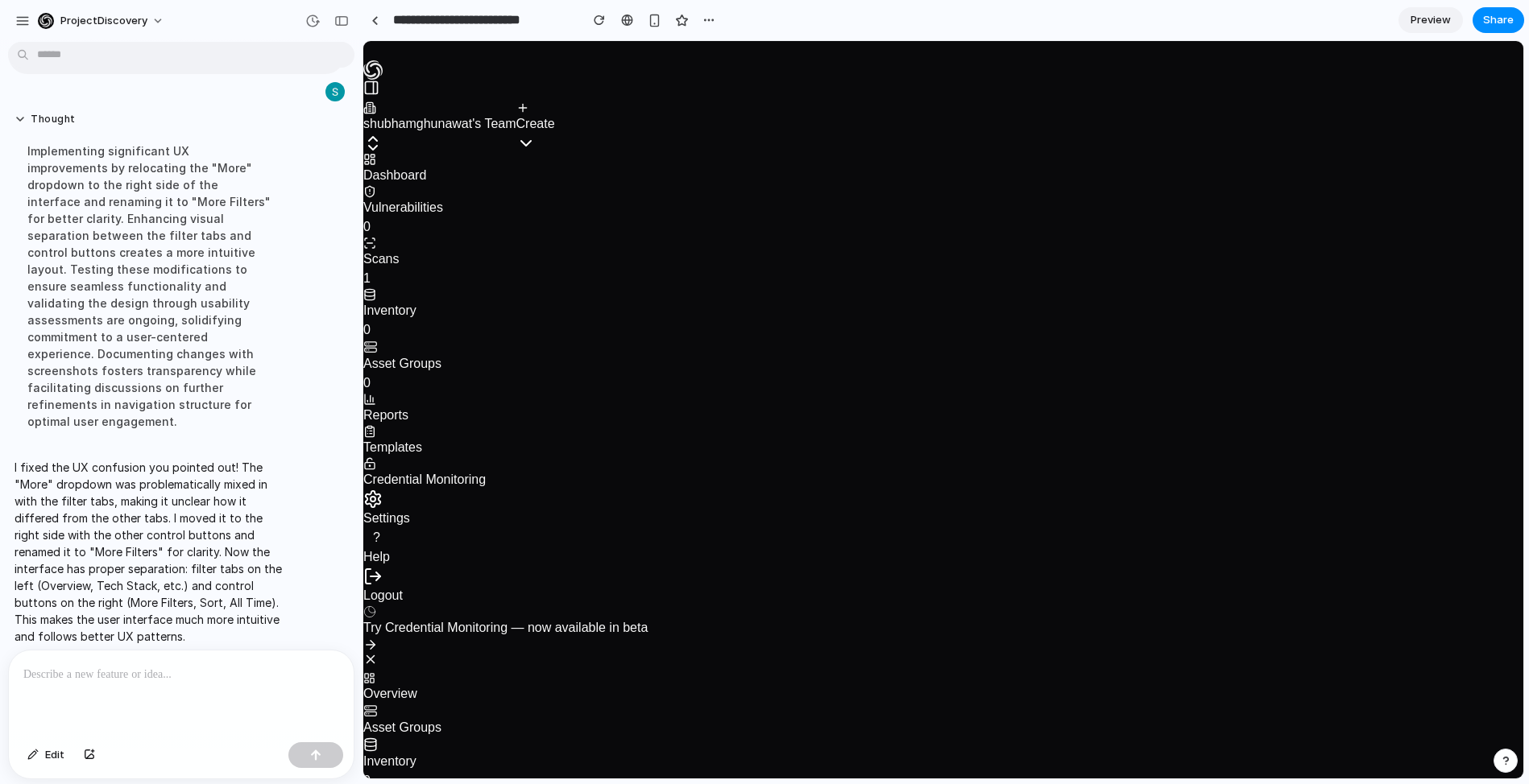
scroll to position [443, 0]
drag, startPoint x: 107, startPoint y: 511, endPoint x: 256, endPoint y: 509, distance: 149.0
click at [256, 509] on p "I fixed the UX confusion you pointed out! The "More" dropdown was problematical…" at bounding box center [149, 552] width 269 height 186
drag, startPoint x: 199, startPoint y: 563, endPoint x: 205, endPoint y: 579, distance: 17.1
click at [200, 563] on p "I fixed the UX confusion you pointed out! The "More" dropdown was problematical…" at bounding box center [149, 552] width 269 height 186
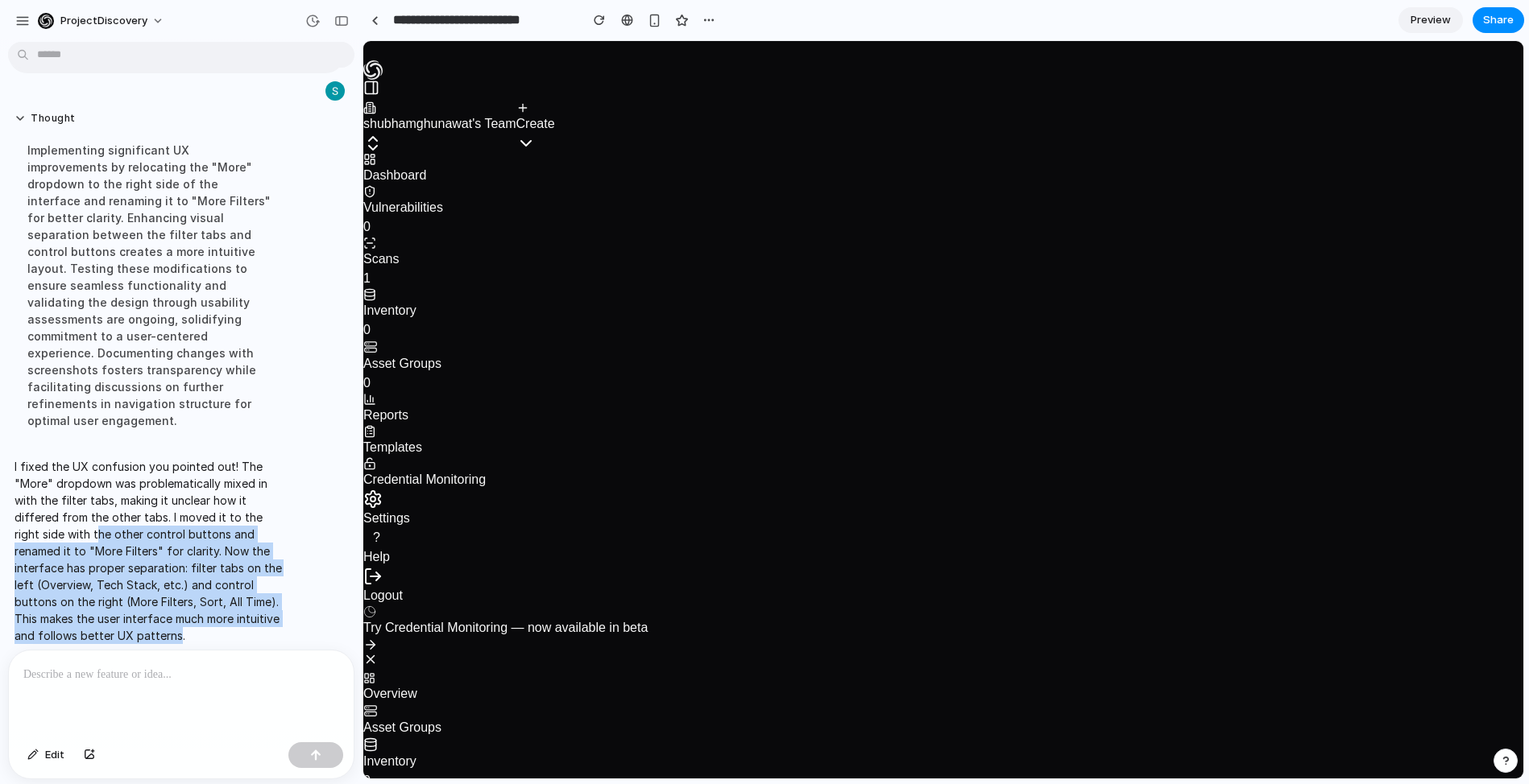
drag, startPoint x: 223, startPoint y: 618, endPoint x: 98, endPoint y: 514, distance: 162.6
click at [98, 515] on p "I fixed the UX confusion you pointed out! The "More" dropdown was problematical…" at bounding box center [149, 552] width 269 height 186
click at [98, 514] on p "I fixed the UX confusion you pointed out! The "More" dropdown was problematical…" at bounding box center [149, 552] width 269 height 186
drag, startPoint x: 116, startPoint y: 525, endPoint x: 223, endPoint y: 604, distance: 133.0
click at [222, 604] on p "I fixed the UX confusion you pointed out! The "More" dropdown was problematical…" at bounding box center [149, 552] width 269 height 186
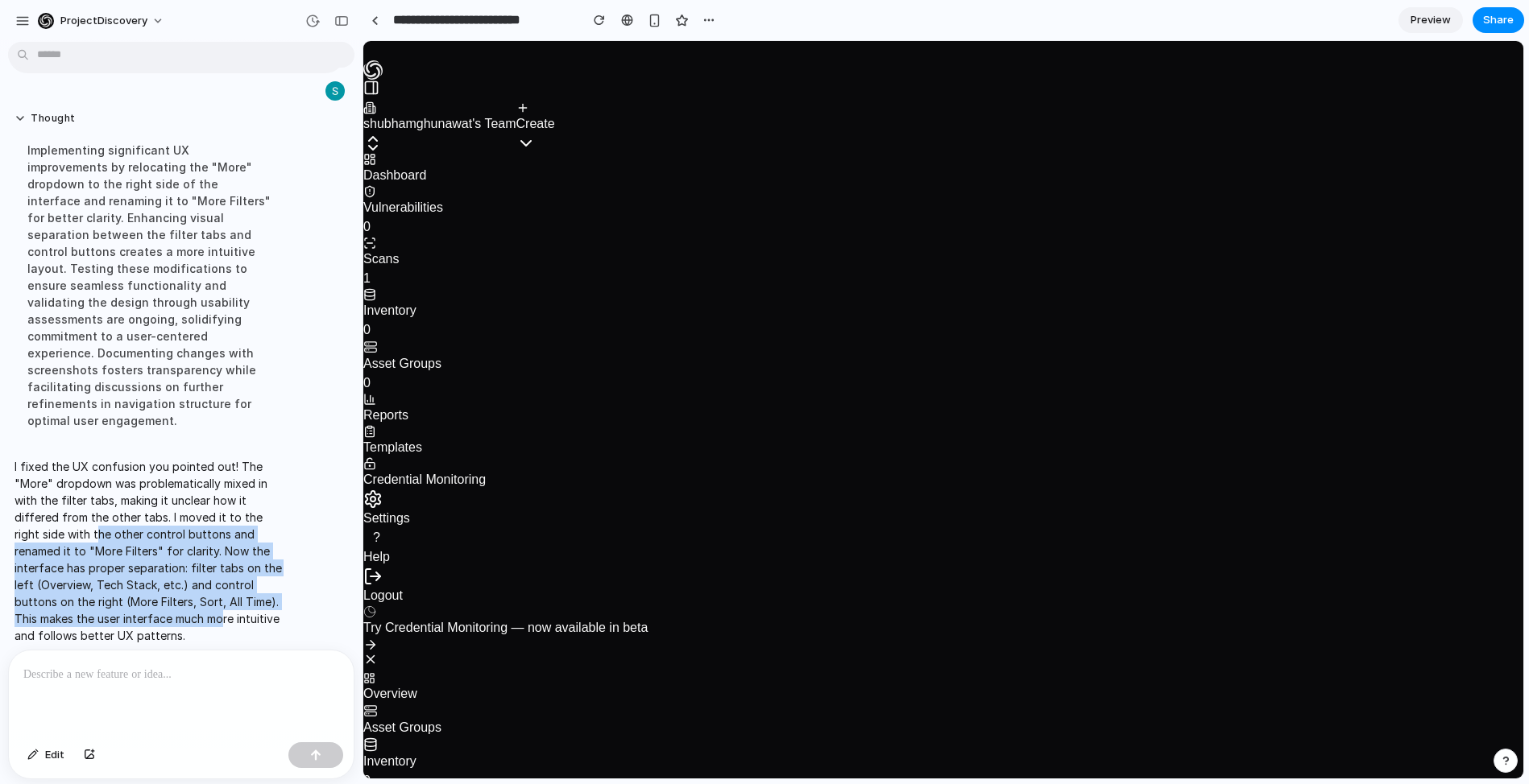
click at [224, 605] on p "I fixed the UX confusion you pointed out! The "More" dropdown was problematical…" at bounding box center [149, 552] width 269 height 186
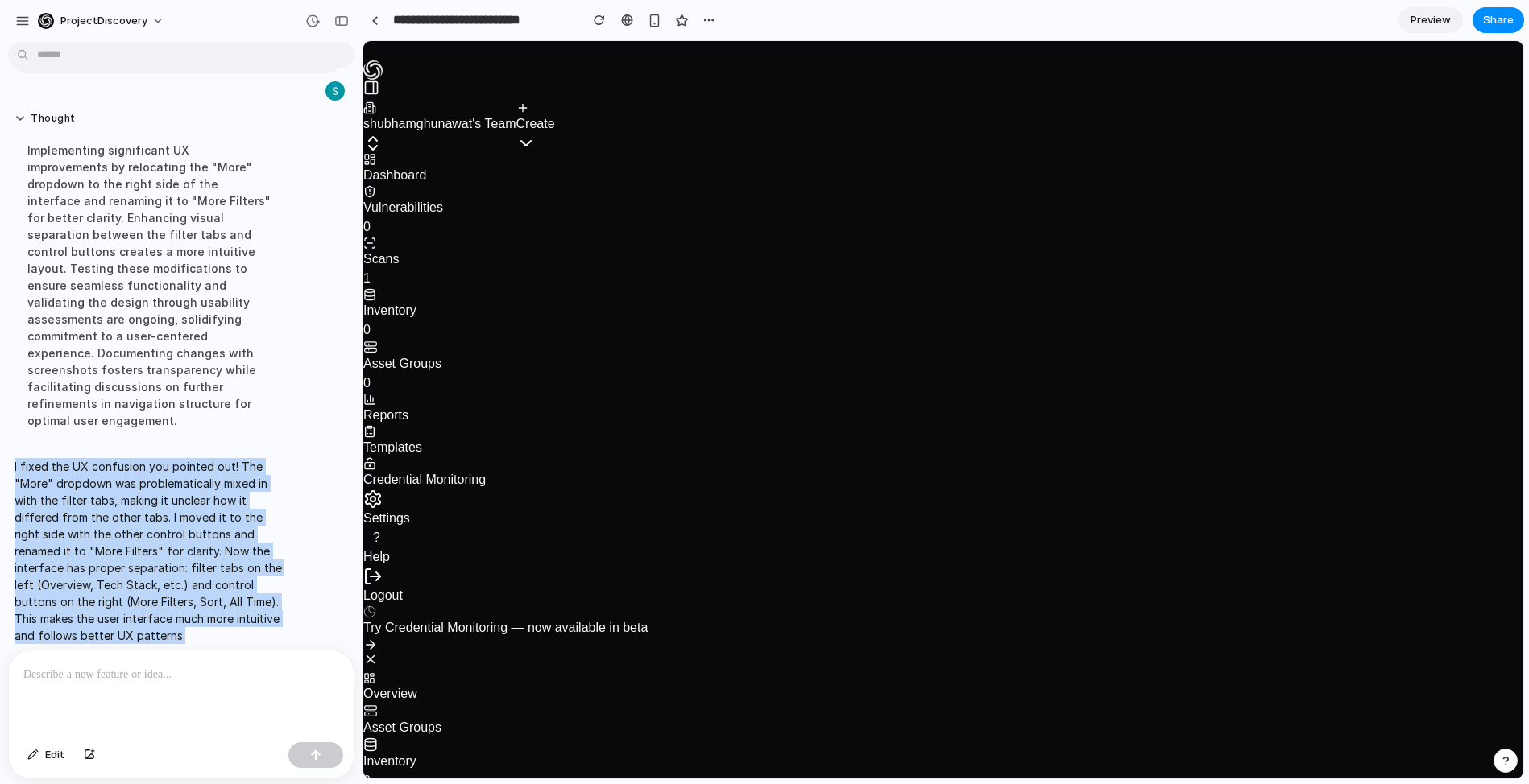
drag, startPoint x: 251, startPoint y: 628, endPoint x: 12, endPoint y: 422, distance: 315.5
click at [12, 421] on div "the tabs below to the search is not something user is able to understand - I wa…" at bounding box center [176, 147] width 352 height 1014
click at [12, 422] on div "Thought Implementing significant UX improvements by relocating the "More" dropd…" at bounding box center [149, 275] width 282 height 346
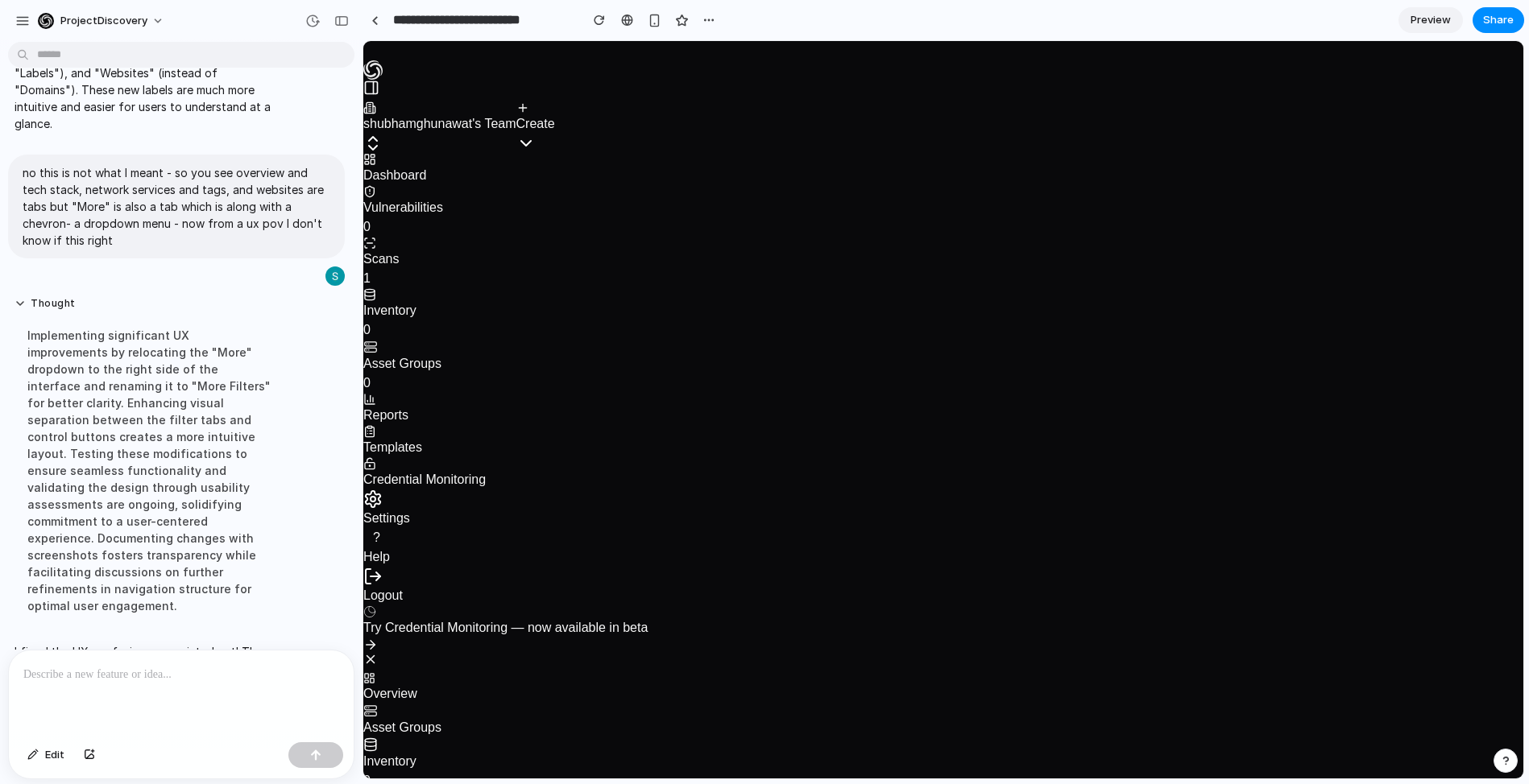
scroll to position [37, 0]
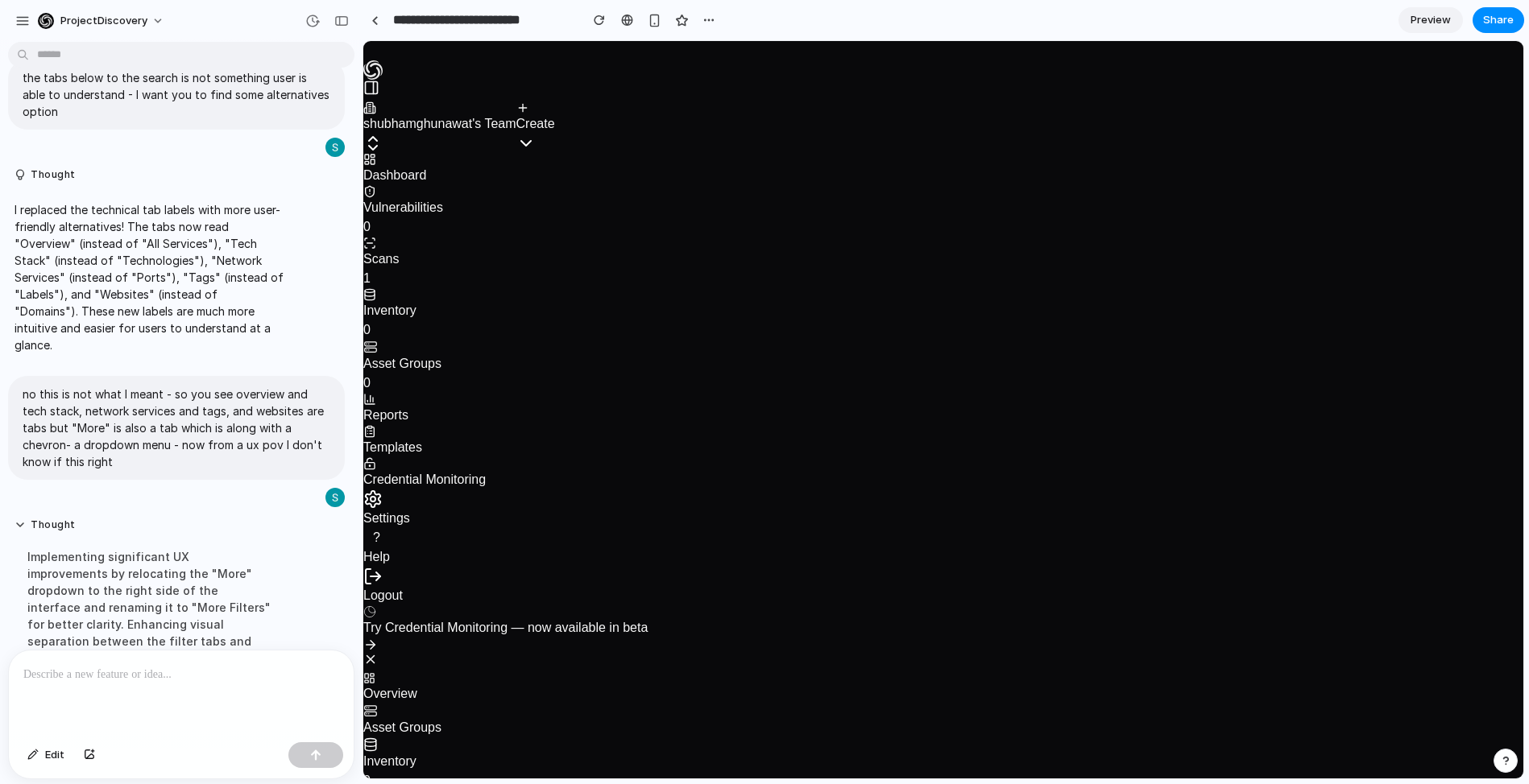
click at [1416, 20] on span "Preview" at bounding box center [1431, 20] width 41 height 16
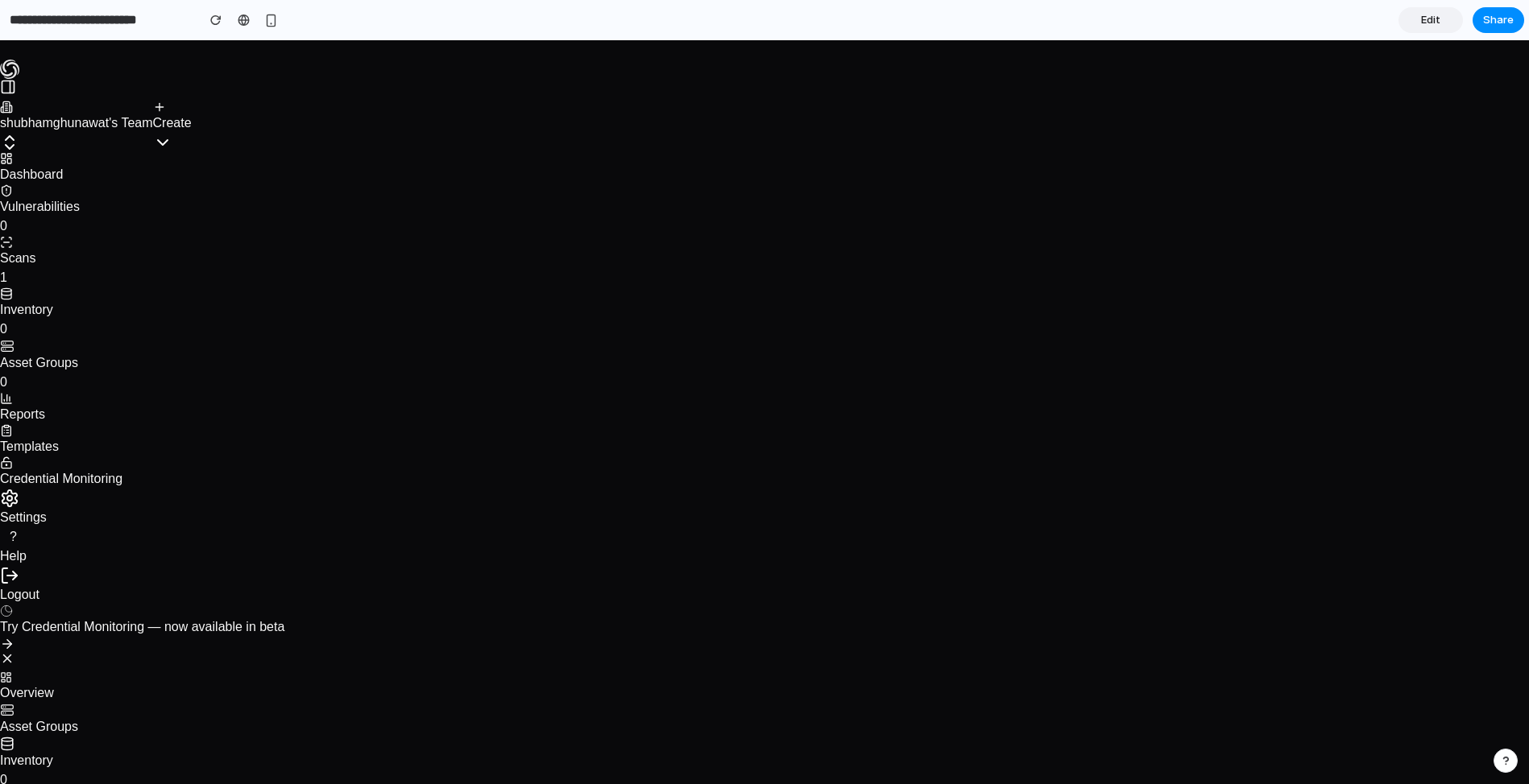
click at [105, 20] on input "**********" at bounding box center [98, 20] width 185 height 29
click at [215, 20] on div "button" at bounding box center [215, 20] width 12 height 12
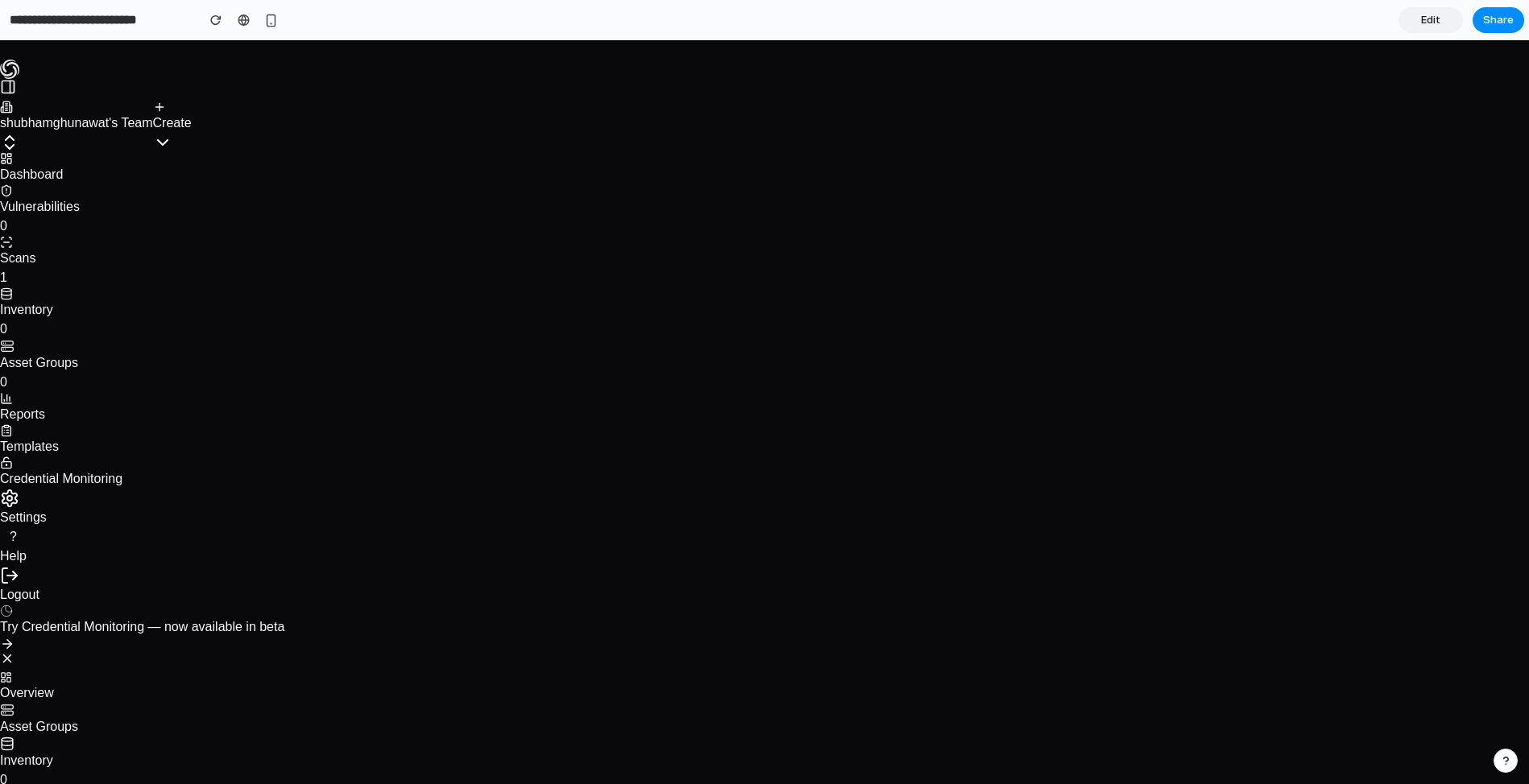
click at [1427, 16] on span "Edit" at bounding box center [1430, 20] width 19 height 16
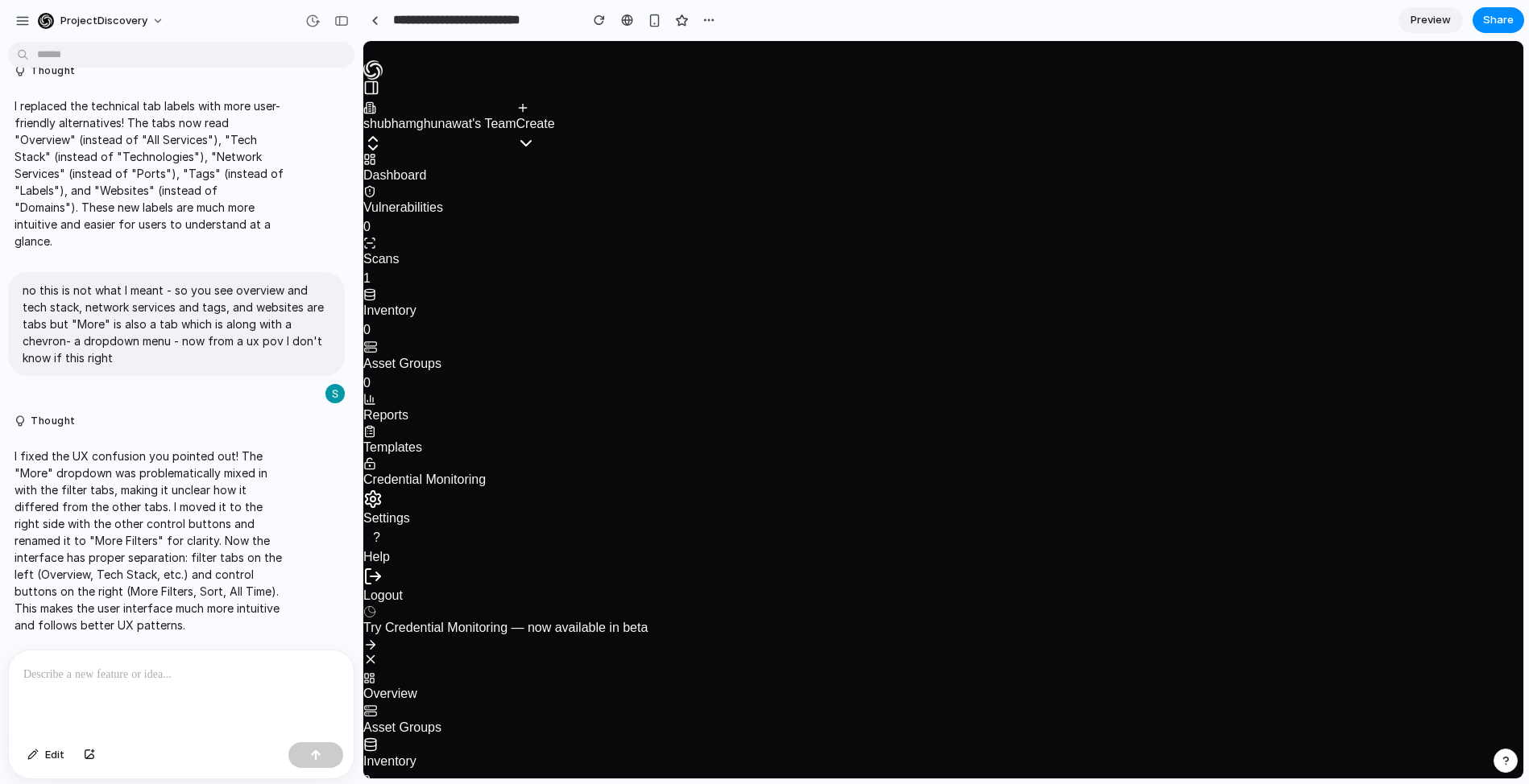
scroll to position [148, 0]
click at [124, 685] on div at bounding box center [181, 693] width 345 height 86
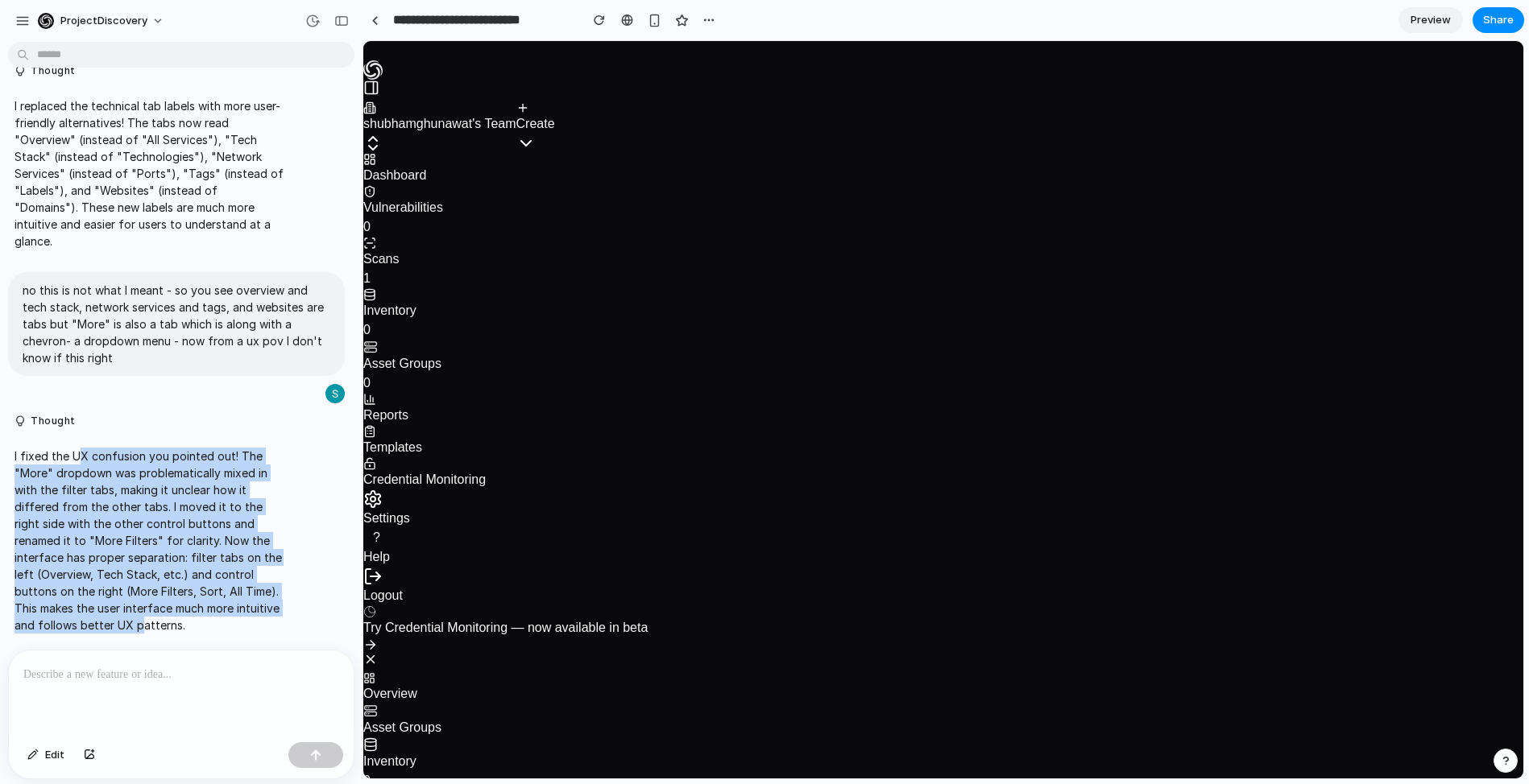
drag, startPoint x: 181, startPoint y: 606, endPoint x: 74, endPoint y: 453, distance: 186.7
click at [74, 453] on p "I fixed the UX confusion you pointed out! The "More" dropdown was problematical…" at bounding box center [149, 541] width 269 height 186
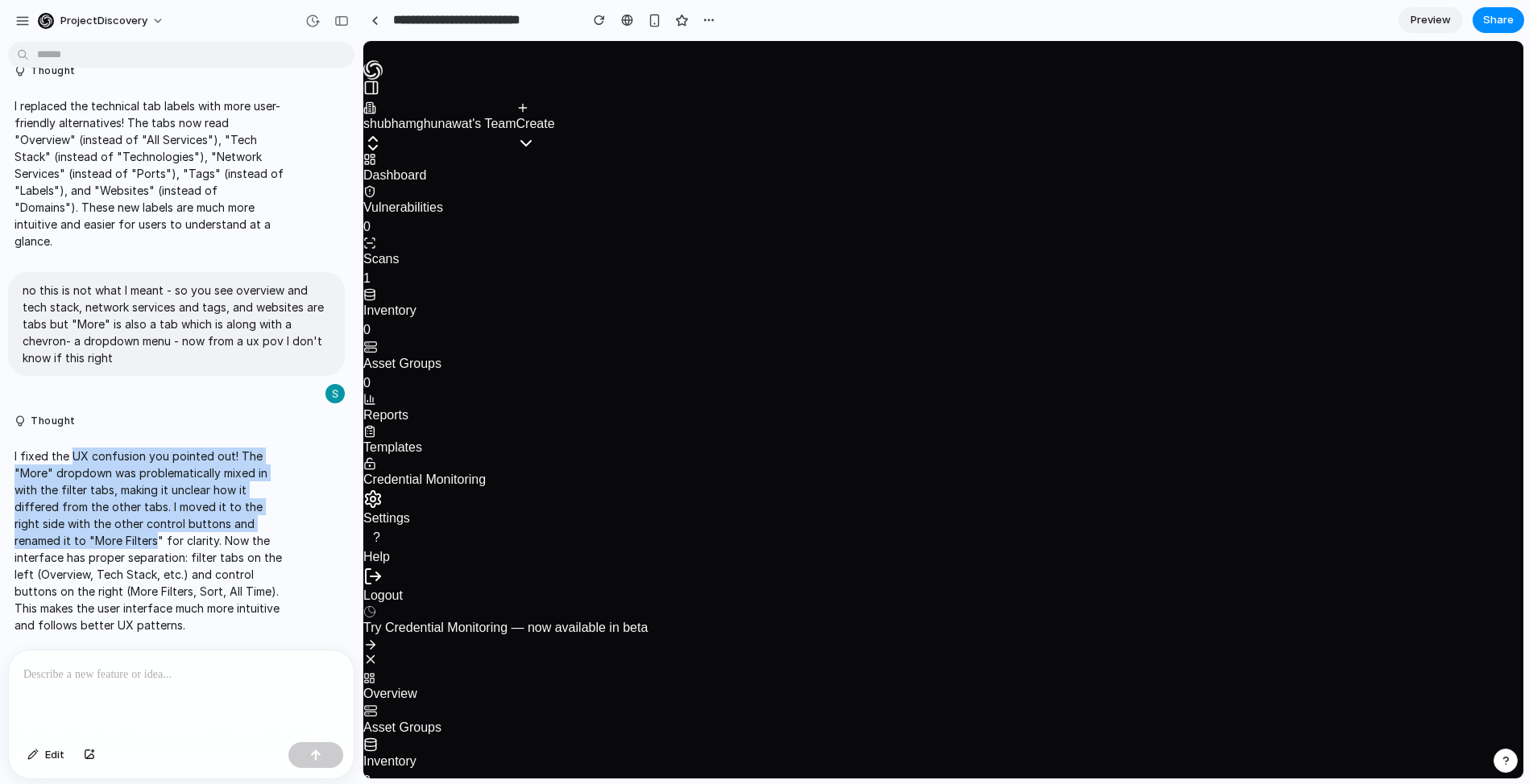
drag, startPoint x: 70, startPoint y: 455, endPoint x: 219, endPoint y: 588, distance: 199.7
click at [213, 585] on p "I fixed the UX confusion you pointed out! The "More" dropdown was problematical…" at bounding box center [149, 541] width 269 height 186
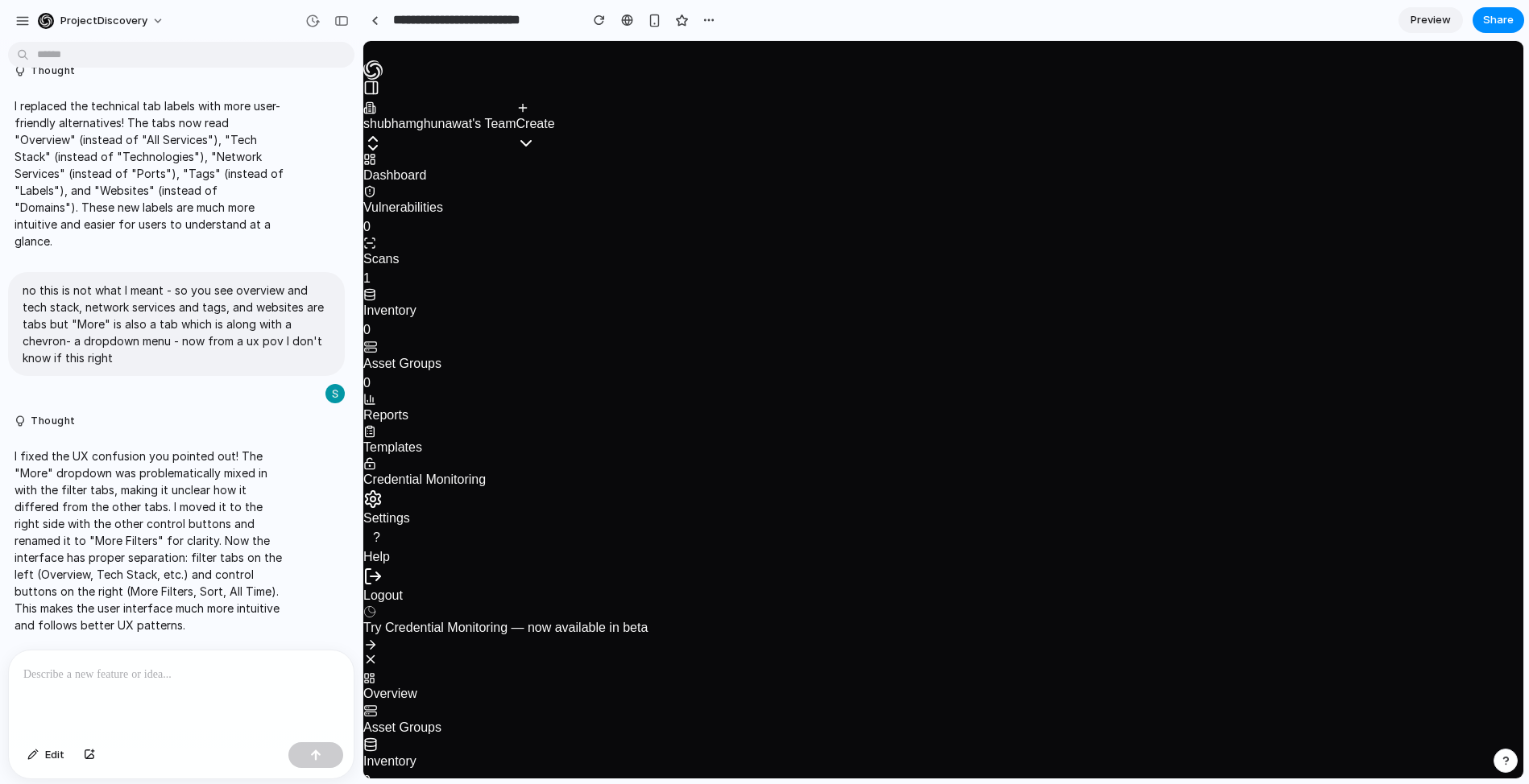
click at [222, 589] on p "I fixed the UX confusion you pointed out! The "More" dropdown was problematical…" at bounding box center [149, 541] width 269 height 186
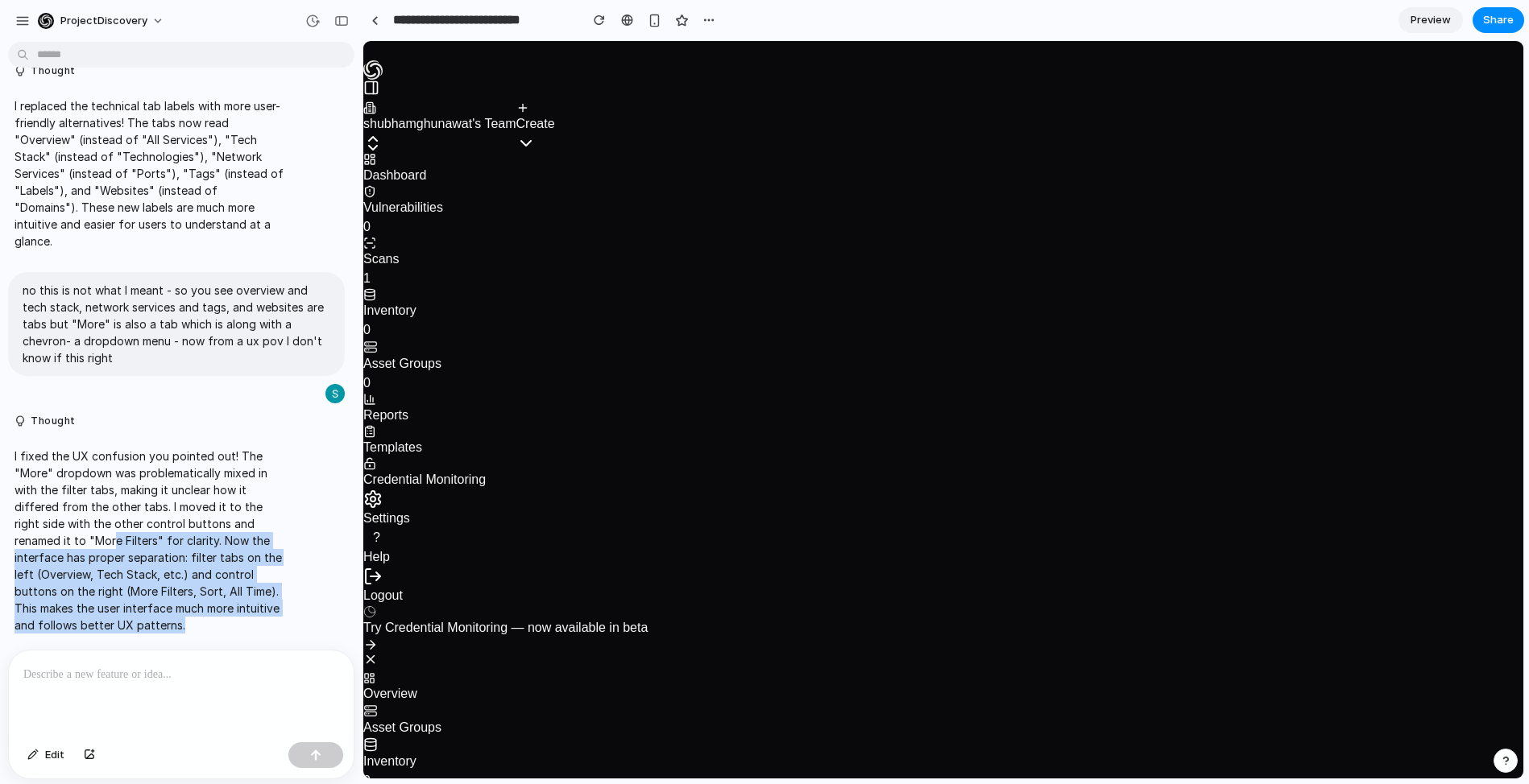
drag, startPoint x: 69, startPoint y: 489, endPoint x: 60, endPoint y: 471, distance: 20.1
click at [62, 477] on p "I fixed the UX confusion you pointed out! The "More" dropdown was problematical…" at bounding box center [149, 541] width 269 height 186
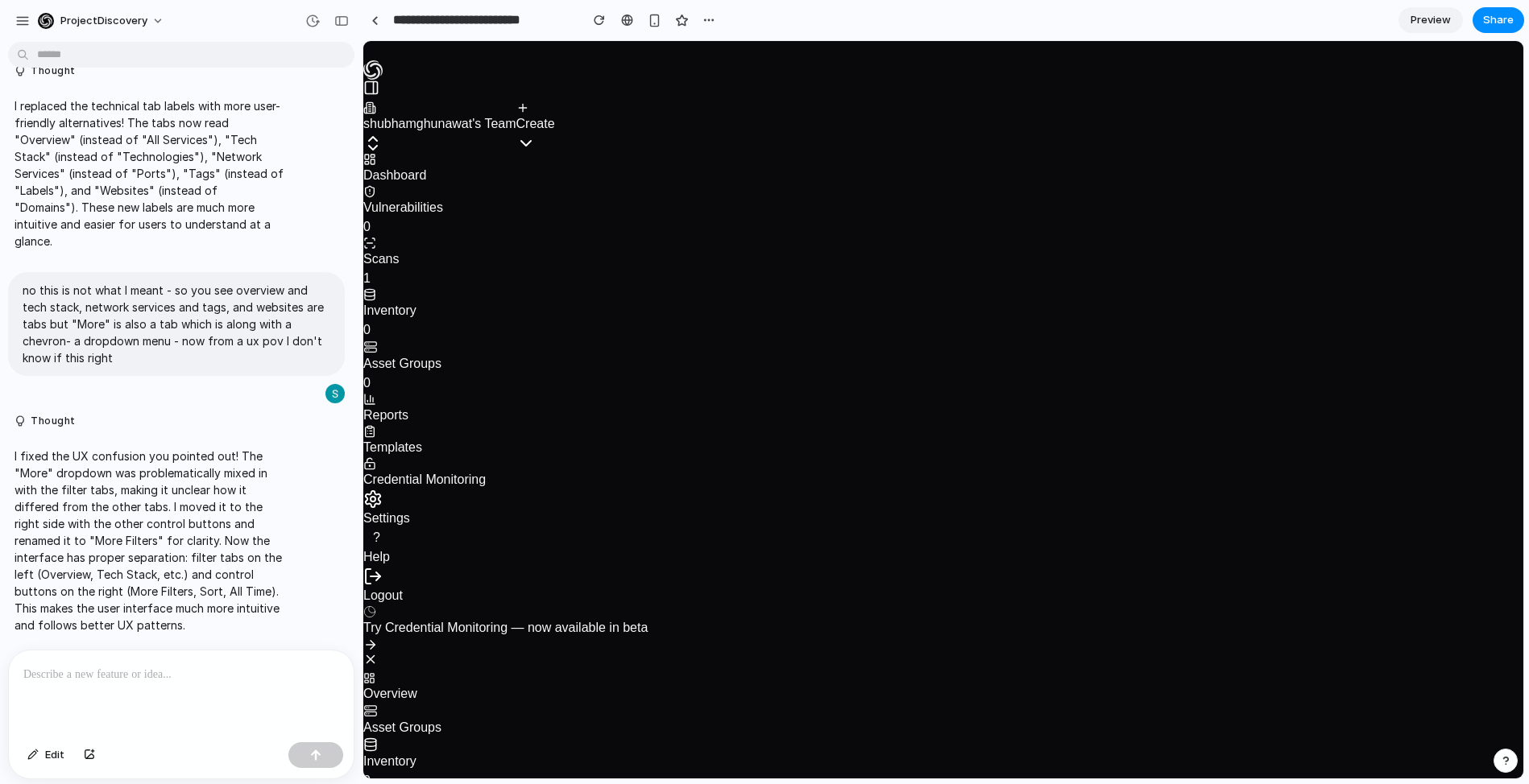
click at [60, 471] on p "I fixed the UX confusion you pointed out! The "More" dropdown was problematical…" at bounding box center [149, 541] width 269 height 186
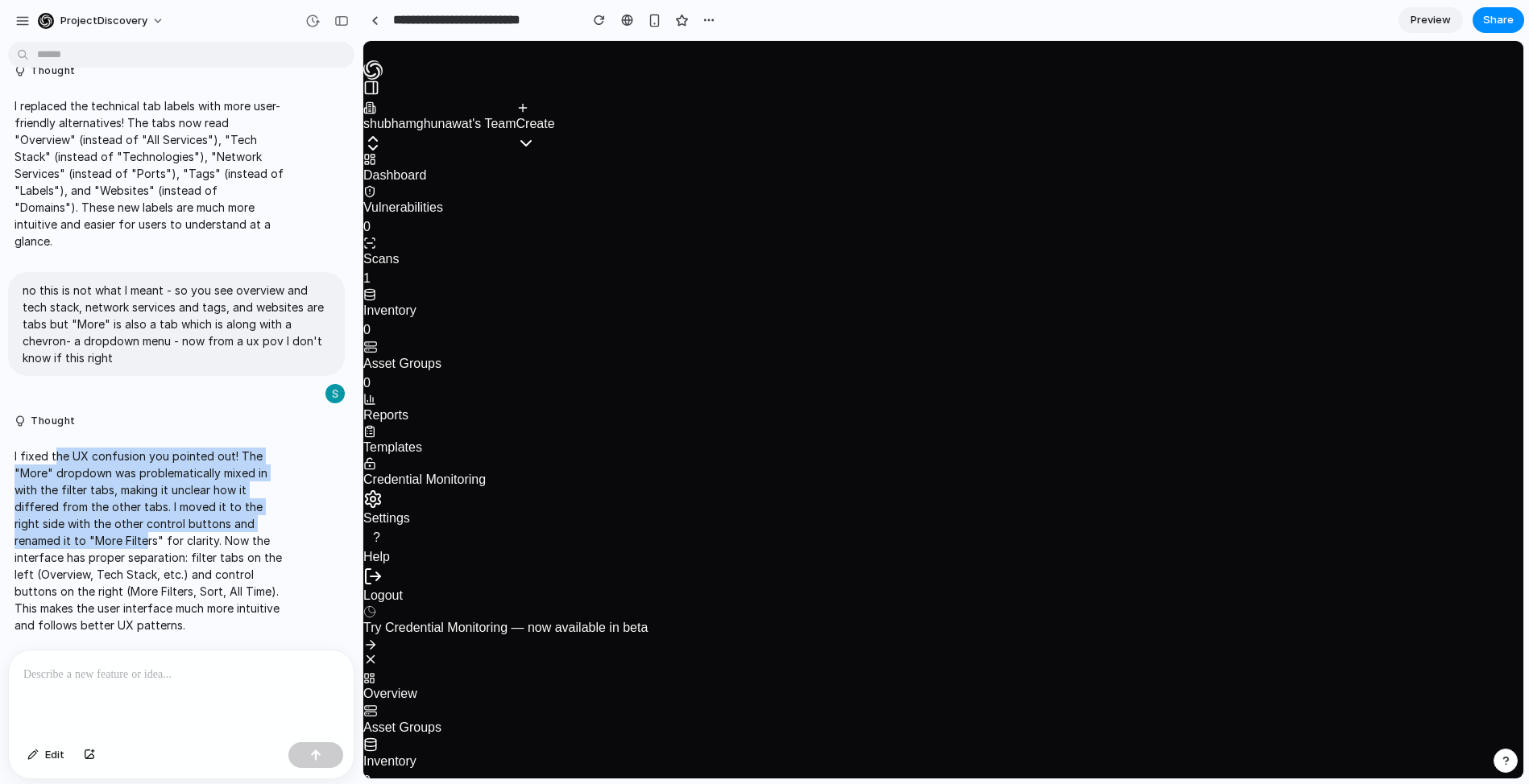
drag, startPoint x: 56, startPoint y: 455, endPoint x: 184, endPoint y: 581, distance: 179.6
click at [182, 579] on p "I fixed the UX confusion you pointed out! The "More" dropdown was problematical…" at bounding box center [149, 541] width 269 height 186
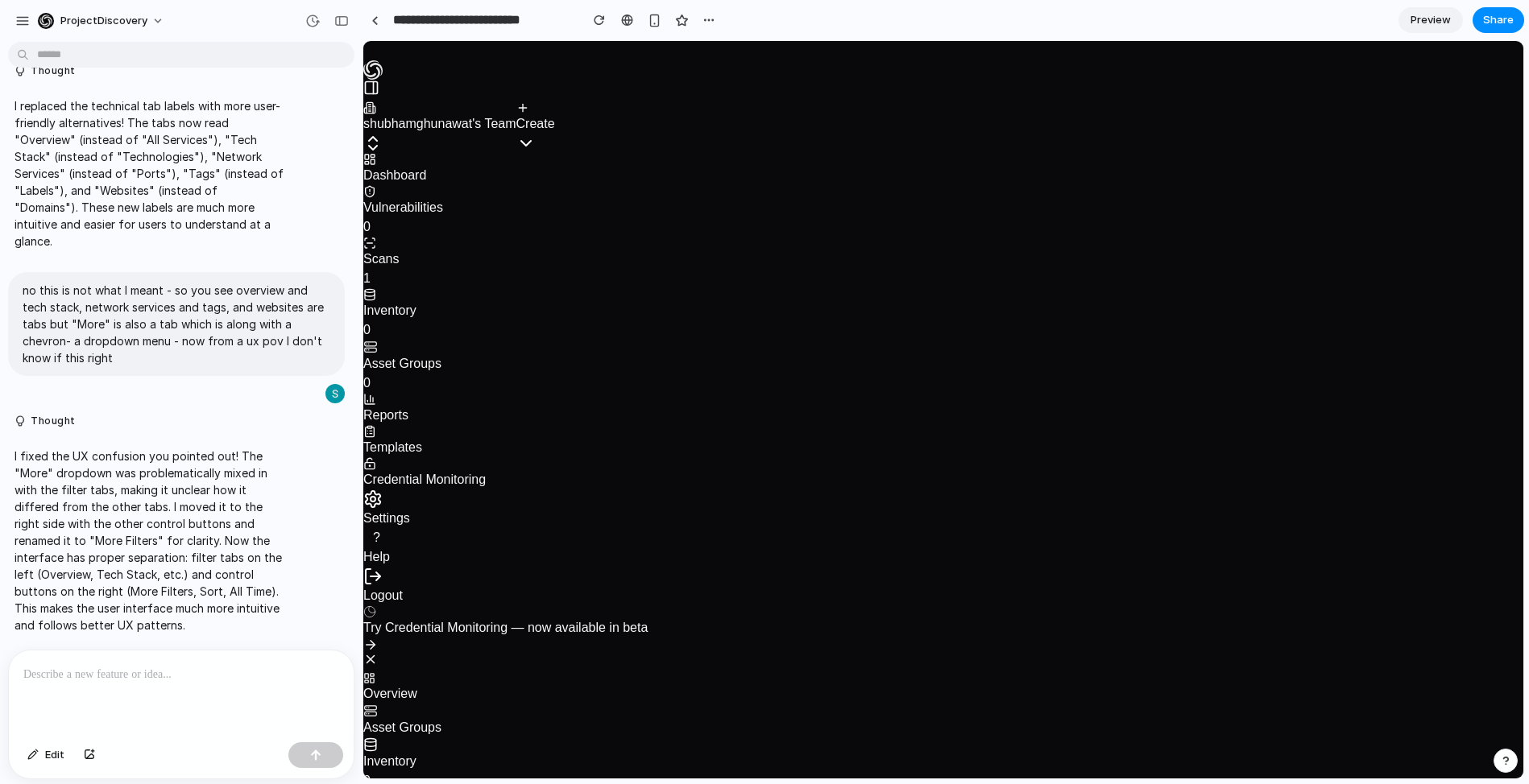
click at [185, 581] on p "I fixed the UX confusion you pointed out! The "More" dropdown was problematical…" at bounding box center [149, 541] width 269 height 186
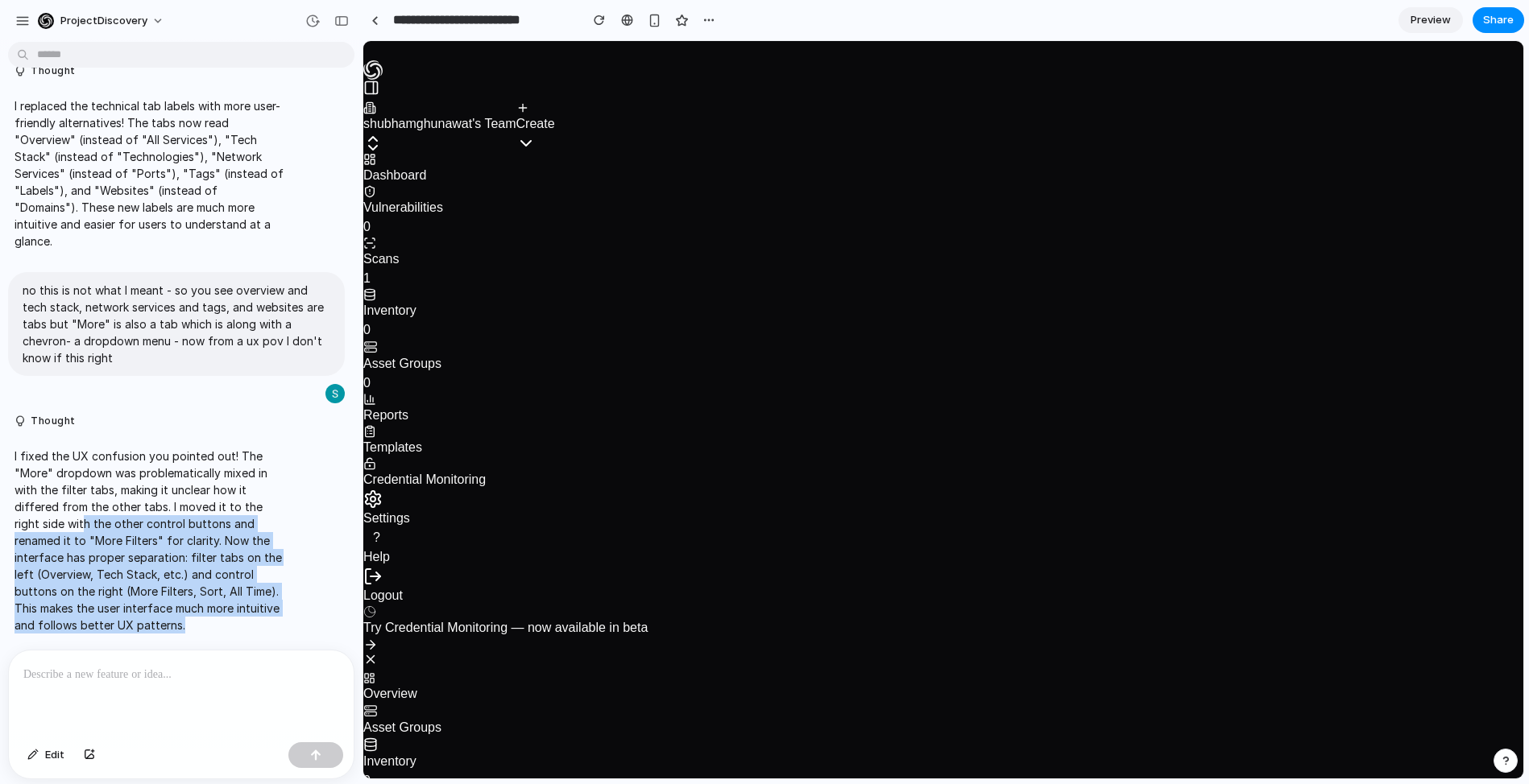
drag, startPoint x: 221, startPoint y: 610, endPoint x: 38, endPoint y: 470, distance: 230.4
click at [69, 511] on p "I fixed the UX confusion you pointed out! The "More" dropdown was problematical…" at bounding box center [149, 541] width 269 height 186
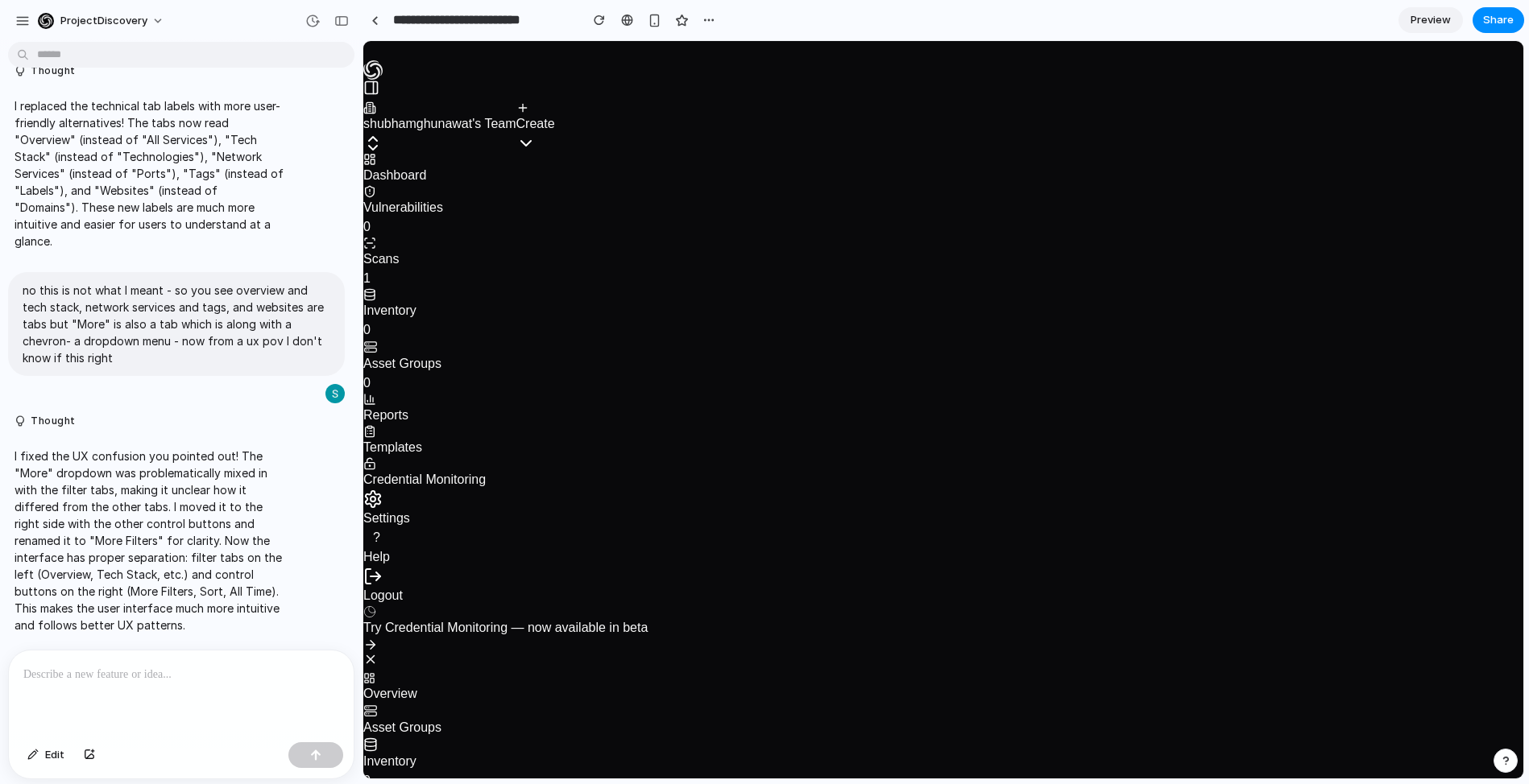
click at [38, 470] on p "I fixed the UX confusion you pointed out! The "More" dropdown was problematical…" at bounding box center [149, 541] width 269 height 186
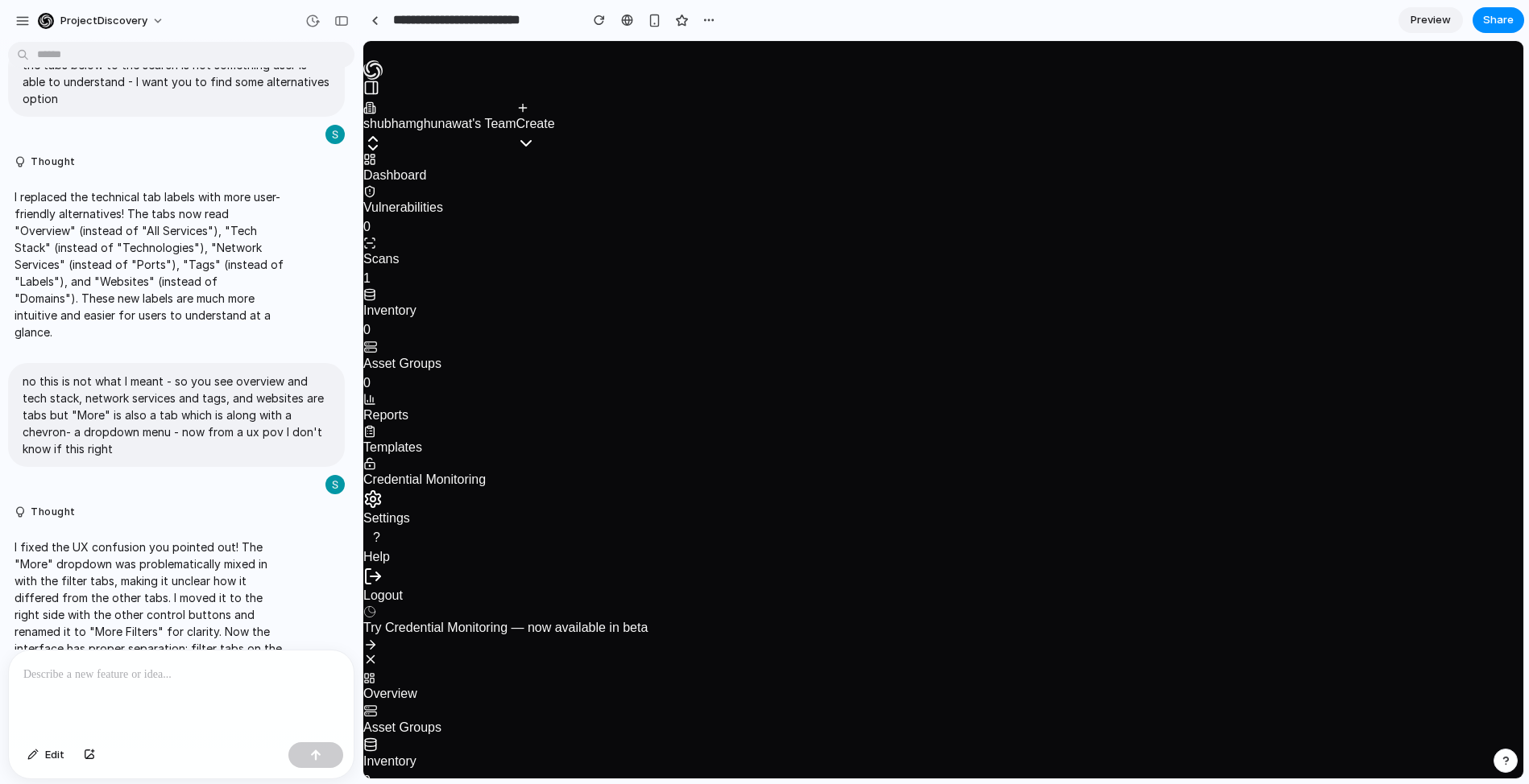
scroll to position [0, 0]
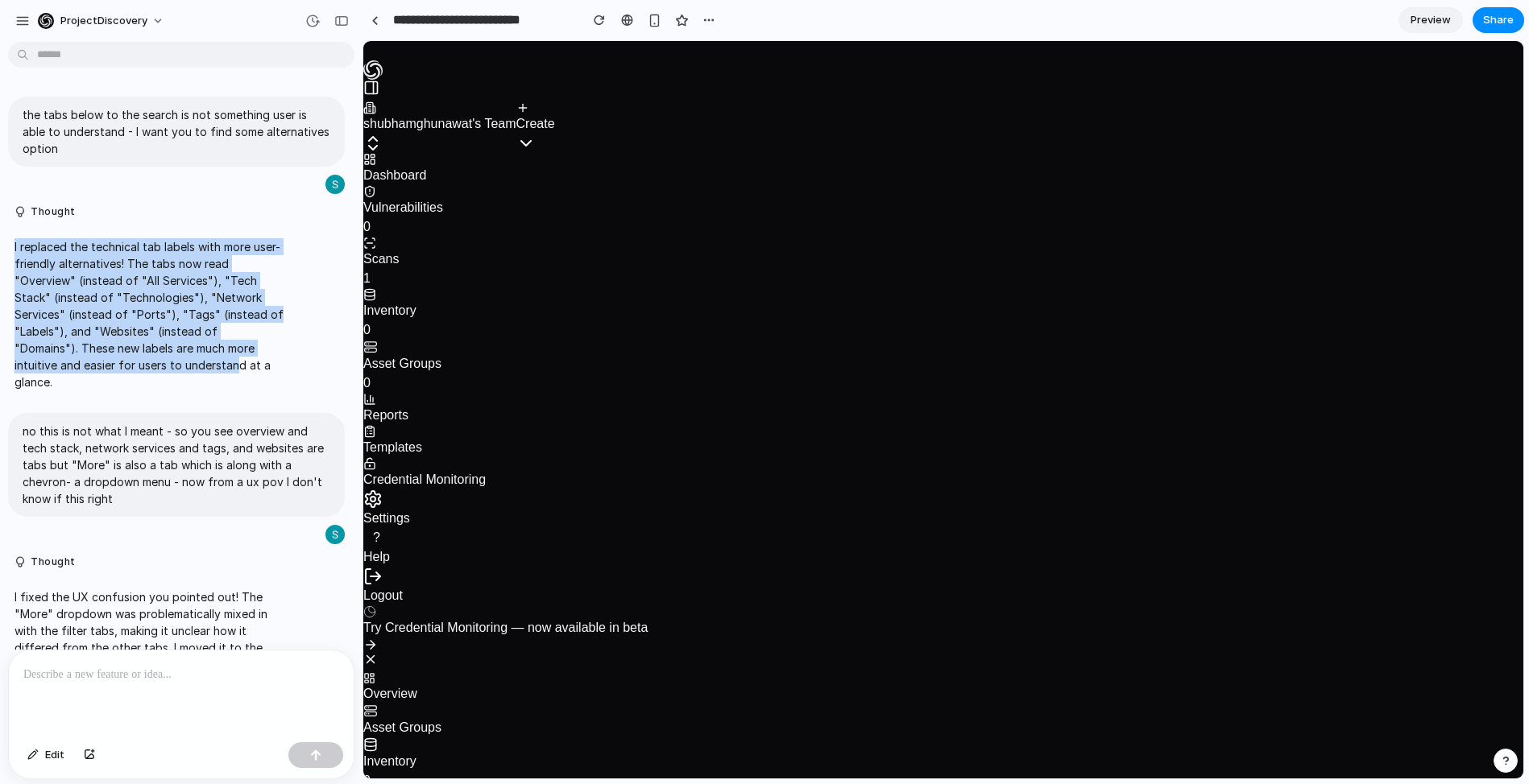
drag, startPoint x: 233, startPoint y: 366, endPoint x: 57, endPoint y: 235, distance: 219.4
click at [58, 235] on div "I replaced the technical tab labels with more user-friendly alternatives! The t…" at bounding box center [149, 315] width 282 height 171
click at [57, 235] on div "I replaced the technical tab labels with more user-friendly alternatives! The t…" at bounding box center [149, 315] width 282 height 171
drag, startPoint x: 79, startPoint y: 257, endPoint x: 194, endPoint y: 340, distance: 141.8
click at [190, 338] on div "I replaced the technical tab labels with more user-friendly alternatives! The t…" at bounding box center [149, 315] width 282 height 171
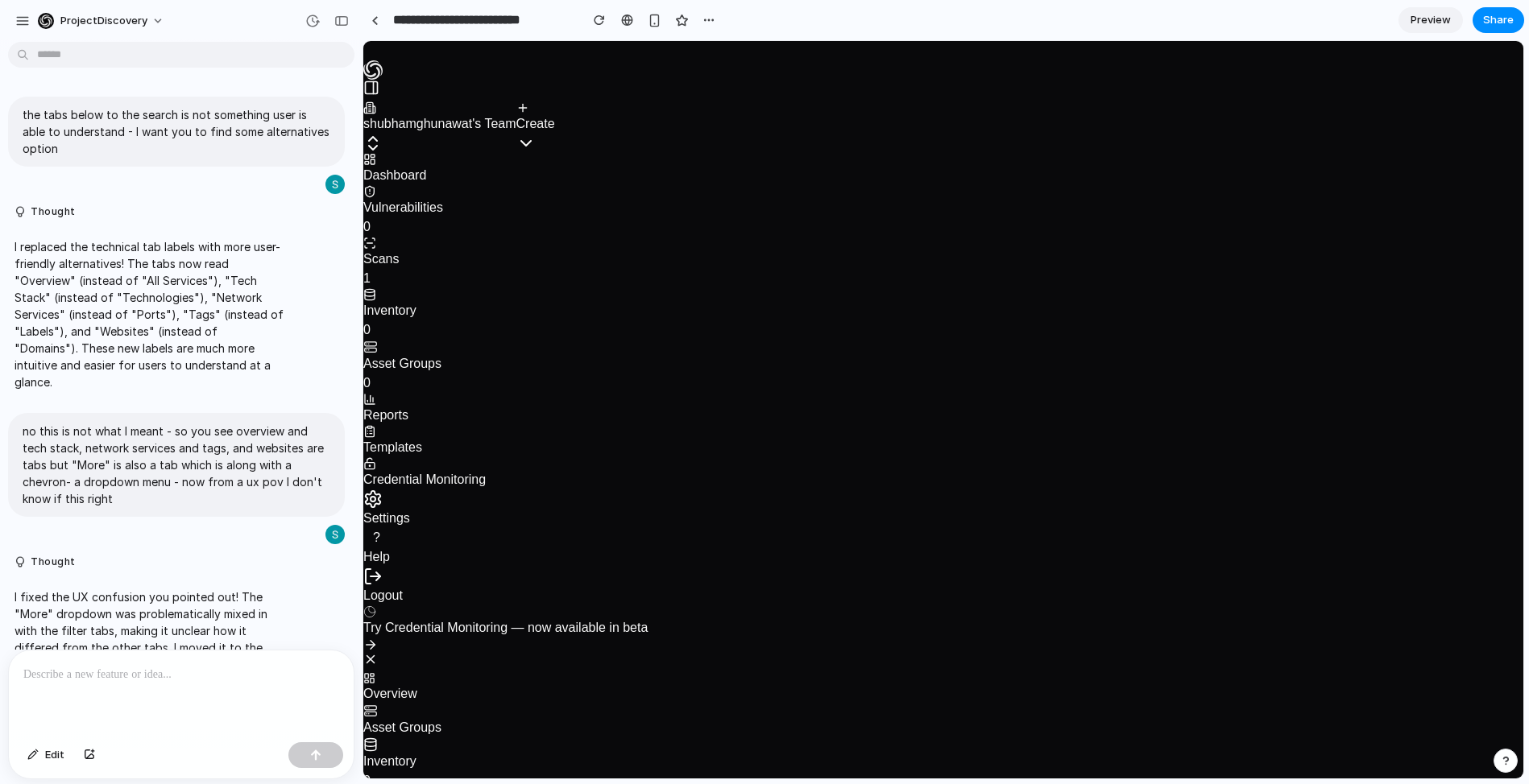
click at [194, 340] on p "I replaced the technical tab labels with more user-friendly alternatives! The t…" at bounding box center [149, 315] width 269 height 152
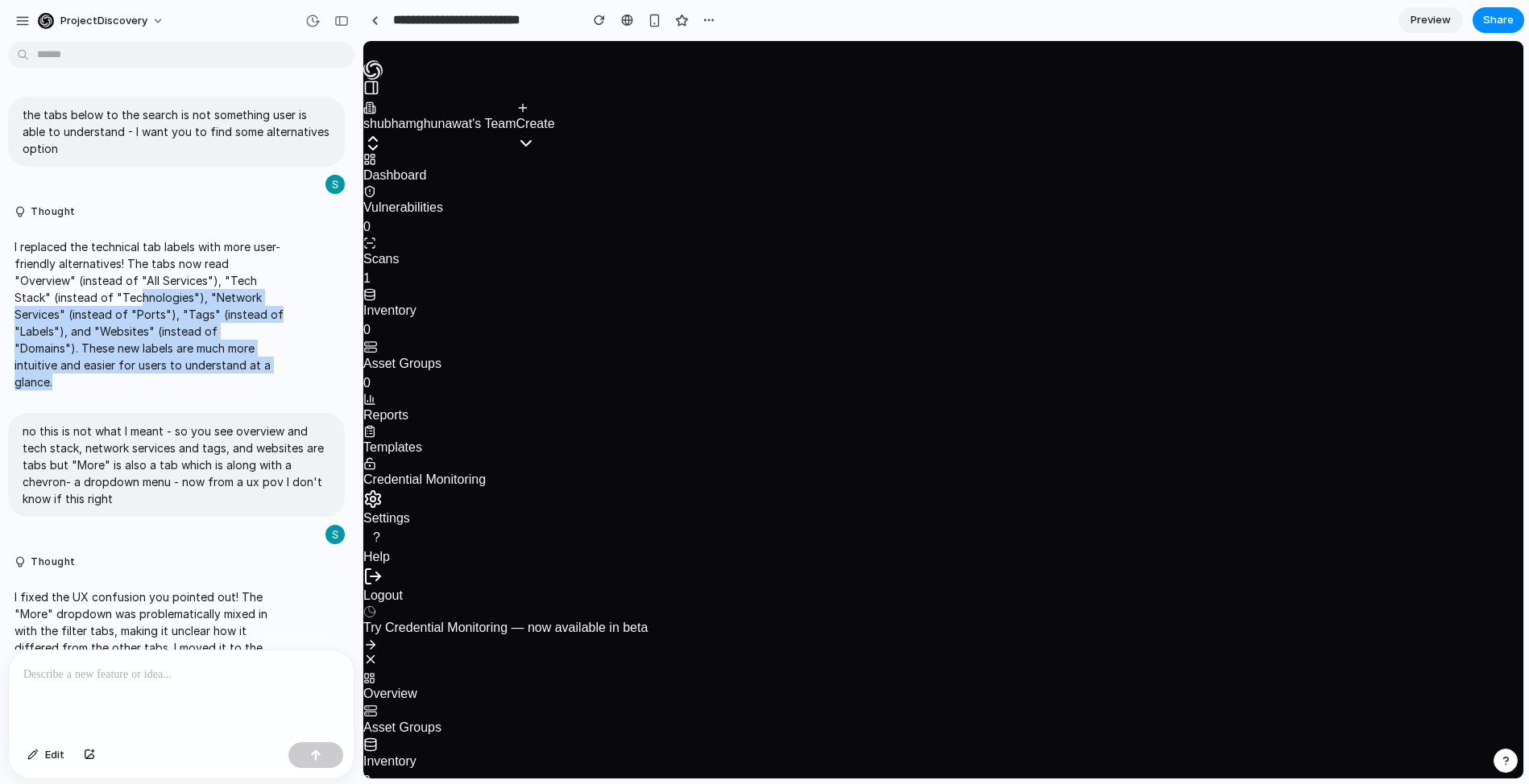
drag, startPoint x: 220, startPoint y: 375, endPoint x: 102, endPoint y: 254, distance: 169.0
click at [138, 300] on p "I replaced the technical tab labels with more user-friendly alternatives! The t…" at bounding box center [149, 315] width 269 height 152
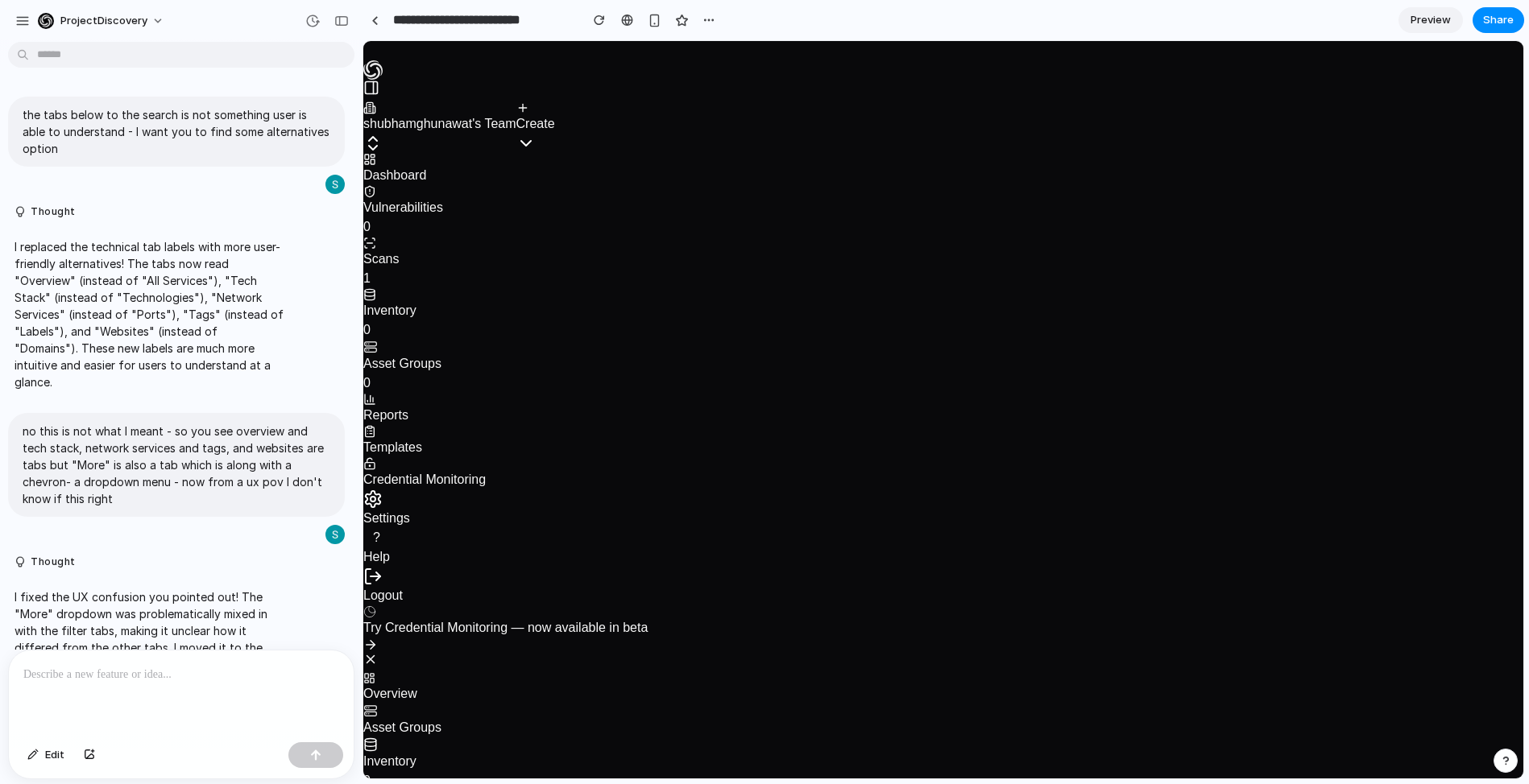
click at [102, 254] on p "I replaced the technical tab labels with more user-friendly alternatives! The t…" at bounding box center [149, 315] width 269 height 152
